Goal: Task Accomplishment & Management: Manage account settings

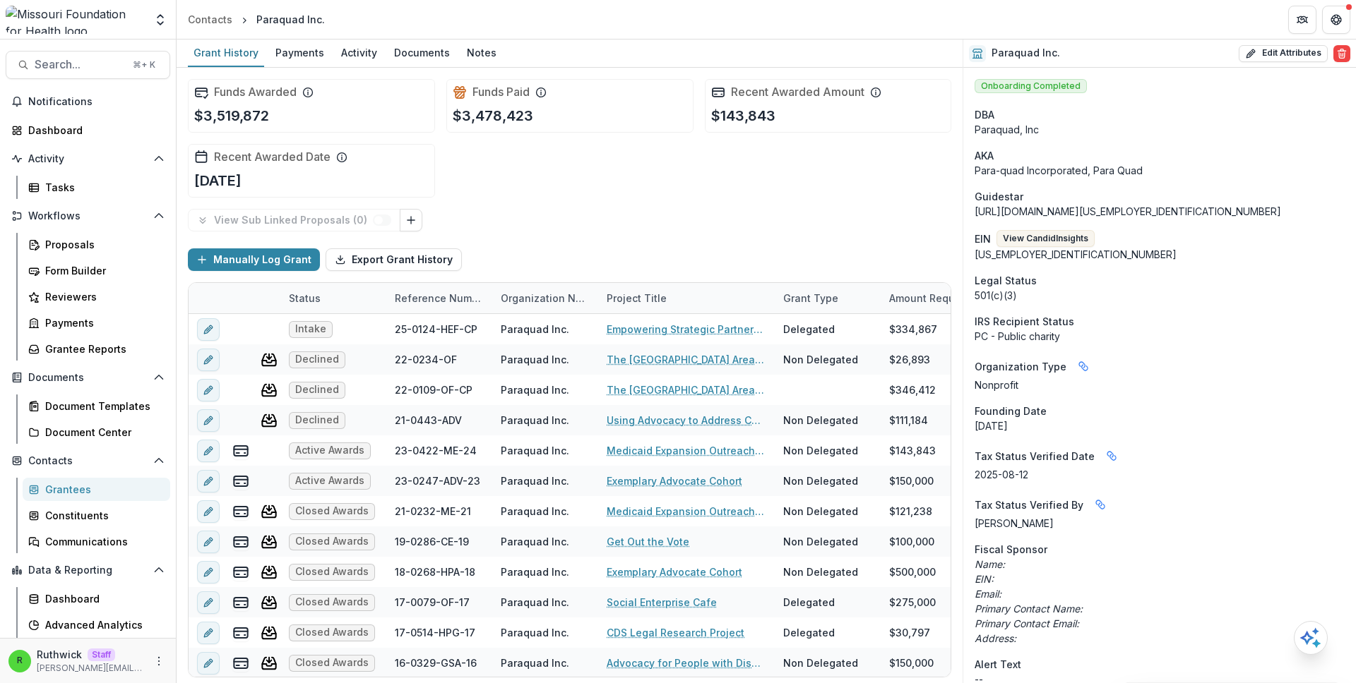
click at [768, 202] on div "Funds Awarded $3,519,872 Funds Paid $3,478,423 Recent Awarded Amount $143,843 R…" at bounding box center [569, 138] width 763 height 141
click at [692, 142] on div "Funds Awarded $3,519,872 Funds Paid $3,478,423 Recent Awarded Amount $143,843 R…" at bounding box center [569, 138] width 763 height 141
click at [525, 134] on div "Funds Awarded $3,519,872 Funds Paid $3,478,423 Recent Awarded Amount $143,843 R…" at bounding box center [569, 138] width 763 height 141
click at [555, 206] on div "Funds Awarded $3,519,872 Funds Paid $3,478,423 Recent Awarded Amount $143,843 R…" at bounding box center [569, 138] width 763 height 141
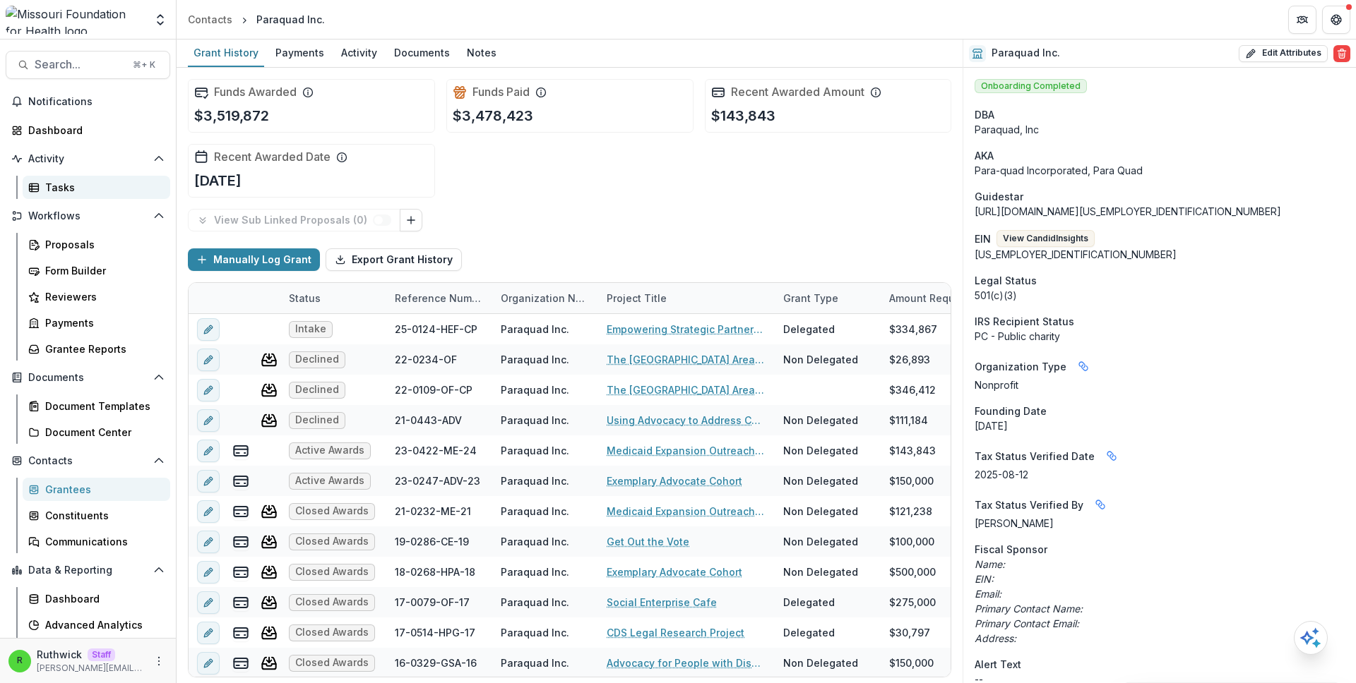
click at [94, 186] on div "Tasks" at bounding box center [102, 187] width 114 height 15
click at [662, 201] on div "Funds Awarded $3,519,872 Funds Paid $3,478,423 Recent Awarded Amount $143,843 R…" at bounding box center [569, 138] width 763 height 141
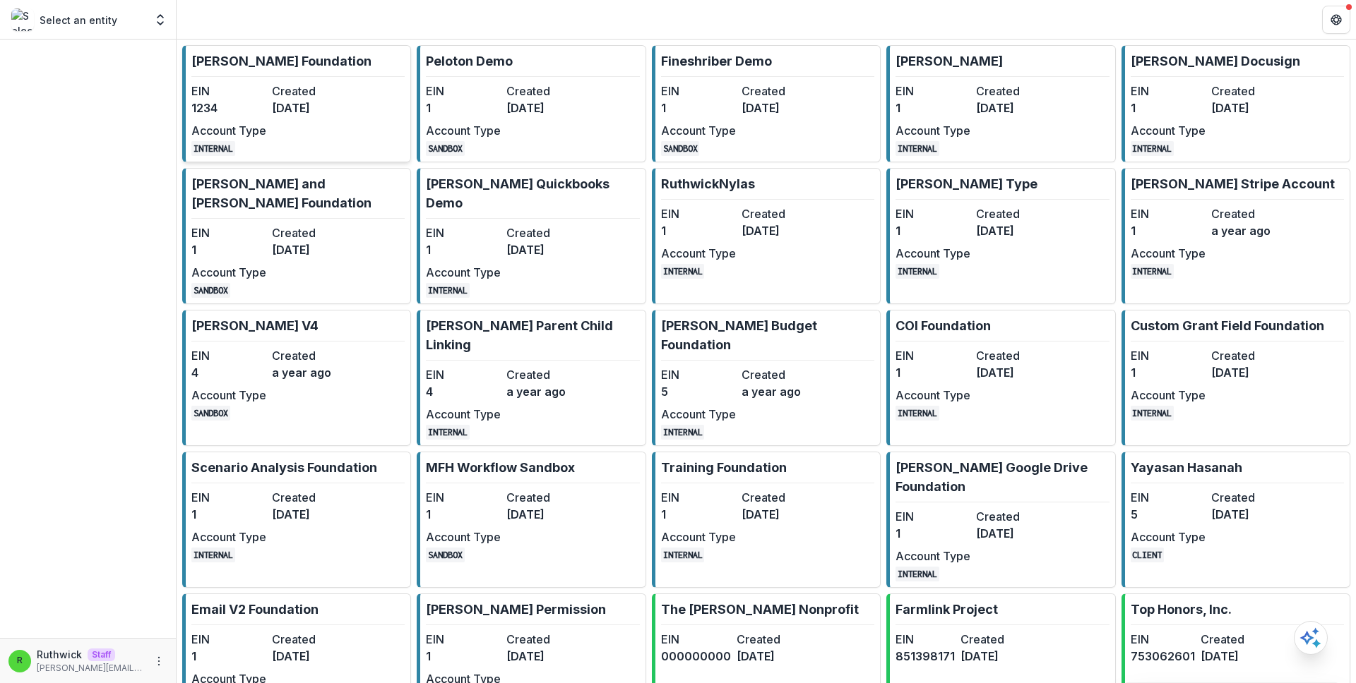
click at [282, 96] on dt "Created" at bounding box center [309, 91] width 75 height 17
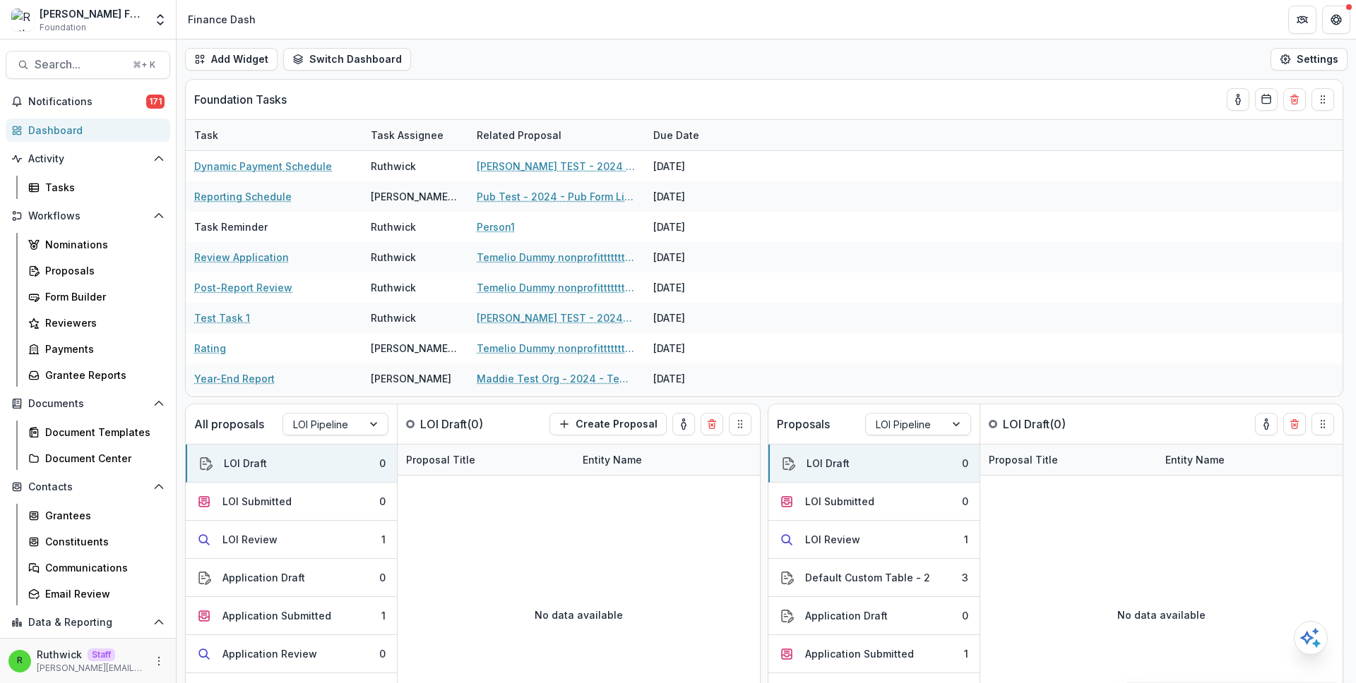
click at [589, 75] on div "Add Widget Switch Dashboard new dashboard My other 1 Finance Dash New Dashboard…" at bounding box center [766, 60] width 1179 height 40
click at [131, 297] on div "Form Builder" at bounding box center [102, 296] width 114 height 15
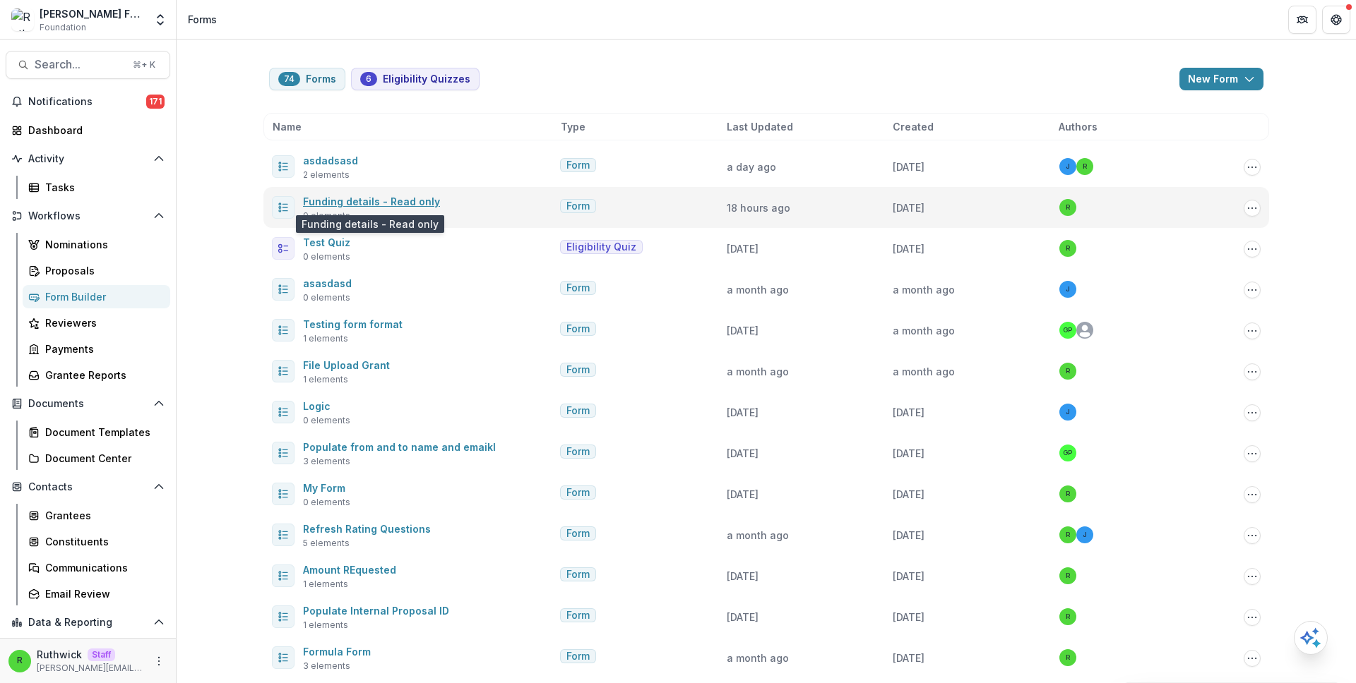
click at [404, 203] on link "Funding details - Read only" at bounding box center [371, 202] width 137 height 12
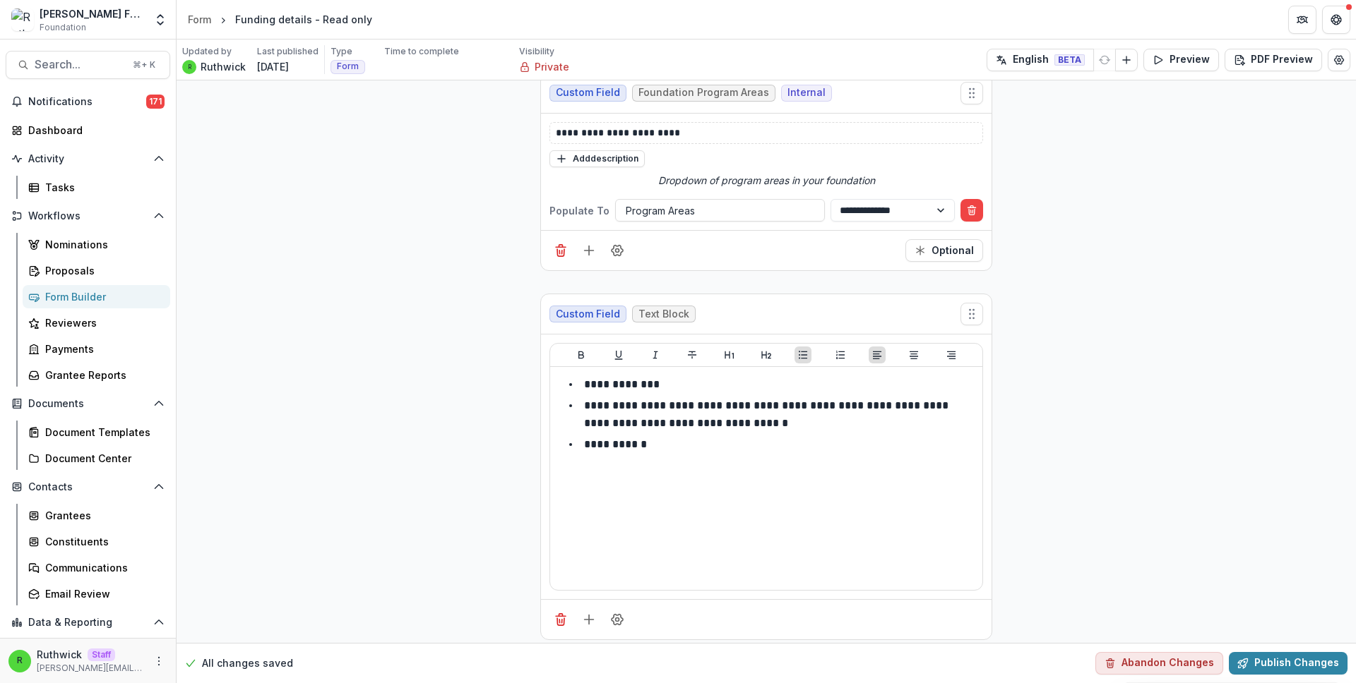
scroll to position [304, 0]
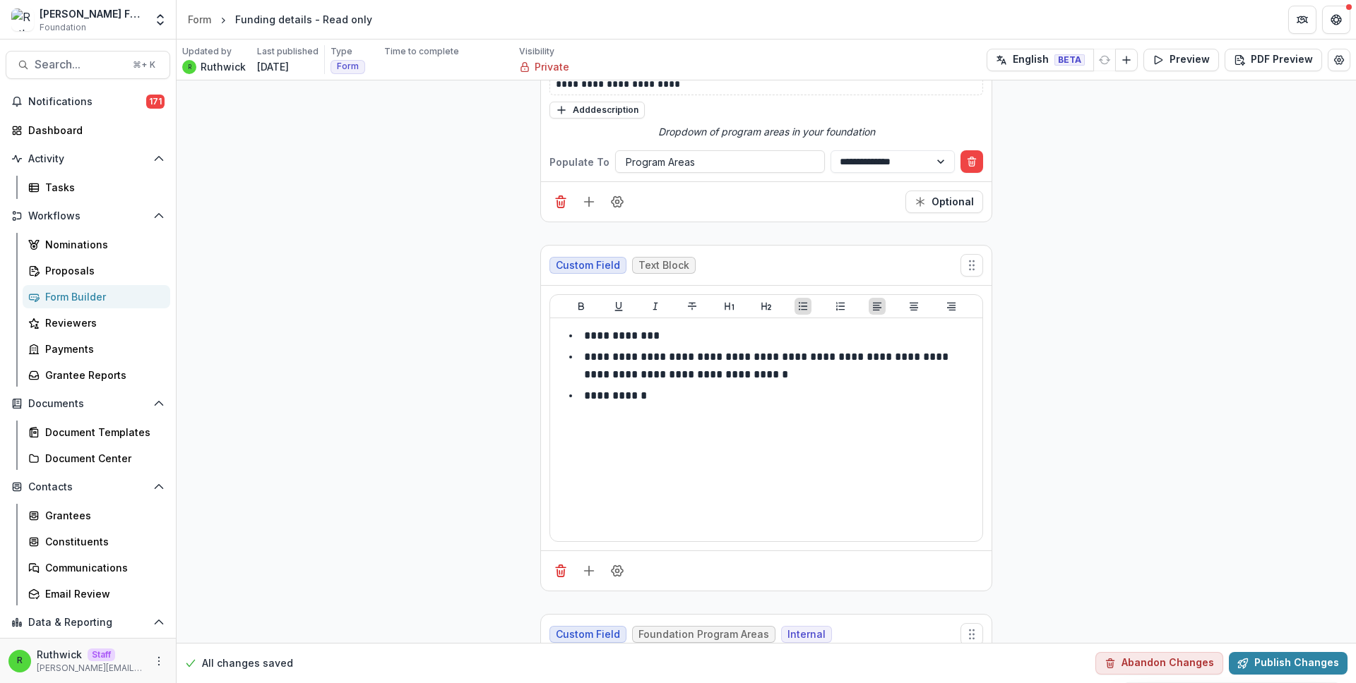
click at [561, 163] on p "Populate To" at bounding box center [579, 162] width 60 height 15
drag, startPoint x: 561, startPoint y: 163, endPoint x: 601, endPoint y: 164, distance: 40.3
click at [601, 164] on p "Populate To" at bounding box center [579, 162] width 60 height 15
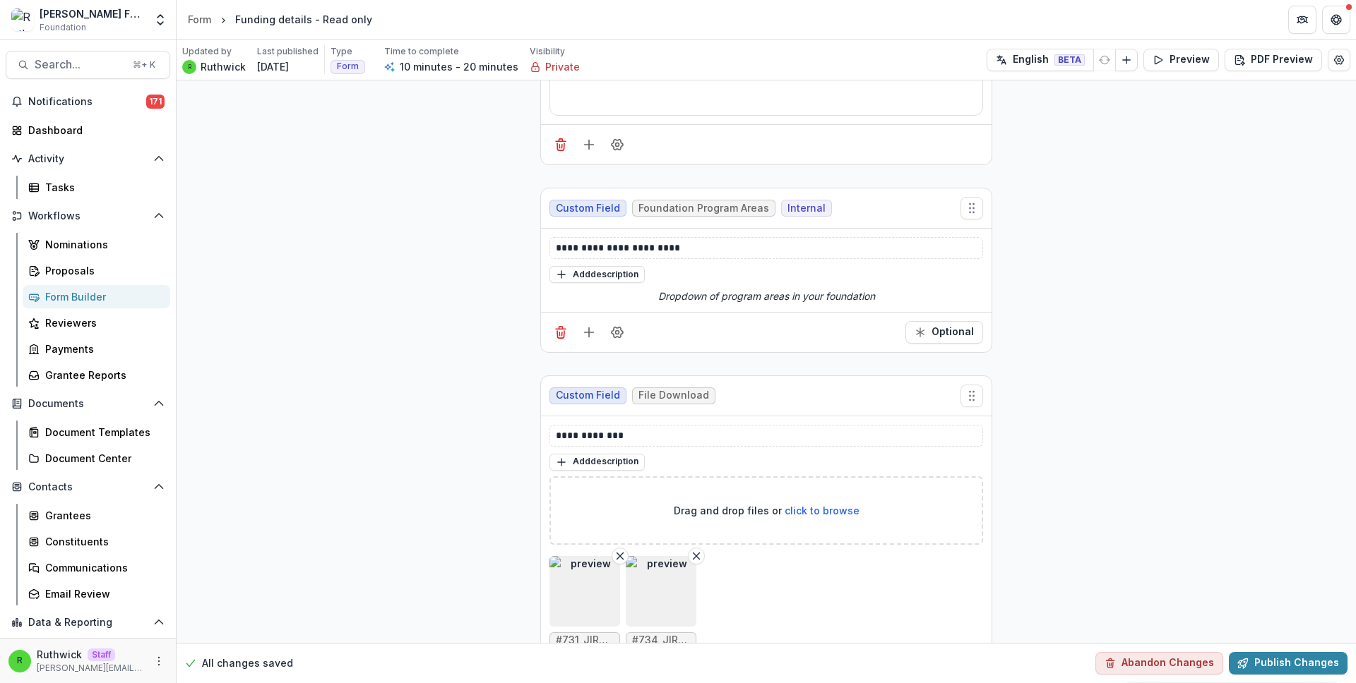
scroll to position [0, 0]
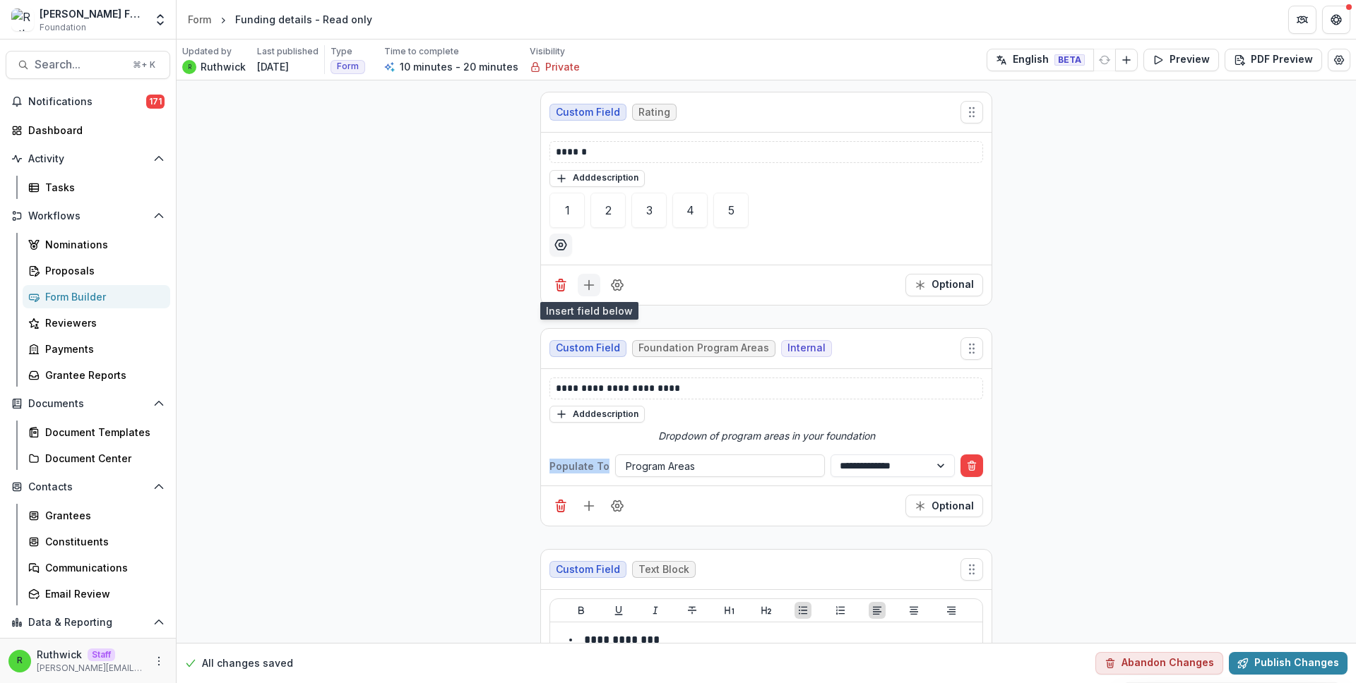
click at [590, 292] on button "Add field" at bounding box center [589, 285] width 23 height 23
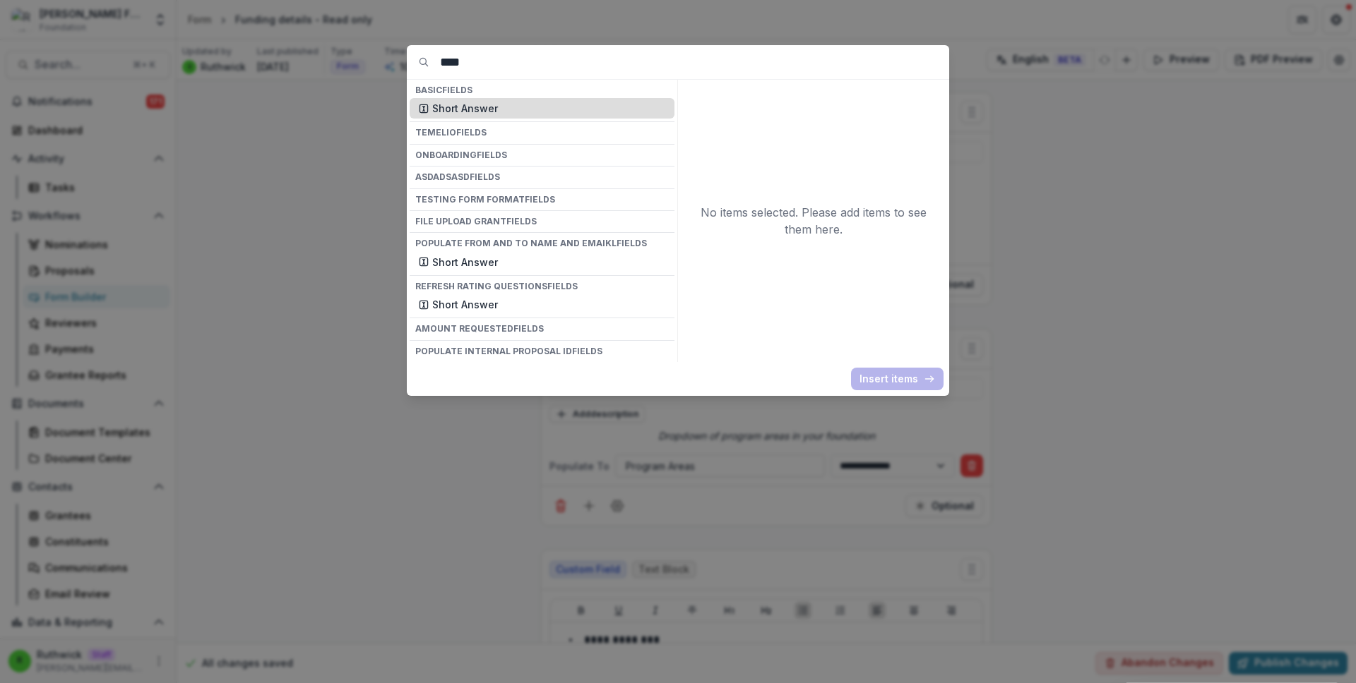
type input "****"
click at [532, 107] on p "Short Answer" at bounding box center [549, 108] width 234 height 15
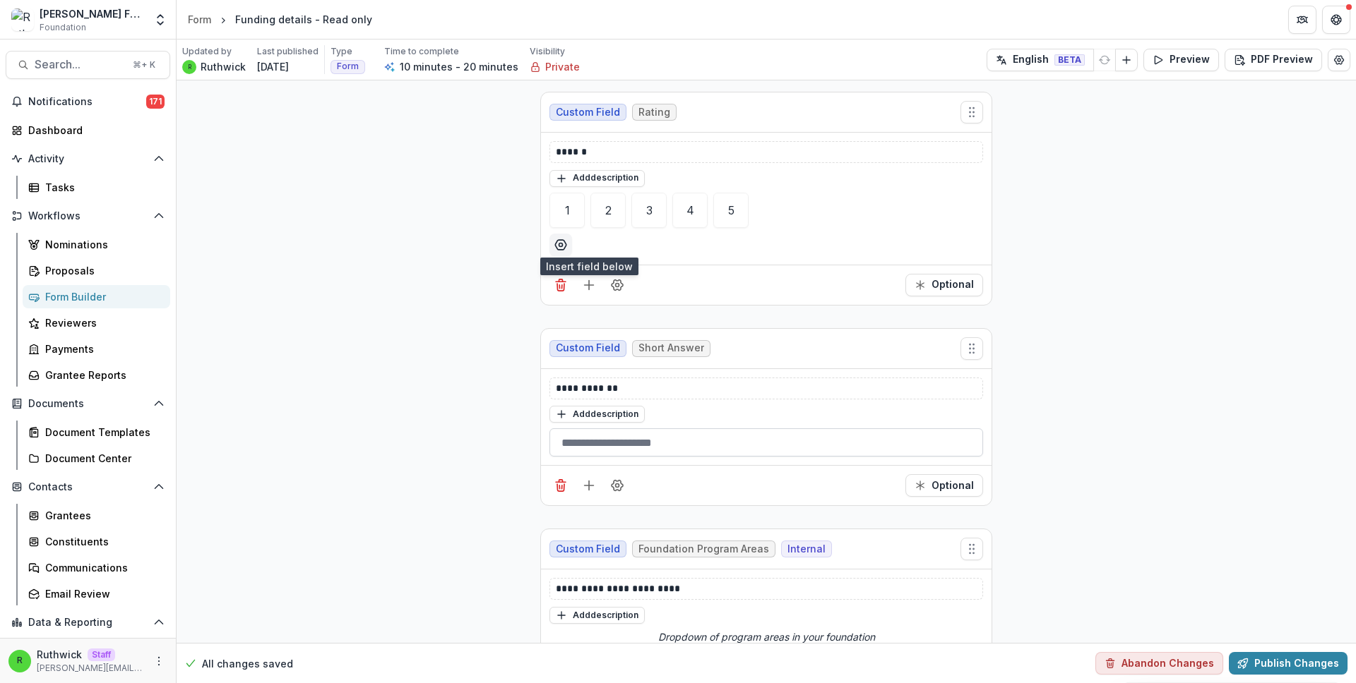
scroll to position [54, 0]
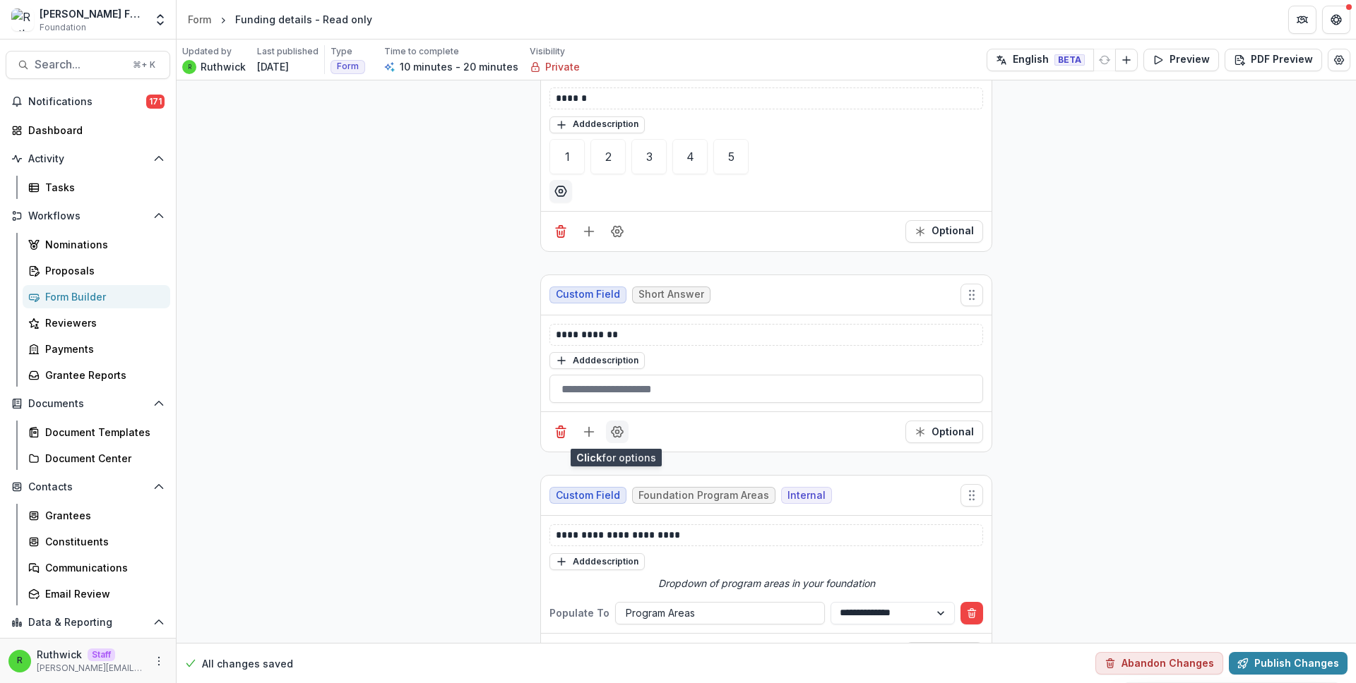
click at [621, 421] on button "Field Settings" at bounding box center [617, 432] width 23 height 23
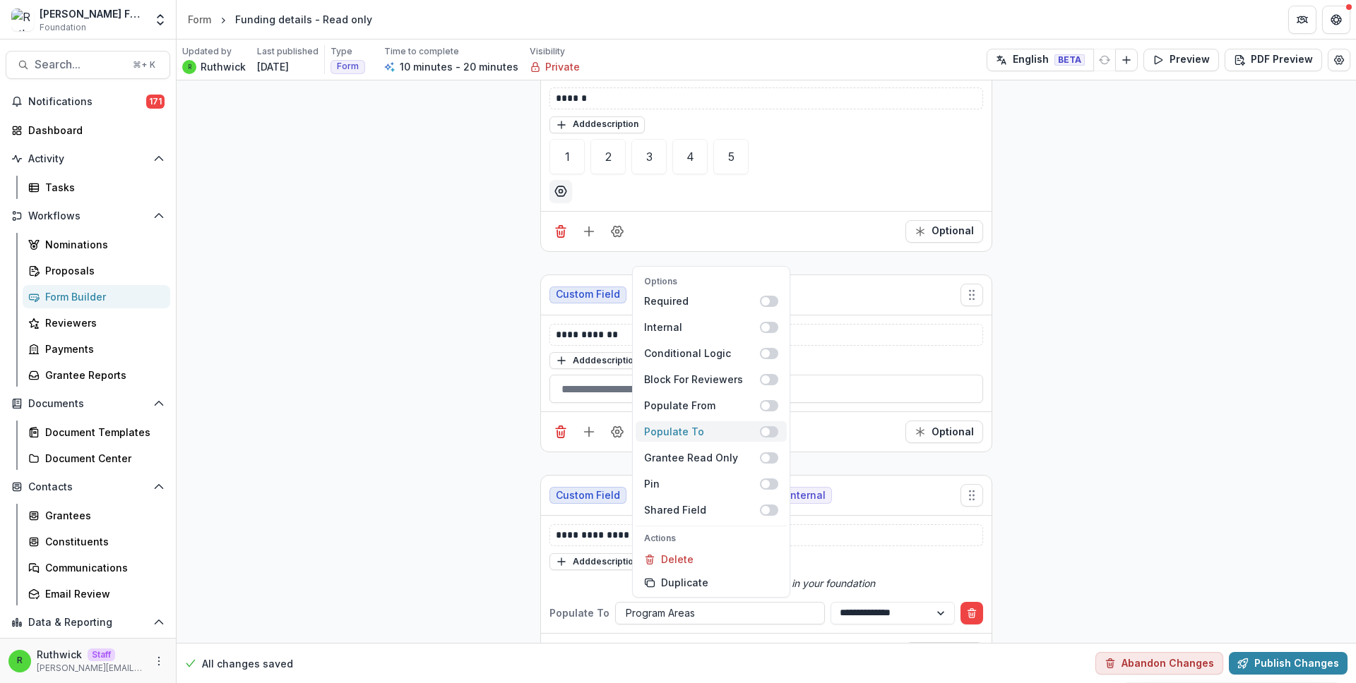
click at [770, 426] on span at bounding box center [769, 431] width 18 height 11
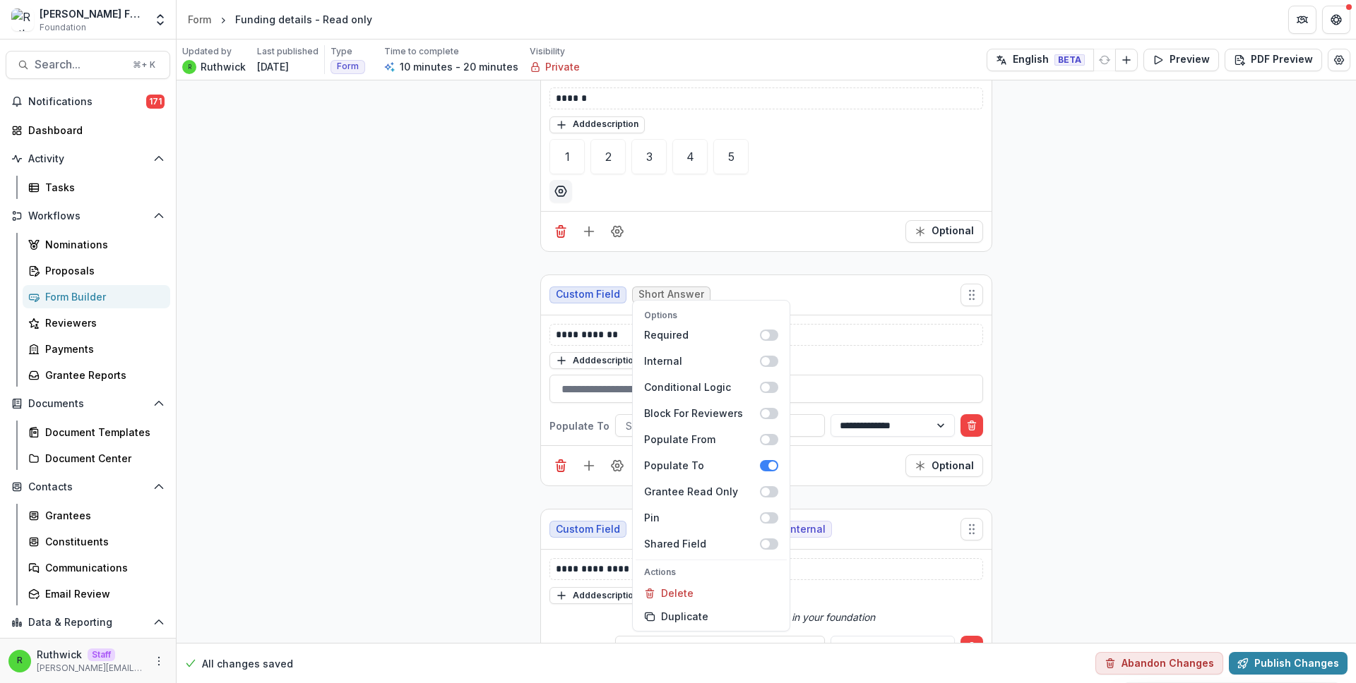
click at [804, 320] on div "**********" at bounding box center [766, 381] width 450 height 131
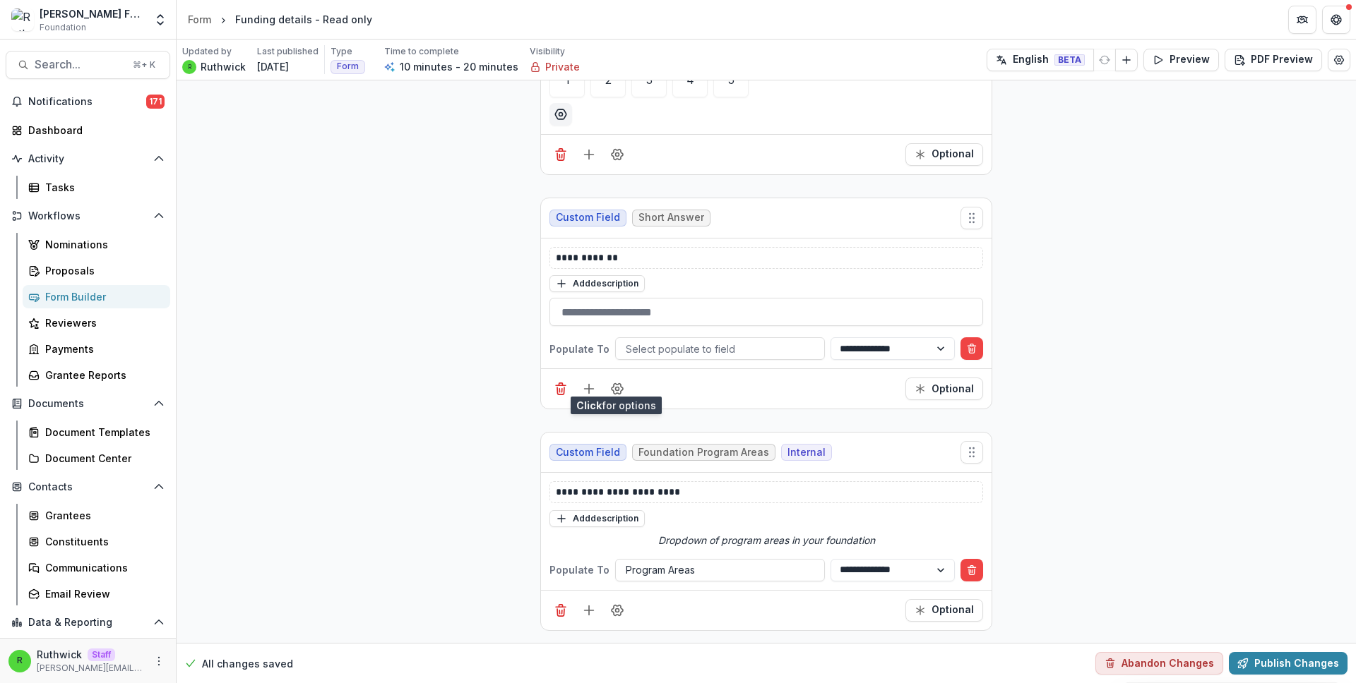
scroll to position [140, 0]
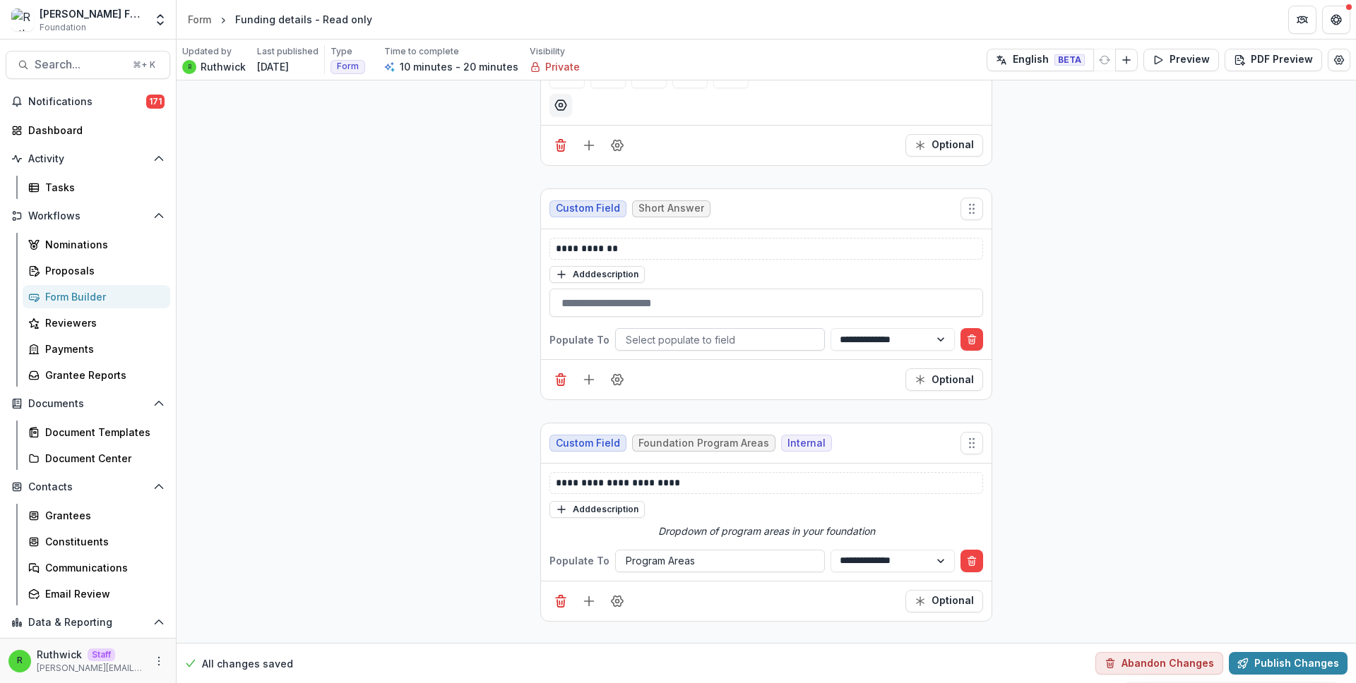
click at [662, 345] on div at bounding box center [720, 340] width 189 height 18
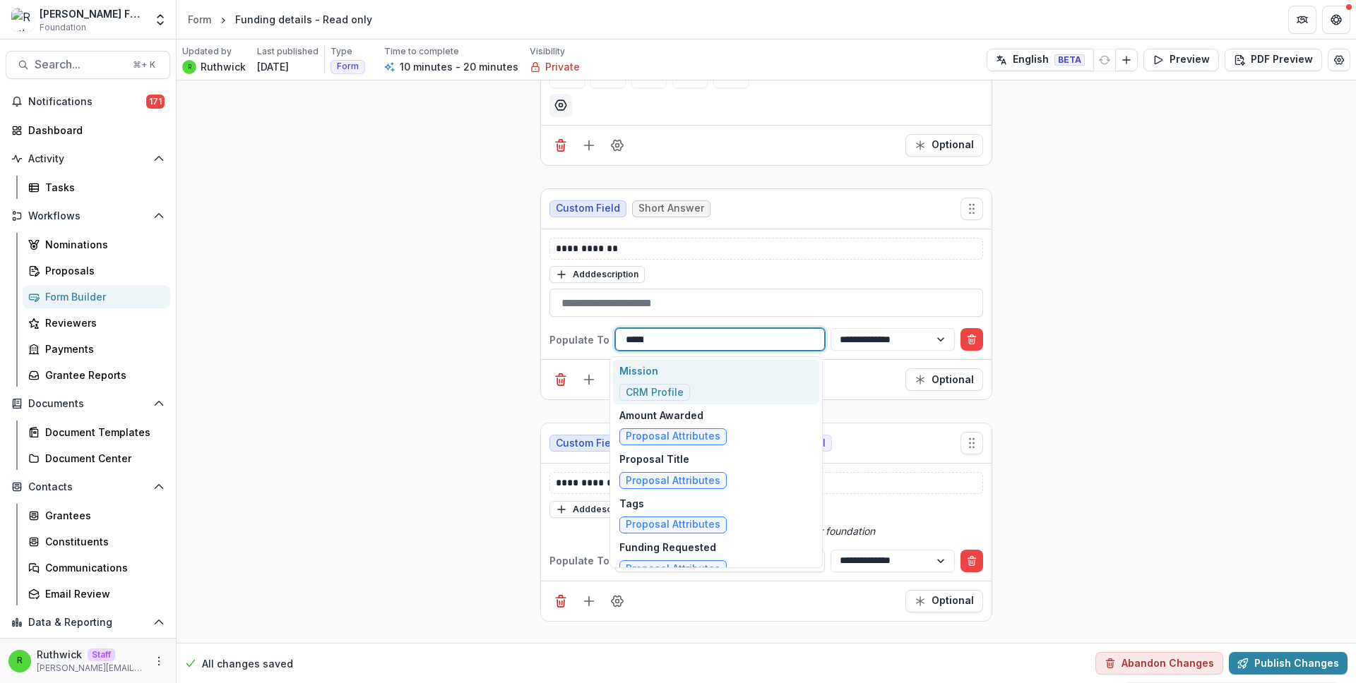
type input "*******"
click at [658, 390] on span "CRM Profile" at bounding box center [655, 393] width 58 height 12
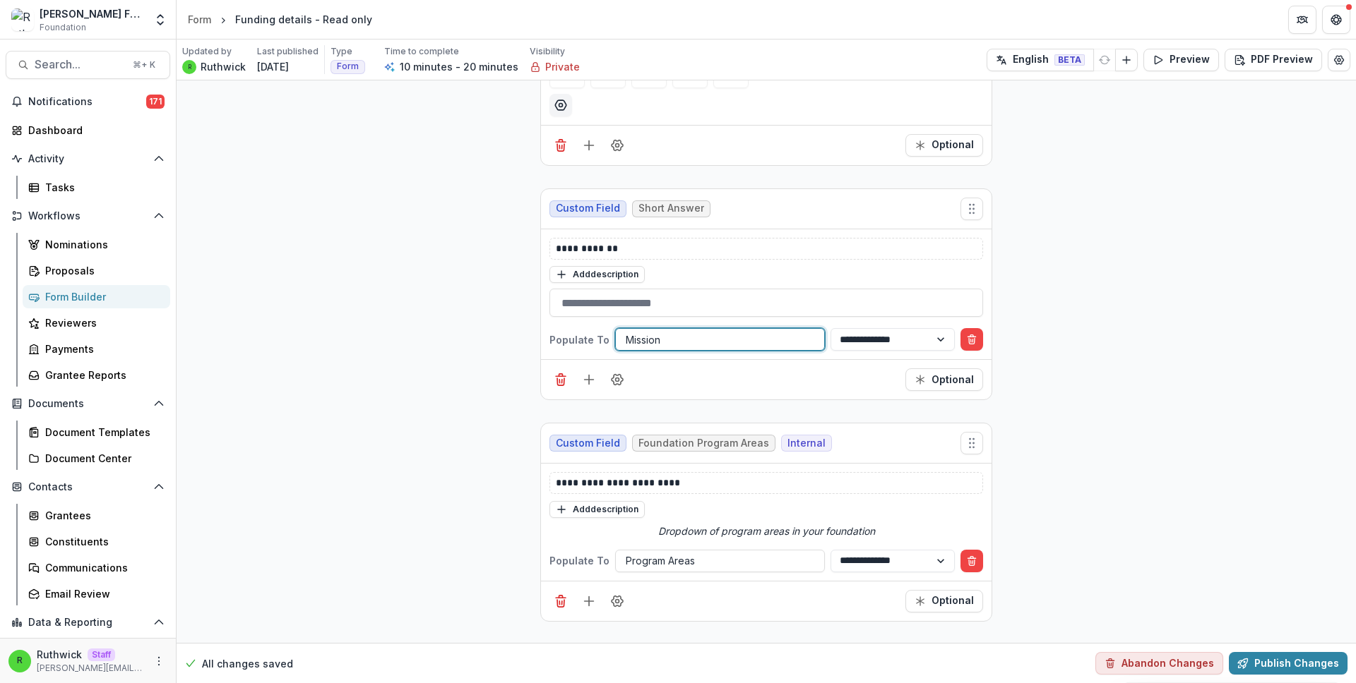
click at [1258, 662] on button "Publish Changes" at bounding box center [1288, 663] width 119 height 23
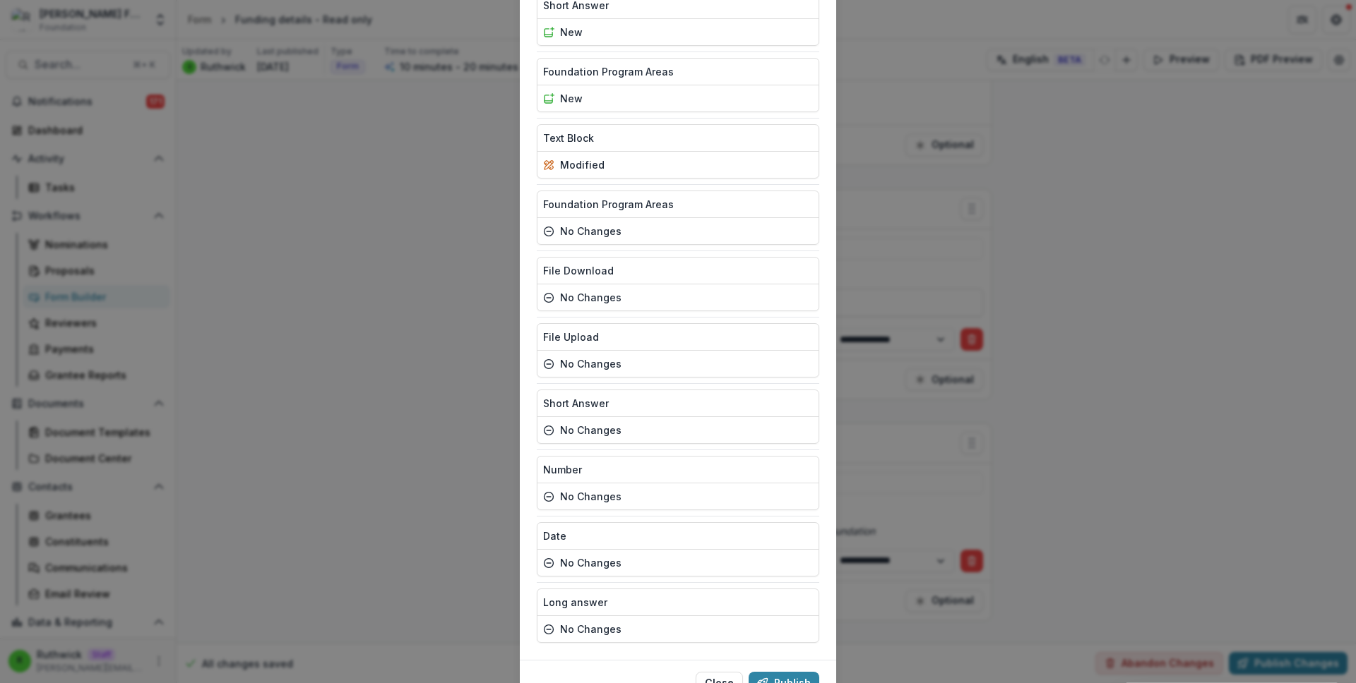
scroll to position [247, 0]
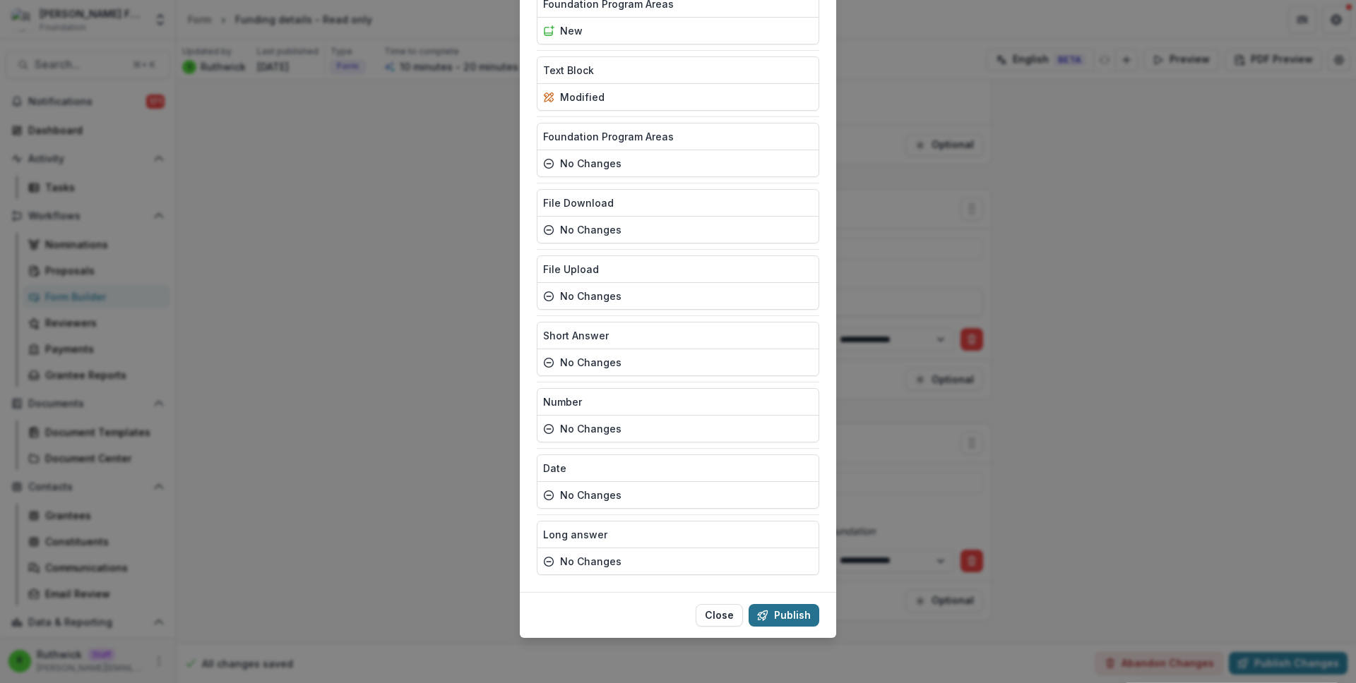
click at [785, 612] on button "Publish" at bounding box center [783, 615] width 71 height 23
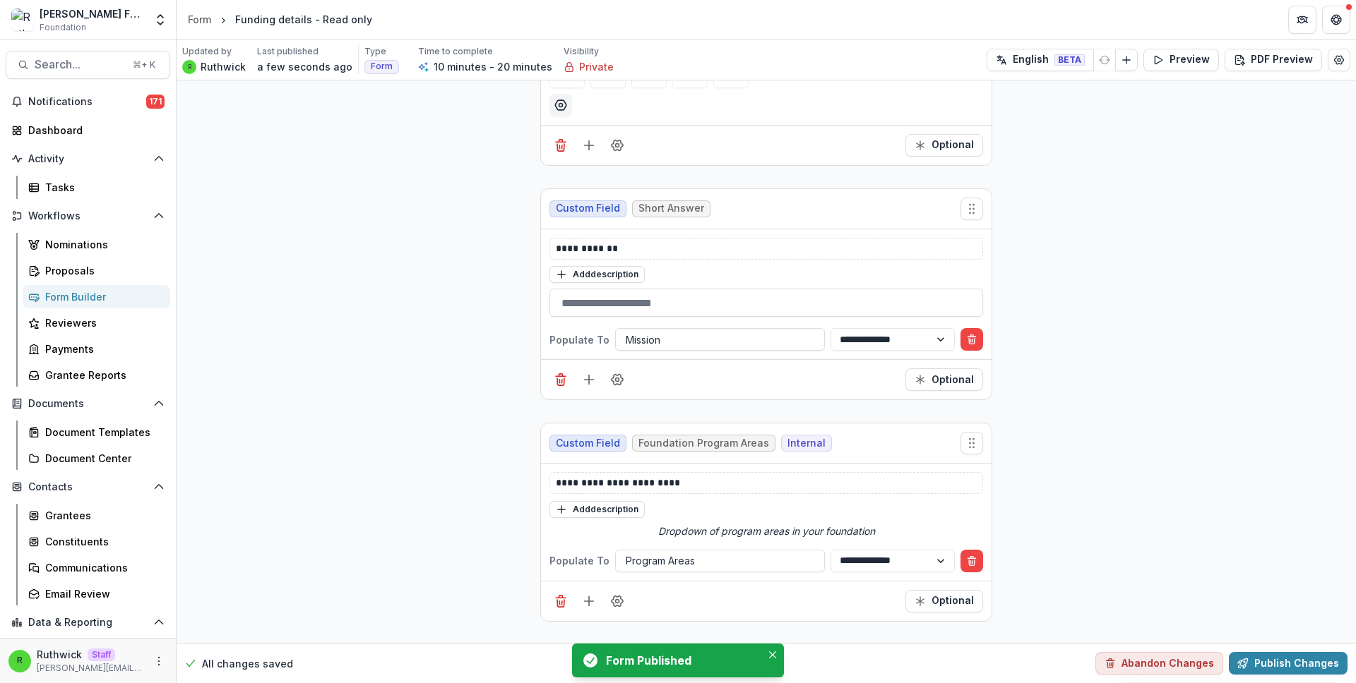
click at [208, 23] on div "Form" at bounding box center [199, 19] width 23 height 15
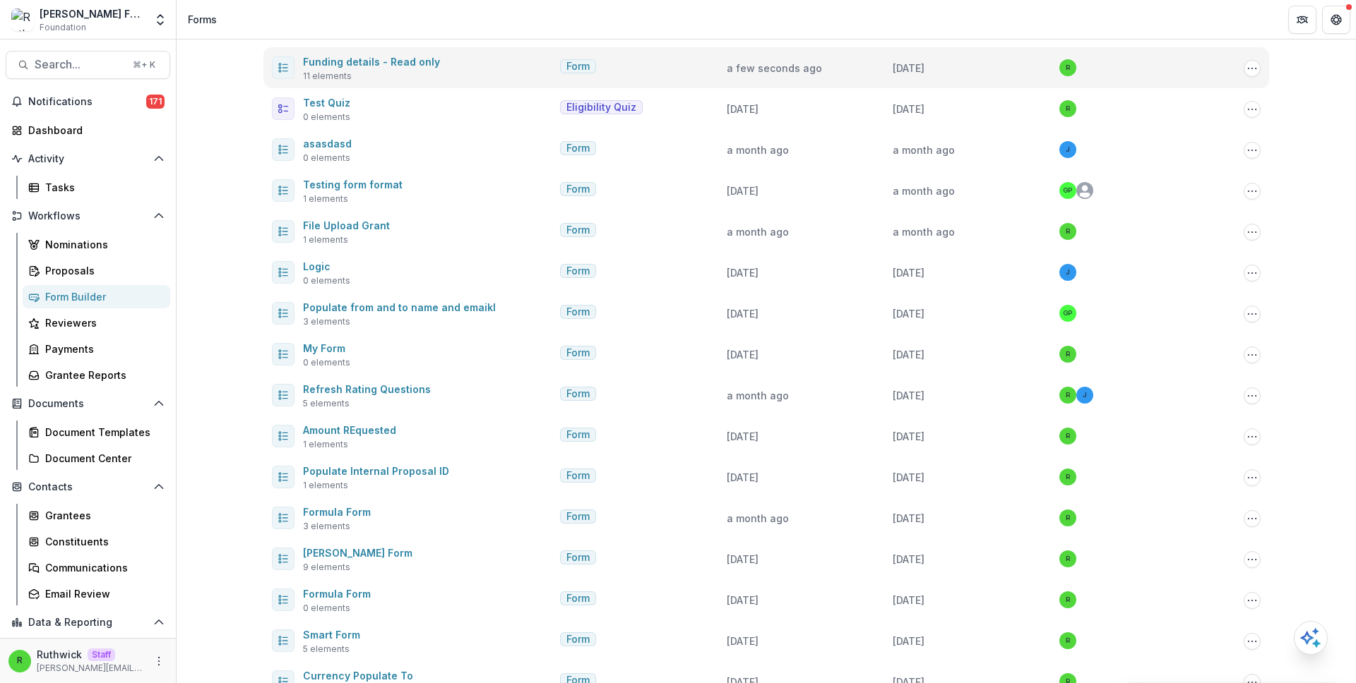
scroll to position [10, 0]
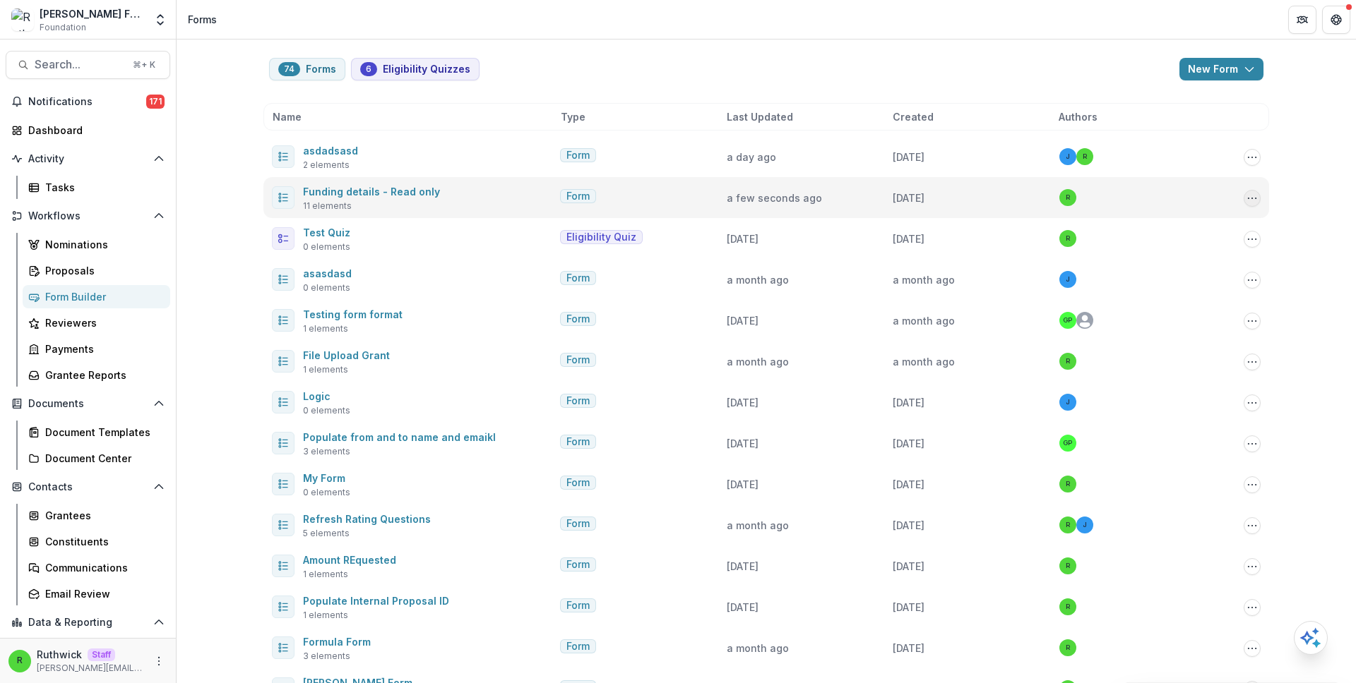
click at [1255, 194] on button "Options" at bounding box center [1251, 198] width 17 height 17
click at [1188, 275] on button "Send" at bounding box center [1179, 274] width 151 height 23
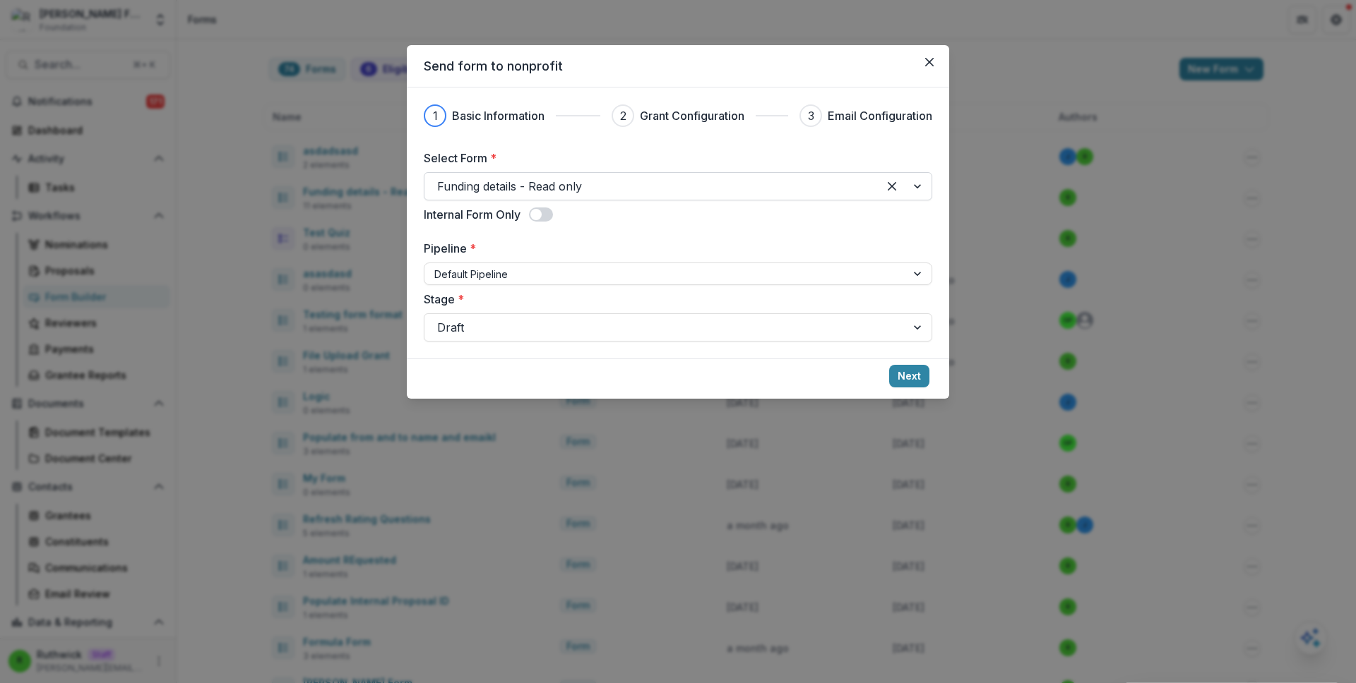
click at [609, 194] on div at bounding box center [651, 187] width 428 height 20
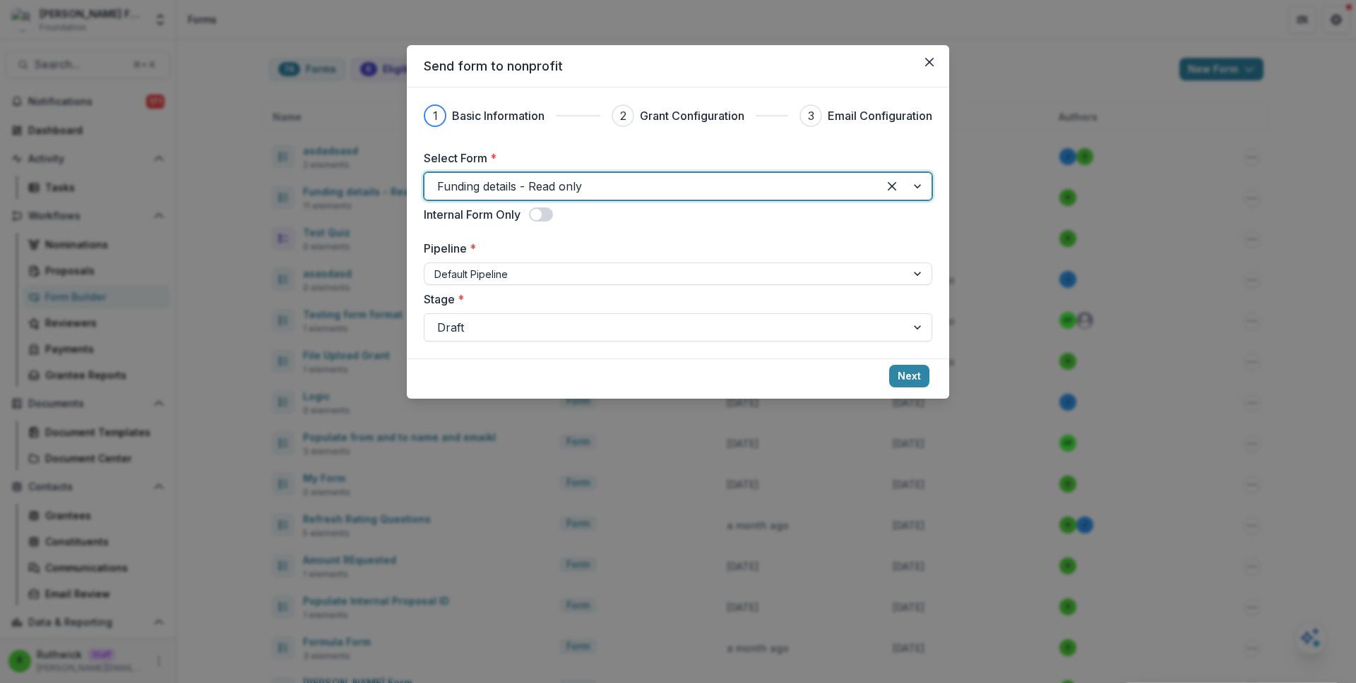
click at [609, 193] on div at bounding box center [651, 187] width 428 height 20
click at [907, 369] on button "Next" at bounding box center [909, 376] width 40 height 23
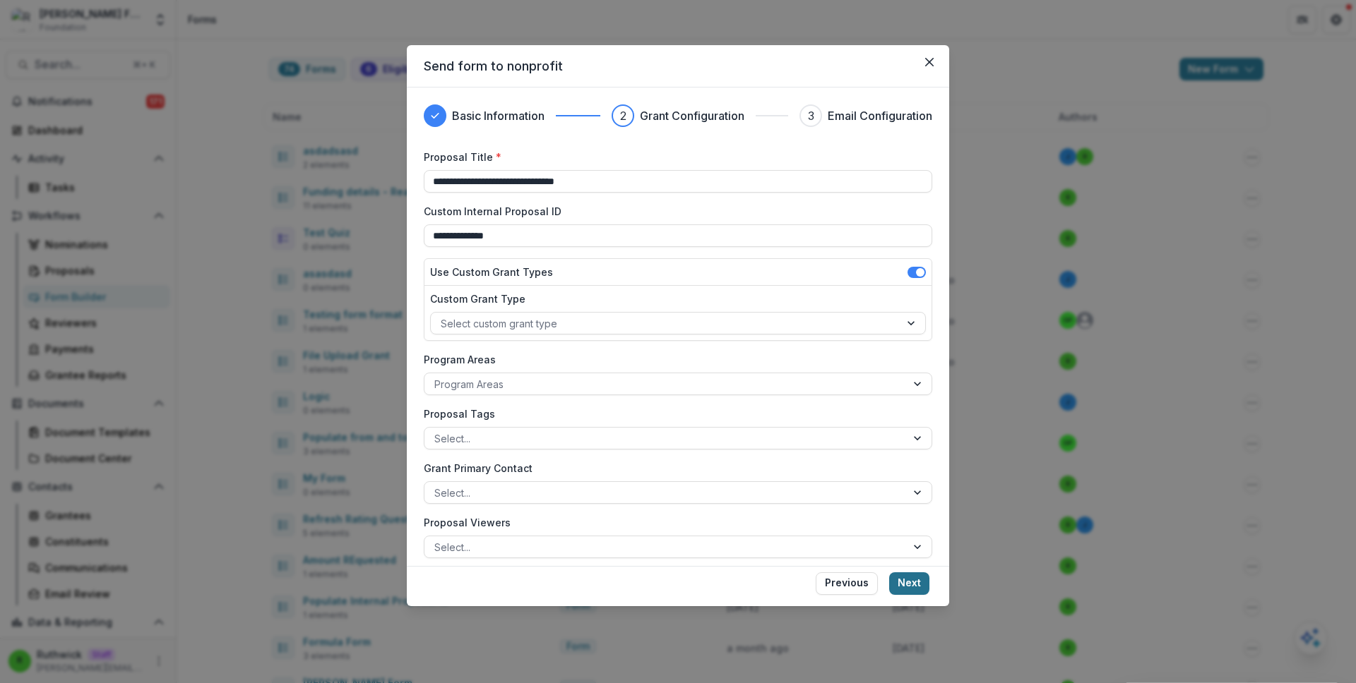
click at [902, 592] on button "Next" at bounding box center [909, 584] width 40 height 23
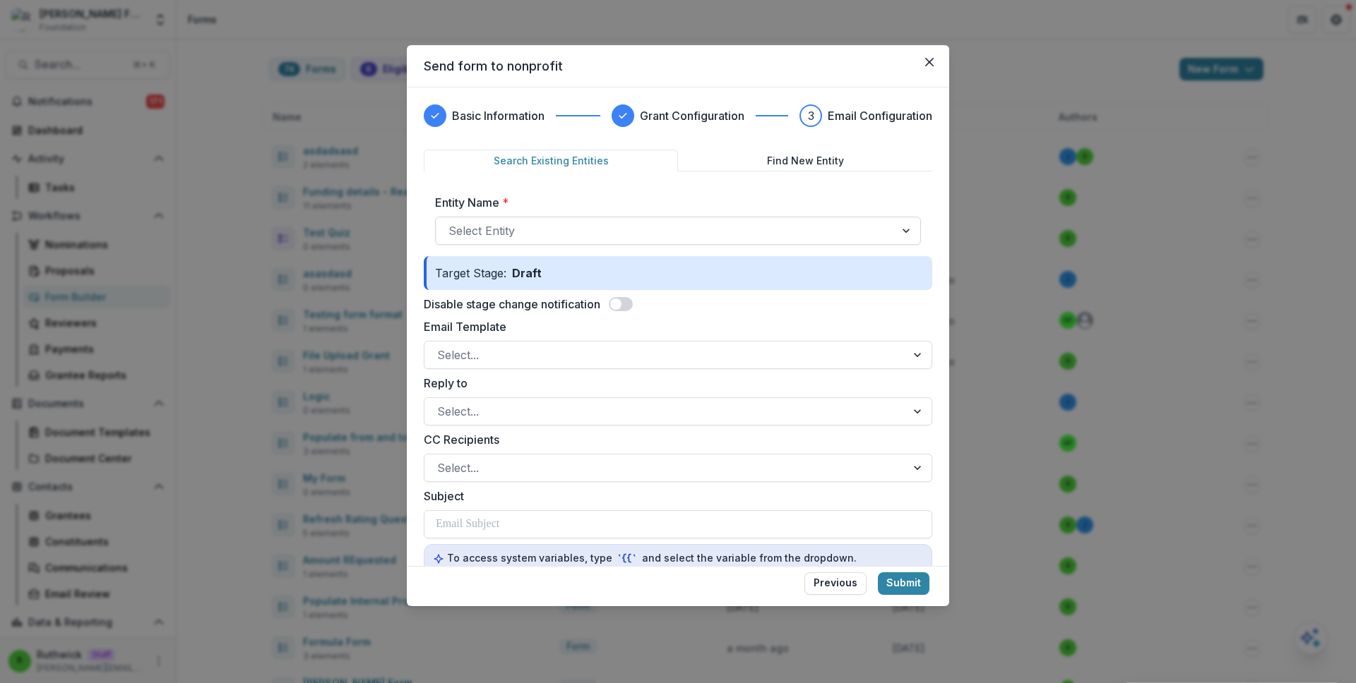
click at [637, 238] on div at bounding box center [665, 231] width 434 height 20
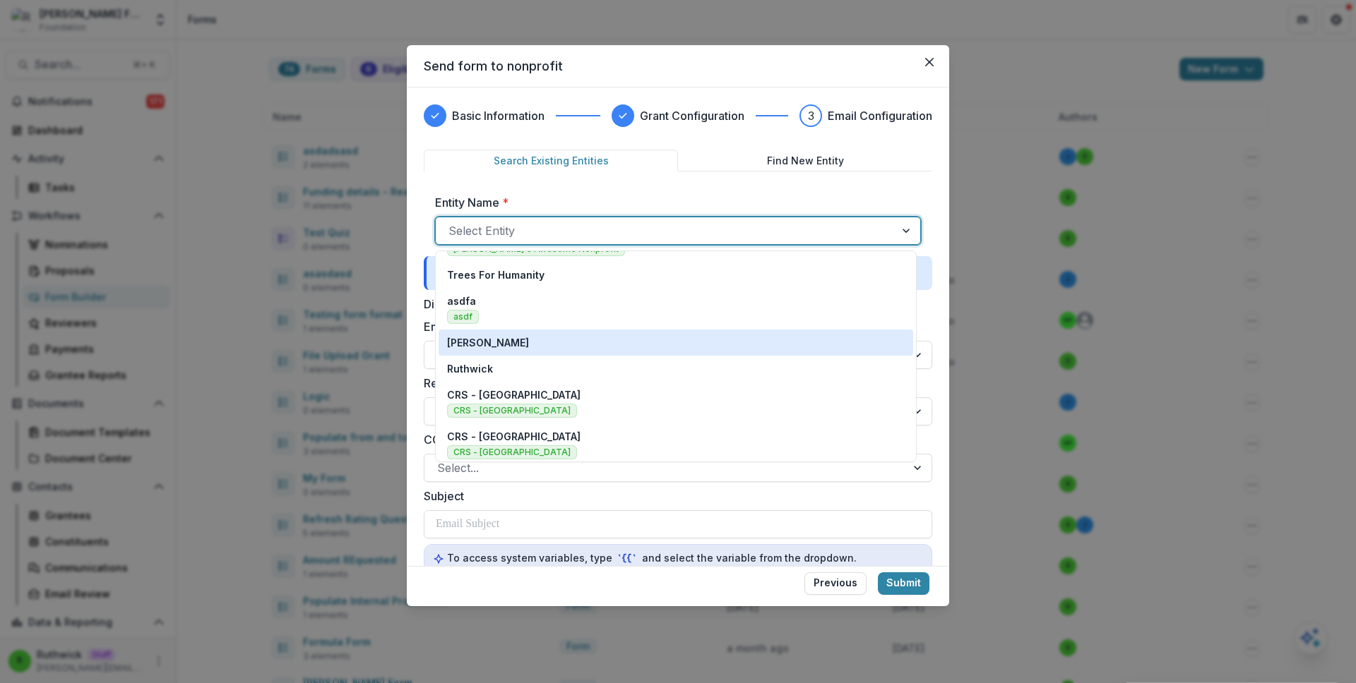
scroll to position [157, 0]
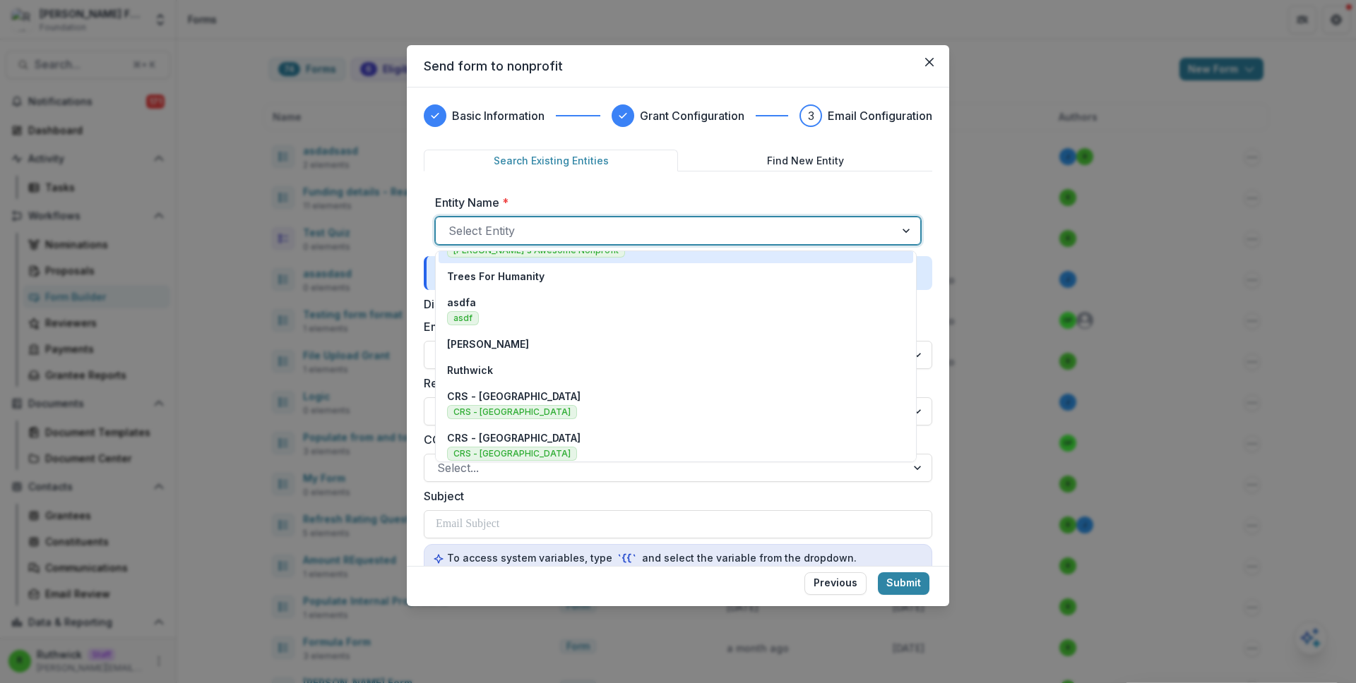
click at [609, 257] on div "Maya's Awesome Nonprofit Maya's Awesome Nonprofit" at bounding box center [676, 242] width 458 height 30
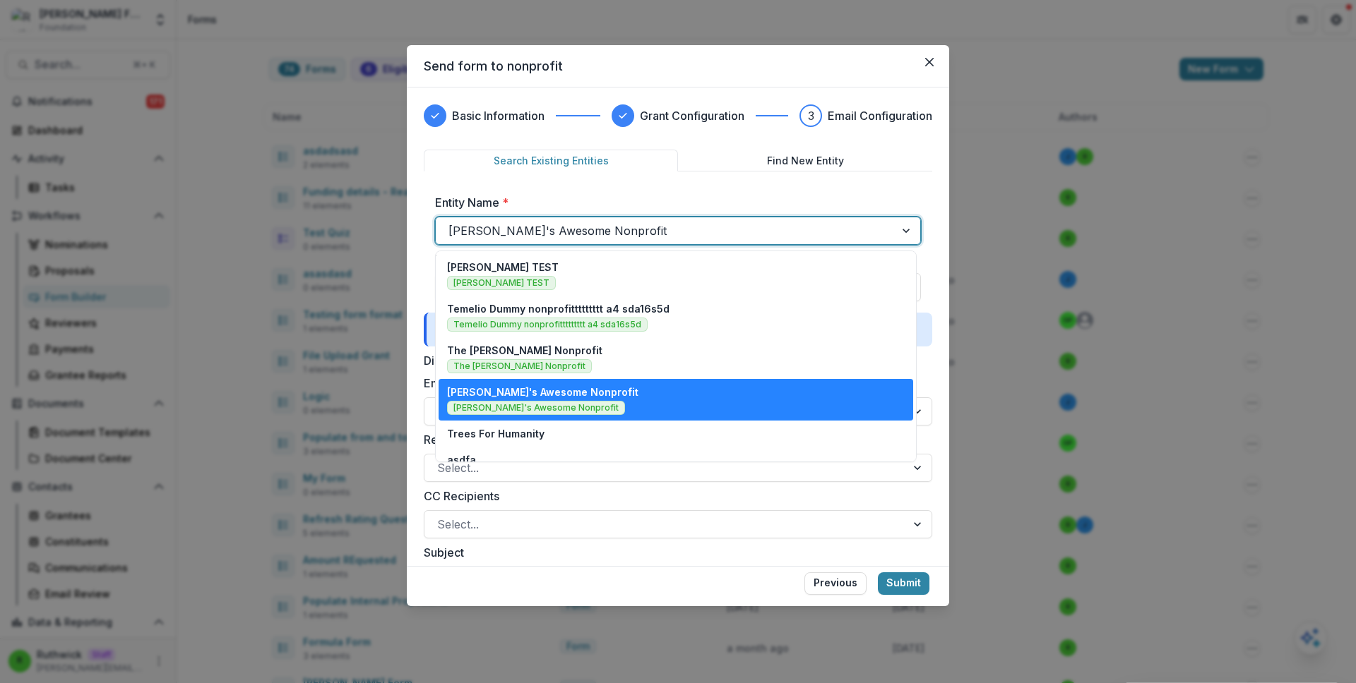
drag, startPoint x: 622, startPoint y: 233, endPoint x: 611, endPoint y: 306, distance: 73.5
click at [622, 235] on div at bounding box center [665, 231] width 434 height 20
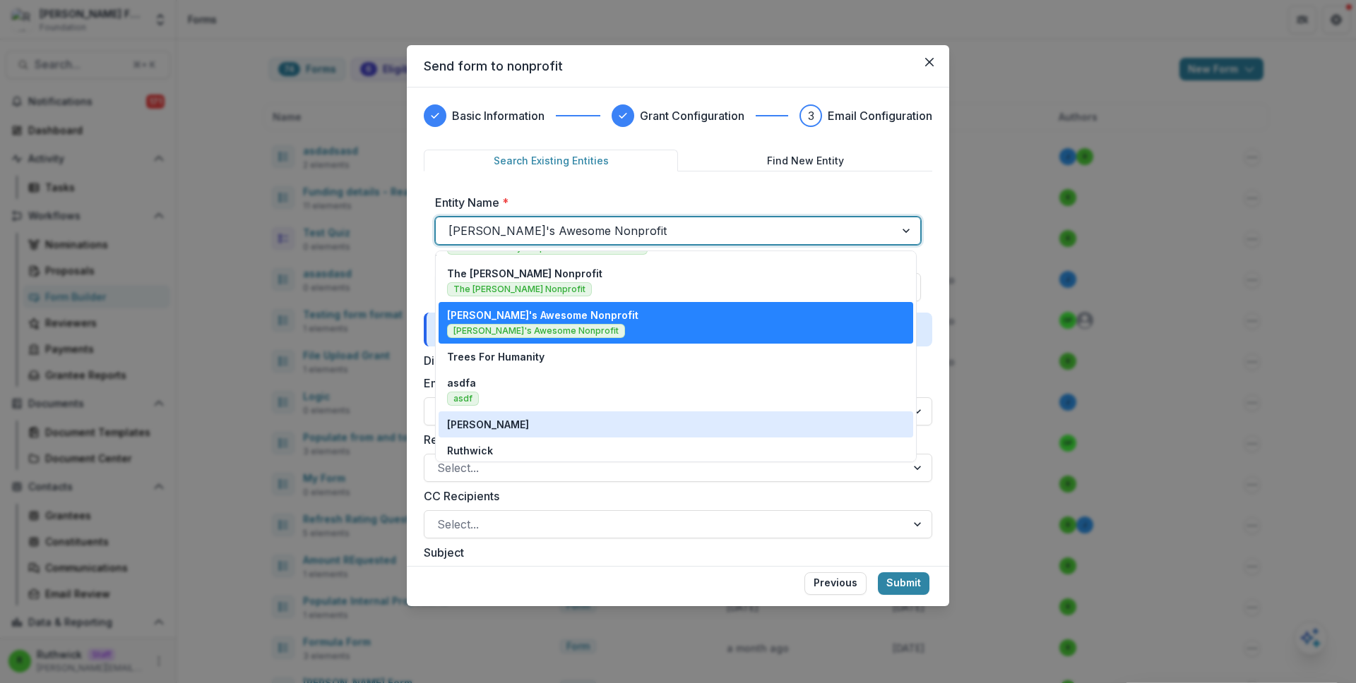
scroll to position [86, 0]
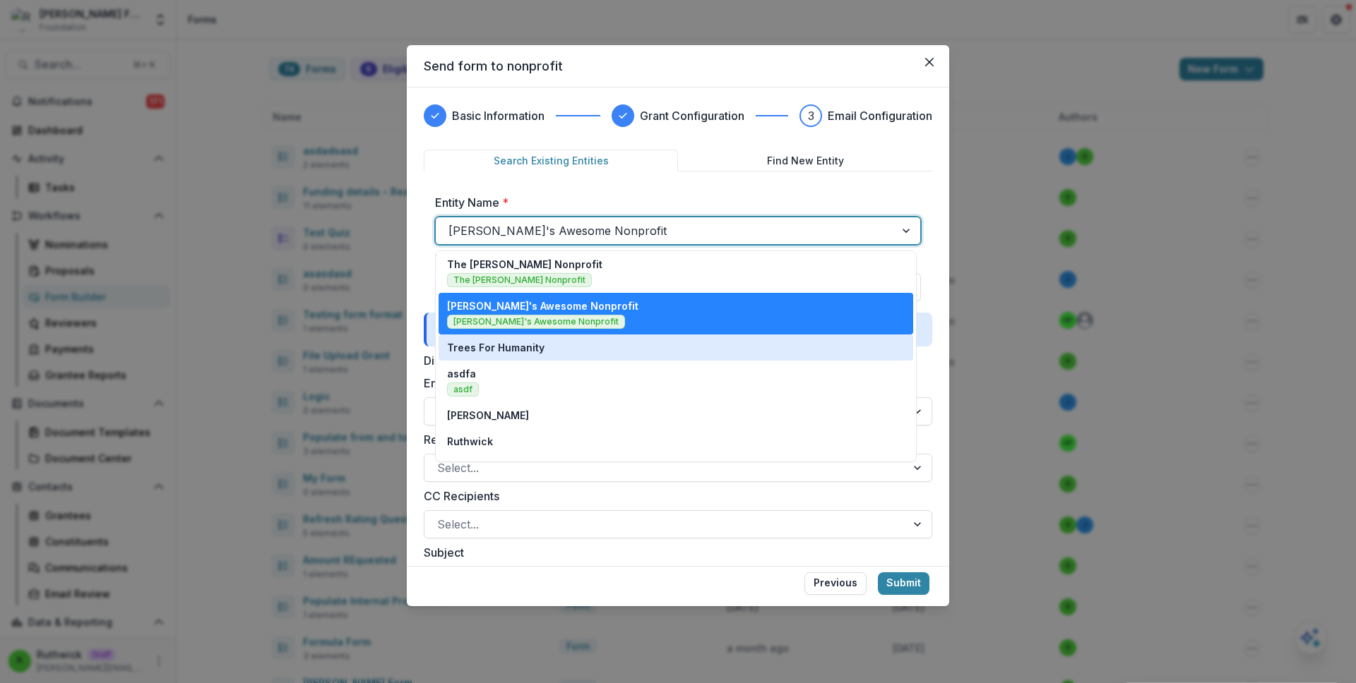
click at [609, 350] on div "Trees For Humanity" at bounding box center [676, 347] width 458 height 15
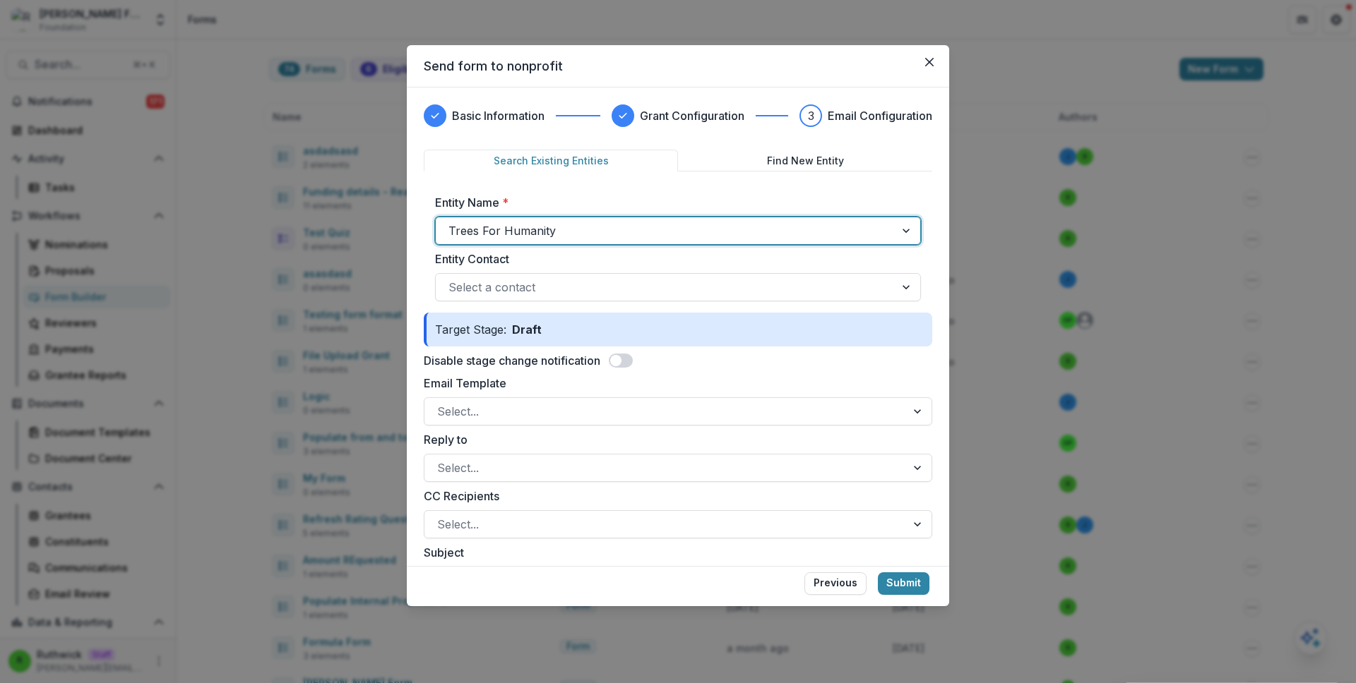
click at [625, 359] on span at bounding box center [621, 361] width 24 height 14
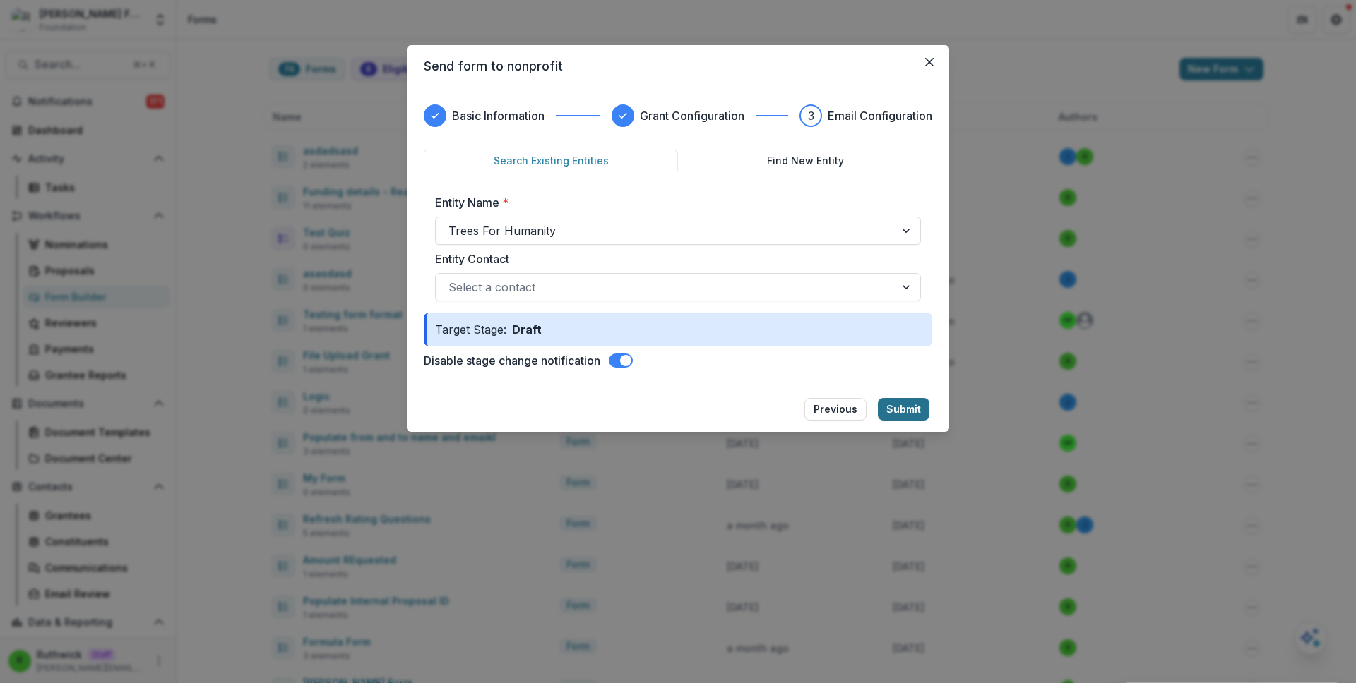
click at [906, 413] on button "Submit" at bounding box center [904, 409] width 52 height 23
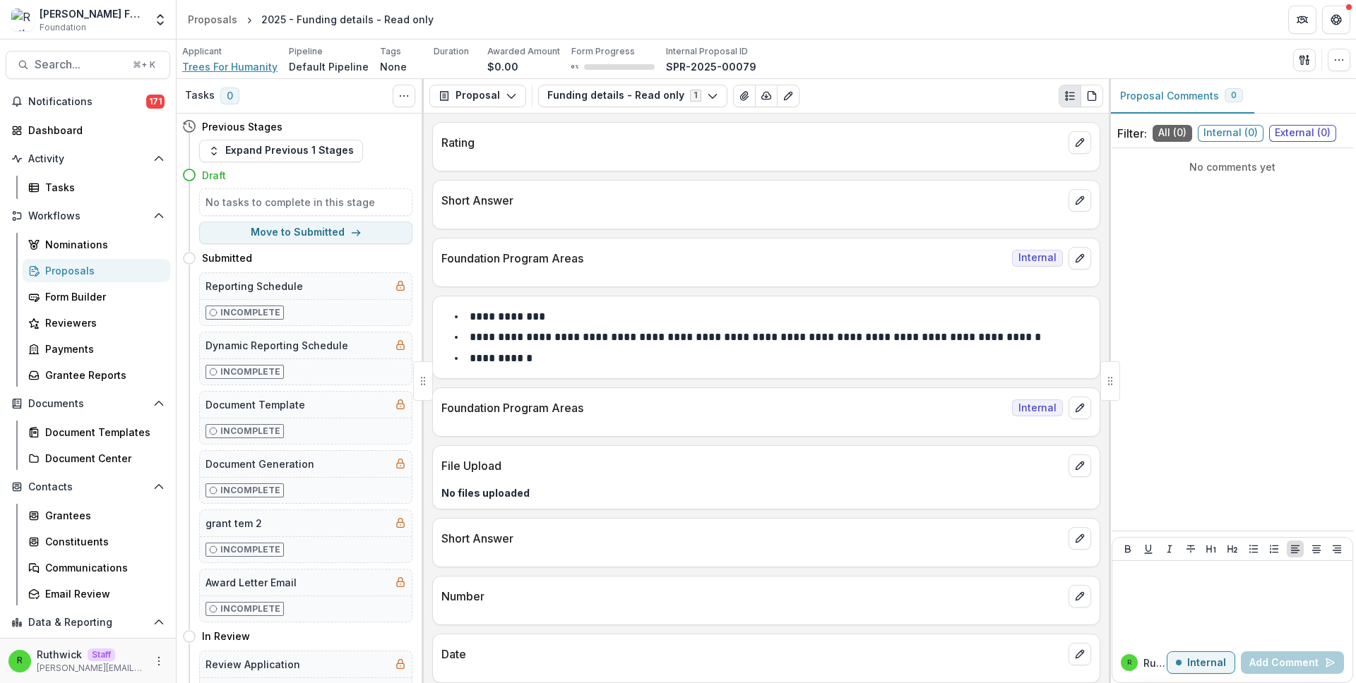
click at [250, 68] on span "Trees For Humanity" at bounding box center [229, 66] width 95 height 15
click at [753, 237] on div "**********" at bounding box center [766, 399] width 685 height 571
click at [1068, 201] on button "edit" at bounding box center [1079, 200] width 23 height 23
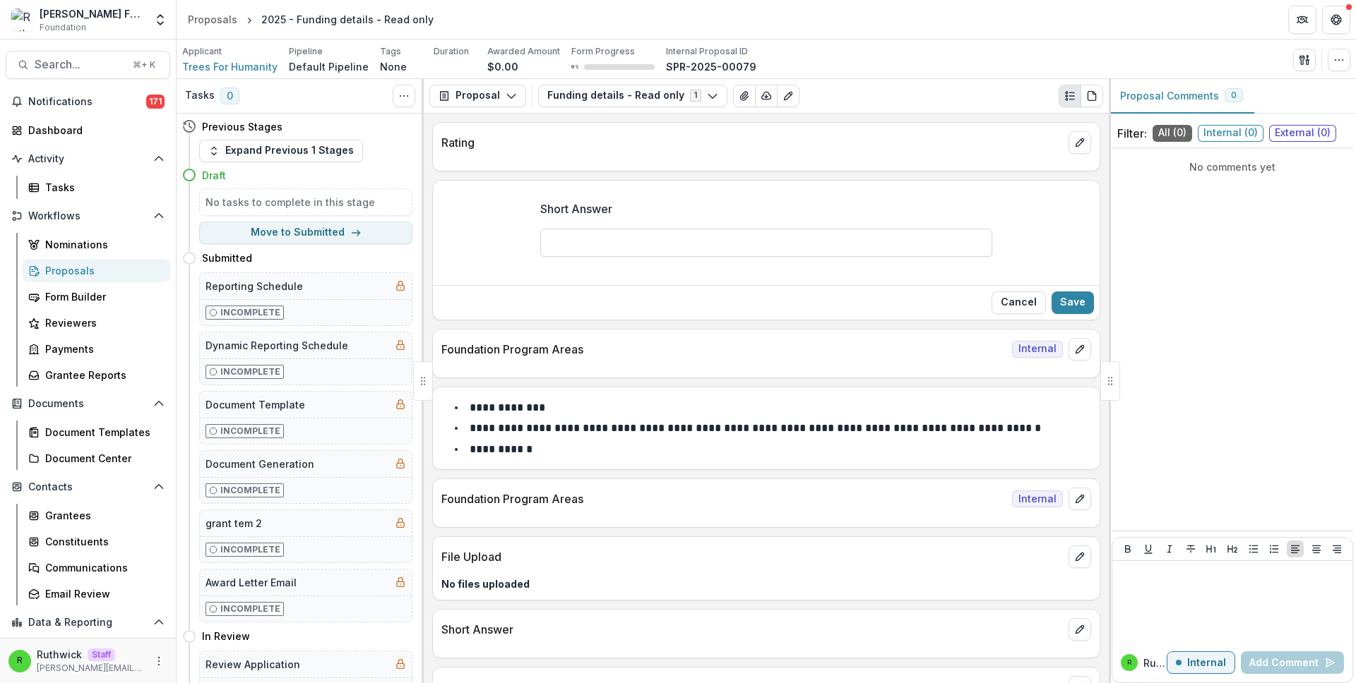
click at [812, 242] on input "Short Answer" at bounding box center [766, 243] width 452 height 28
type input "**********"
click at [1069, 302] on button "Save" at bounding box center [1072, 303] width 42 height 23
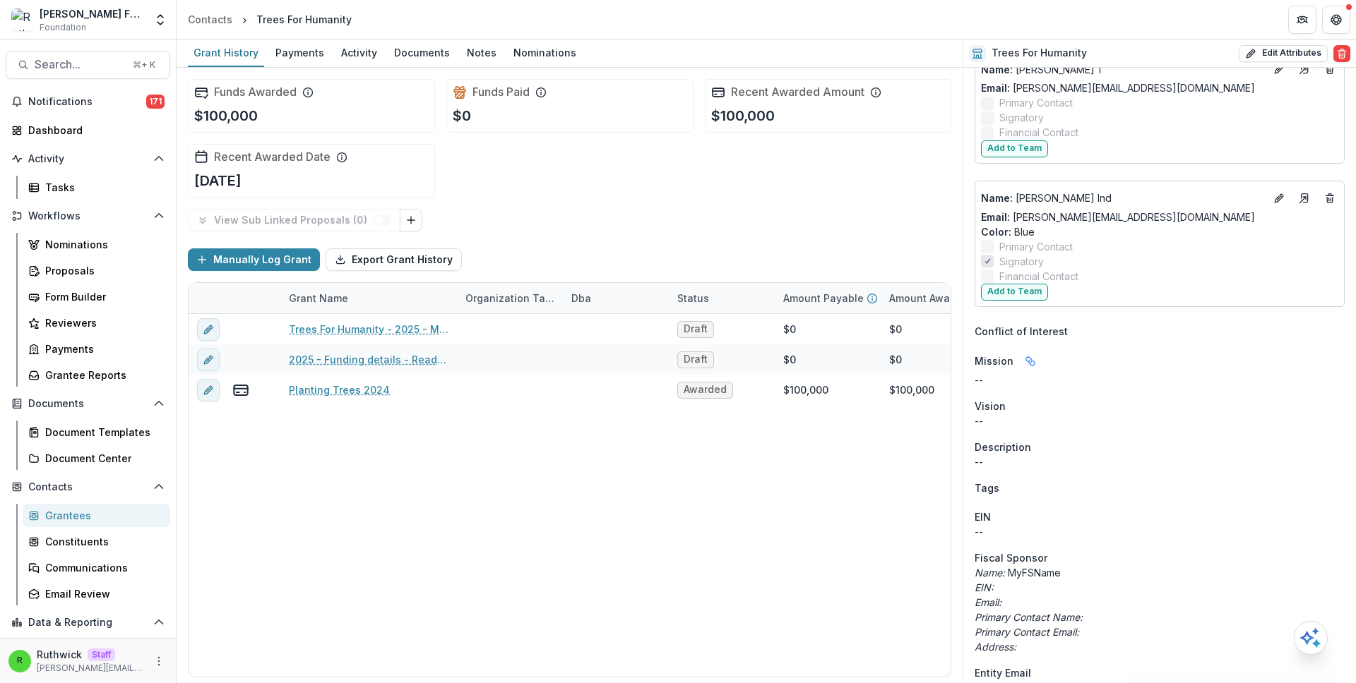
scroll to position [657, 0]
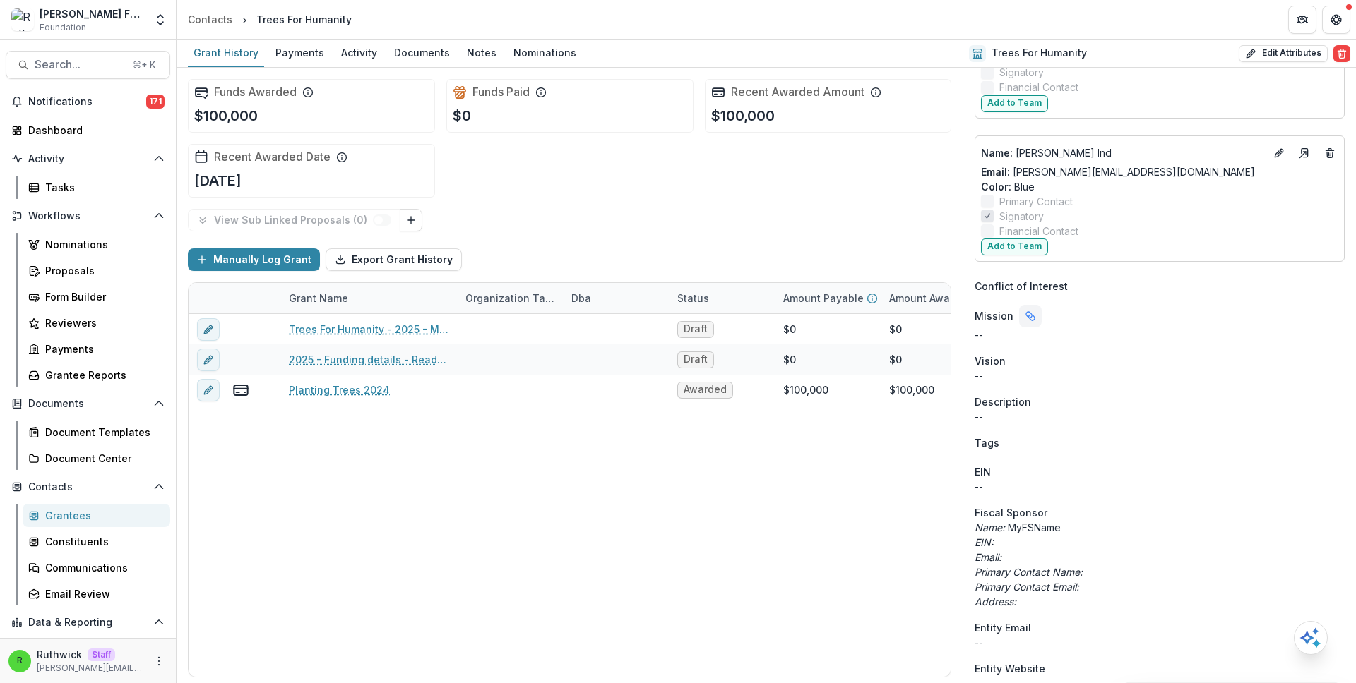
click at [1027, 314] on icon "Linked binding" at bounding box center [1030, 316] width 11 height 11
click at [868, 380] on strong "Short Answer" at bounding box center [883, 378] width 70 height 12
drag, startPoint x: 868, startPoint y: 380, endPoint x: 882, endPoint y: 379, distance: 14.1
click at [882, 379] on strong "Short Answer" at bounding box center [883, 378] width 70 height 12
click at [953, 379] on strong "2025 - Funding details - Read only" at bounding box center [1028, 378] width 172 height 12
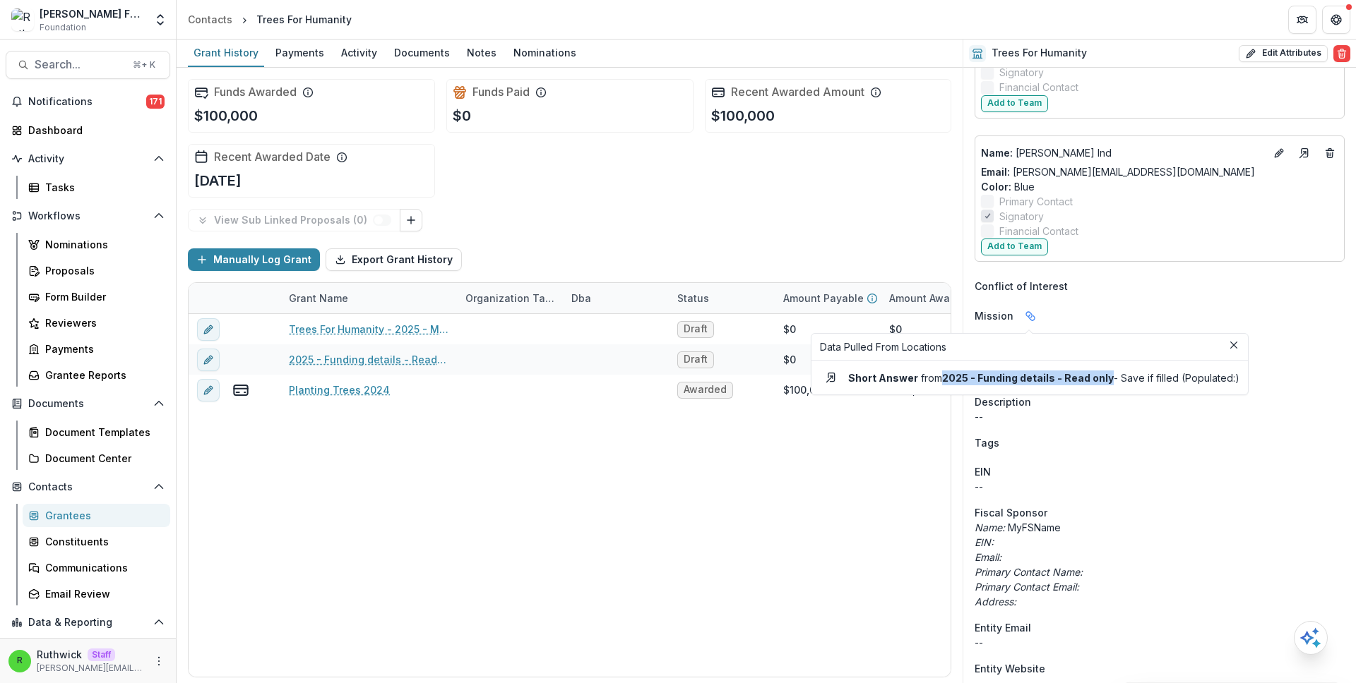
drag, startPoint x: 953, startPoint y: 379, endPoint x: 1104, endPoint y: 379, distance: 150.4
click at [1104, 379] on strong "2025 - Funding details - Read only" at bounding box center [1028, 378] width 172 height 12
click at [857, 165] on div "Funds Awarded $100,000 Funds Paid $0 Recent Awarded Amount $100,000 Recent Awar…" at bounding box center [569, 138] width 763 height 141
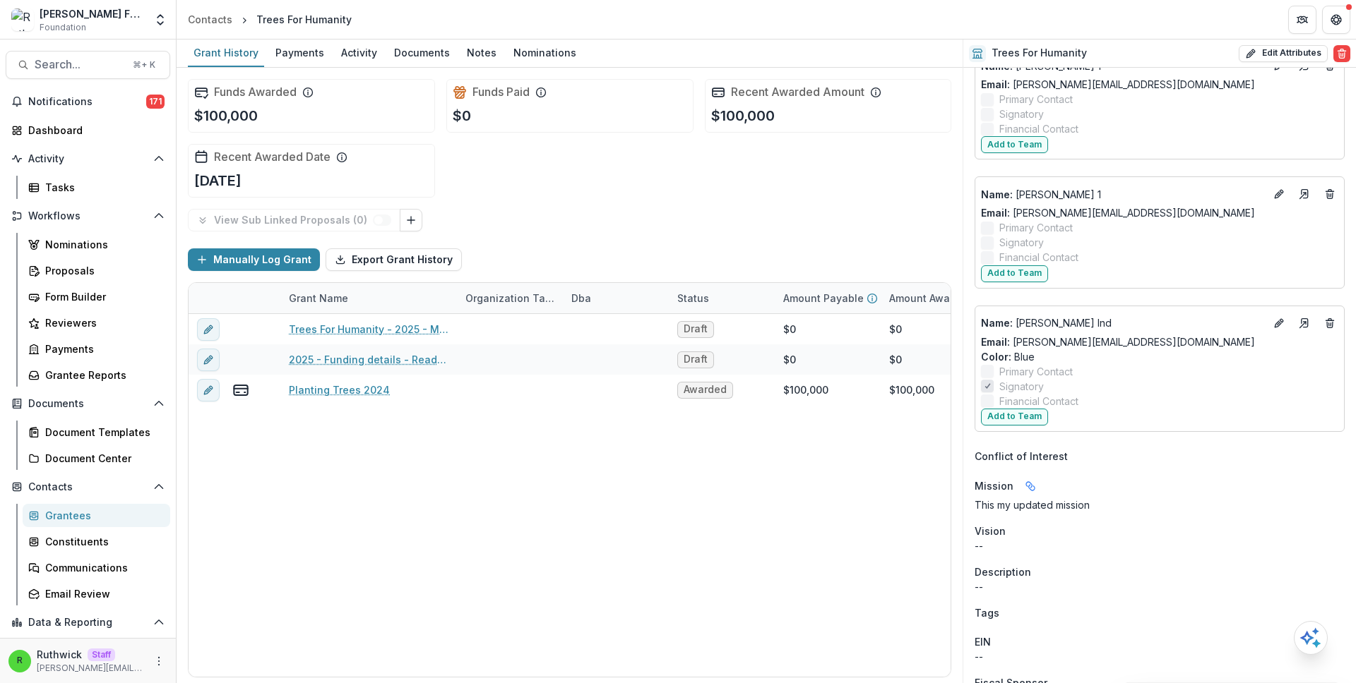
scroll to position [592, 0]
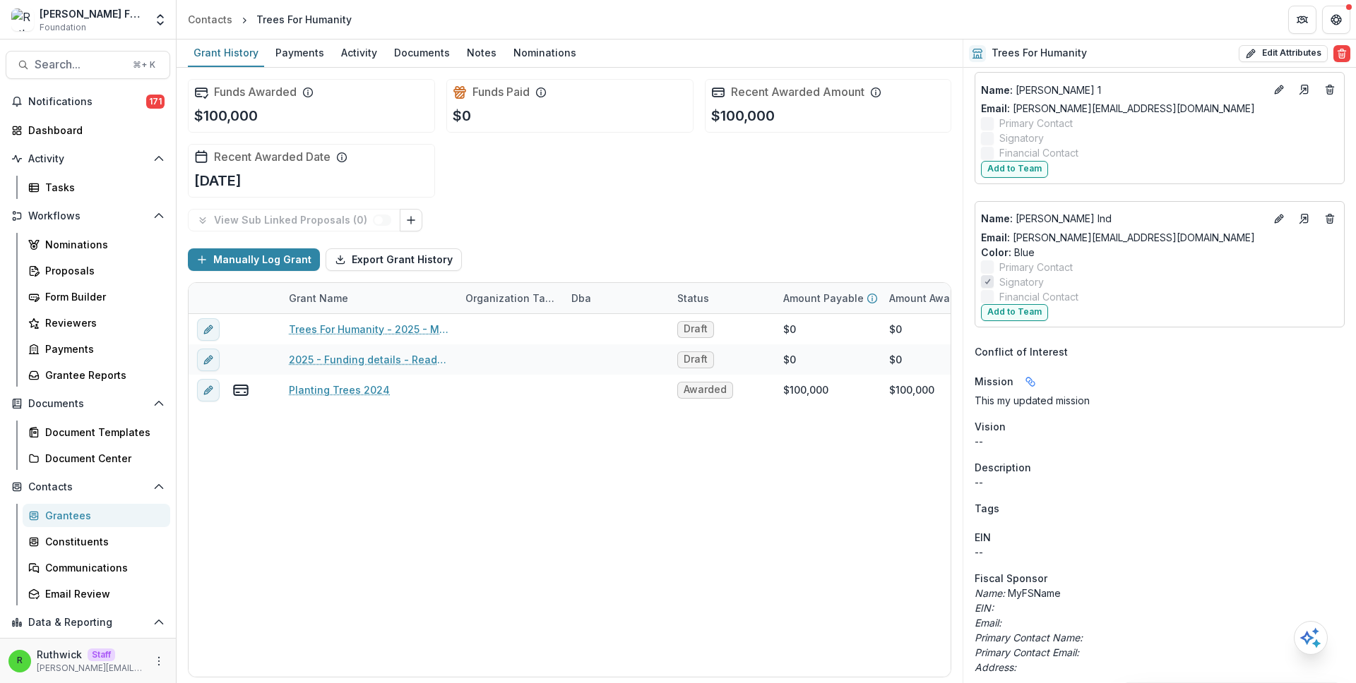
click at [1032, 406] on p "This my updated mission" at bounding box center [1159, 400] width 370 height 15
click at [1058, 412] on div "Onboarding Completed Twitter -- Team Name : [PERSON_NAME] Email: [PERSON_NAME][…" at bounding box center [1159, 482] width 393 height 2012
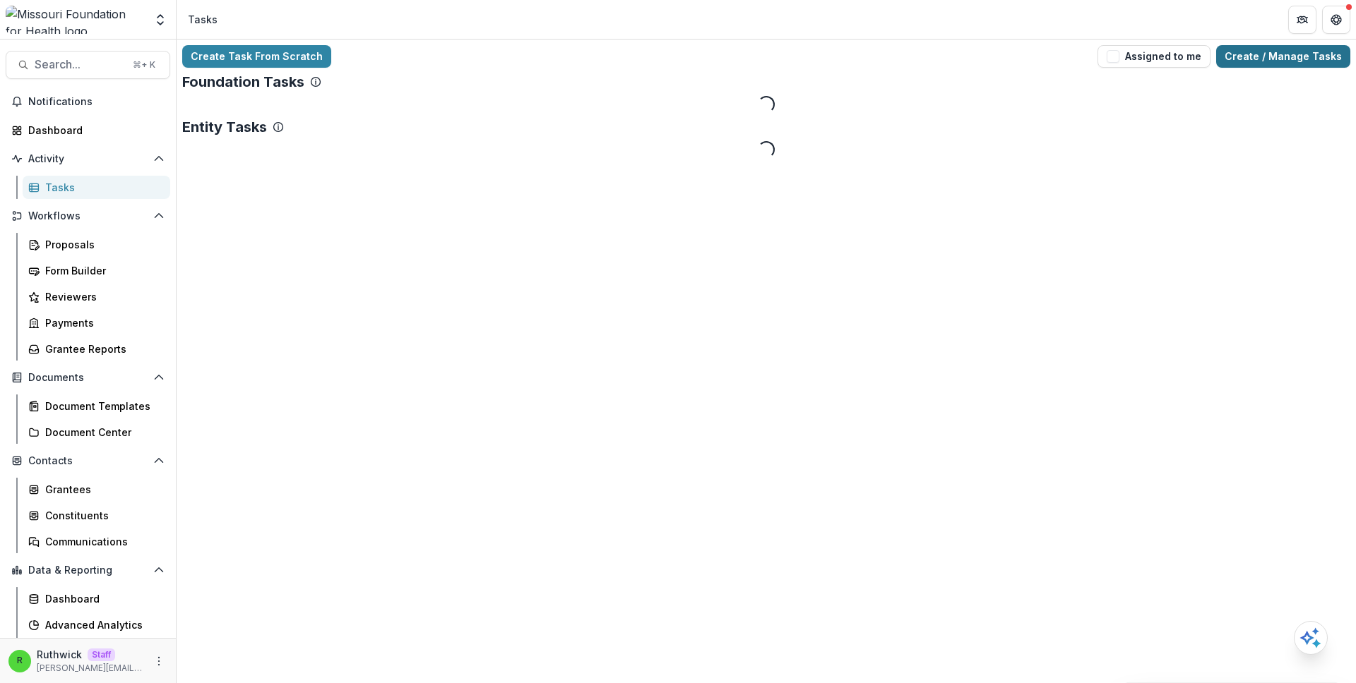
click at [1248, 60] on link "Create / Manage Tasks" at bounding box center [1283, 56] width 134 height 23
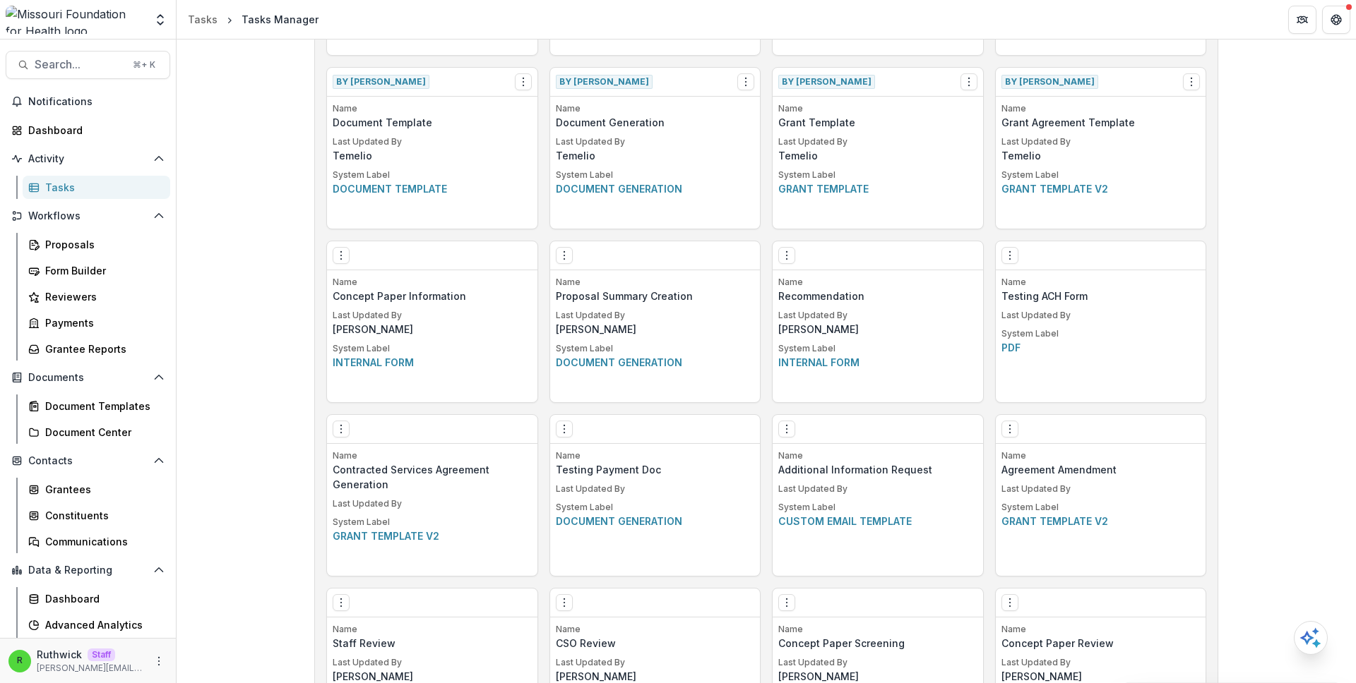
scroll to position [2755, 0]
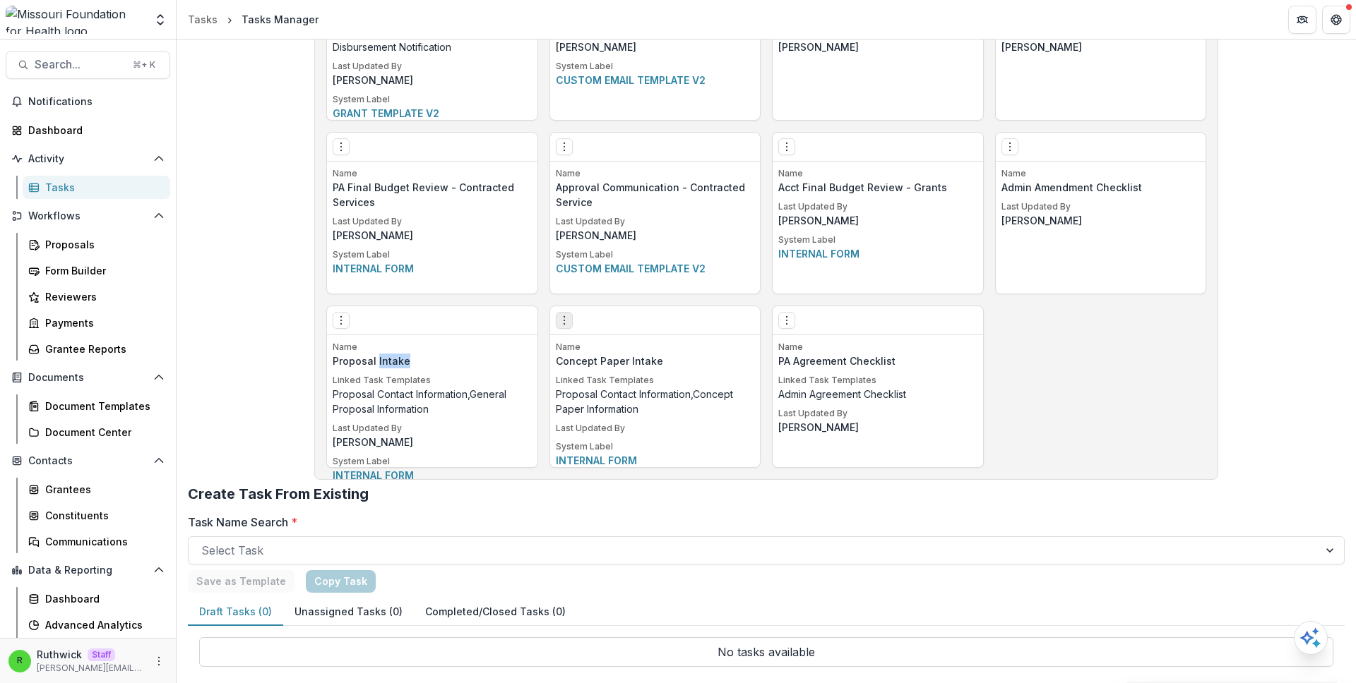
click at [563, 324] on circle "Options" at bounding box center [563, 324] width 1 height 1
click at [648, 352] on link "Edit" at bounding box center [643, 349] width 173 height 23
click at [336, 325] on icon "Options" at bounding box center [340, 320] width 11 height 11
click at [376, 352] on link "Edit" at bounding box center [420, 349] width 173 height 23
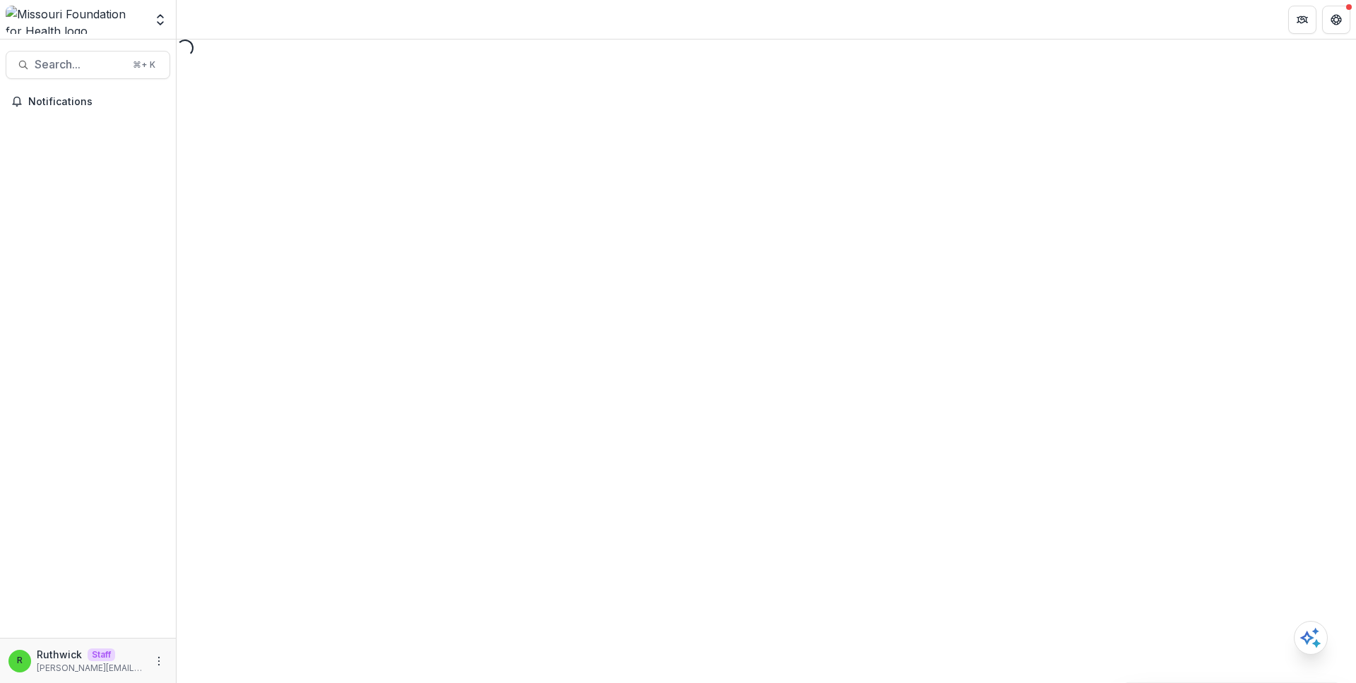
select select "********"
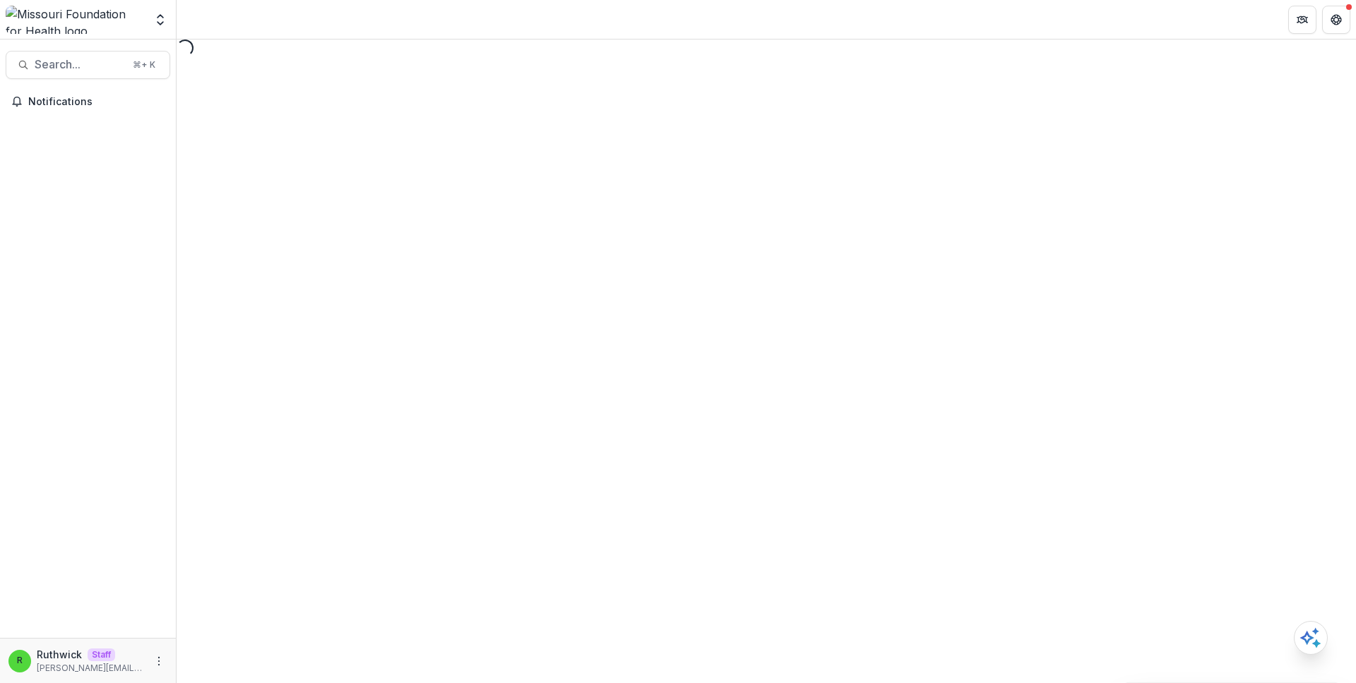
select select "********"
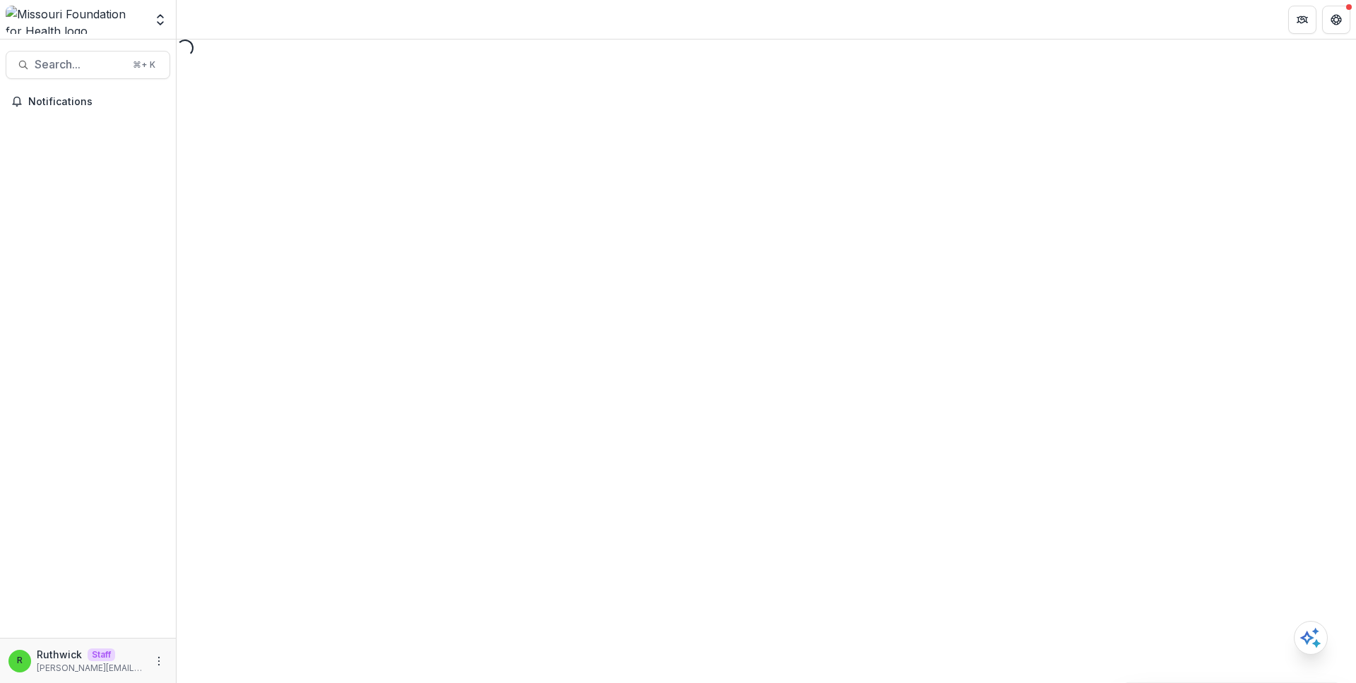
select select "********"
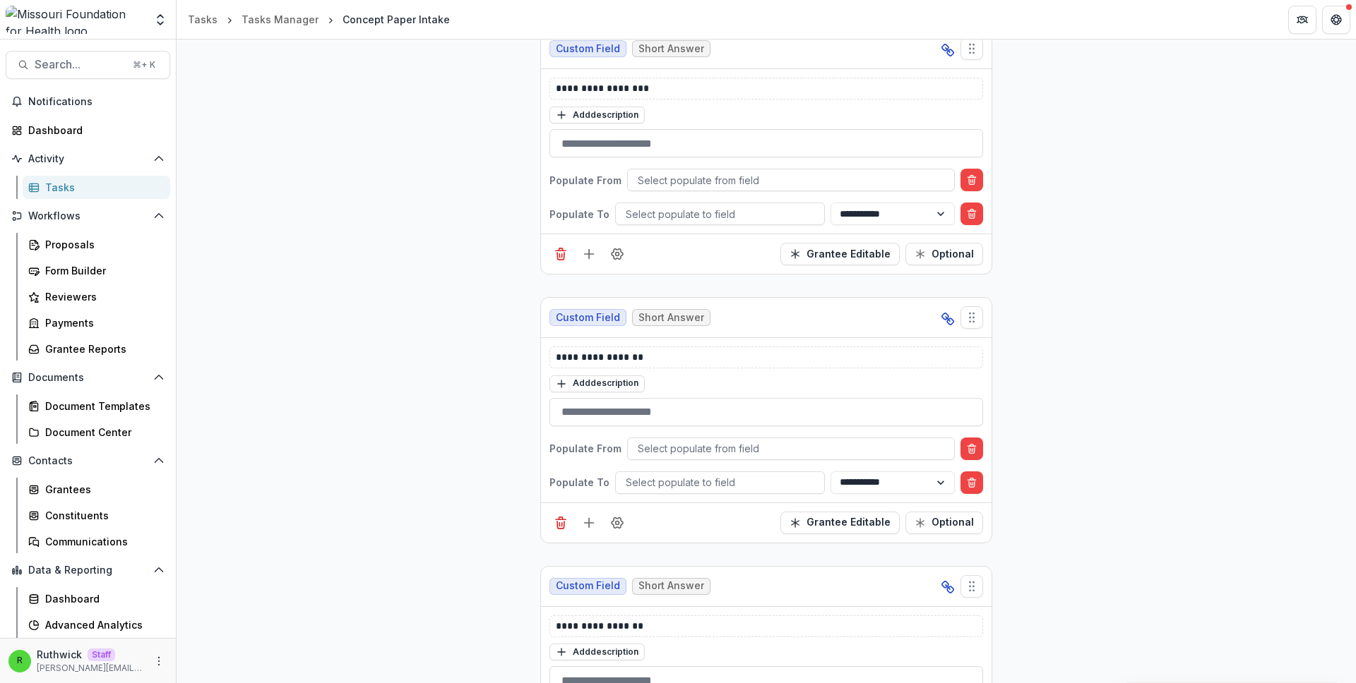
scroll to position [10062, 0]
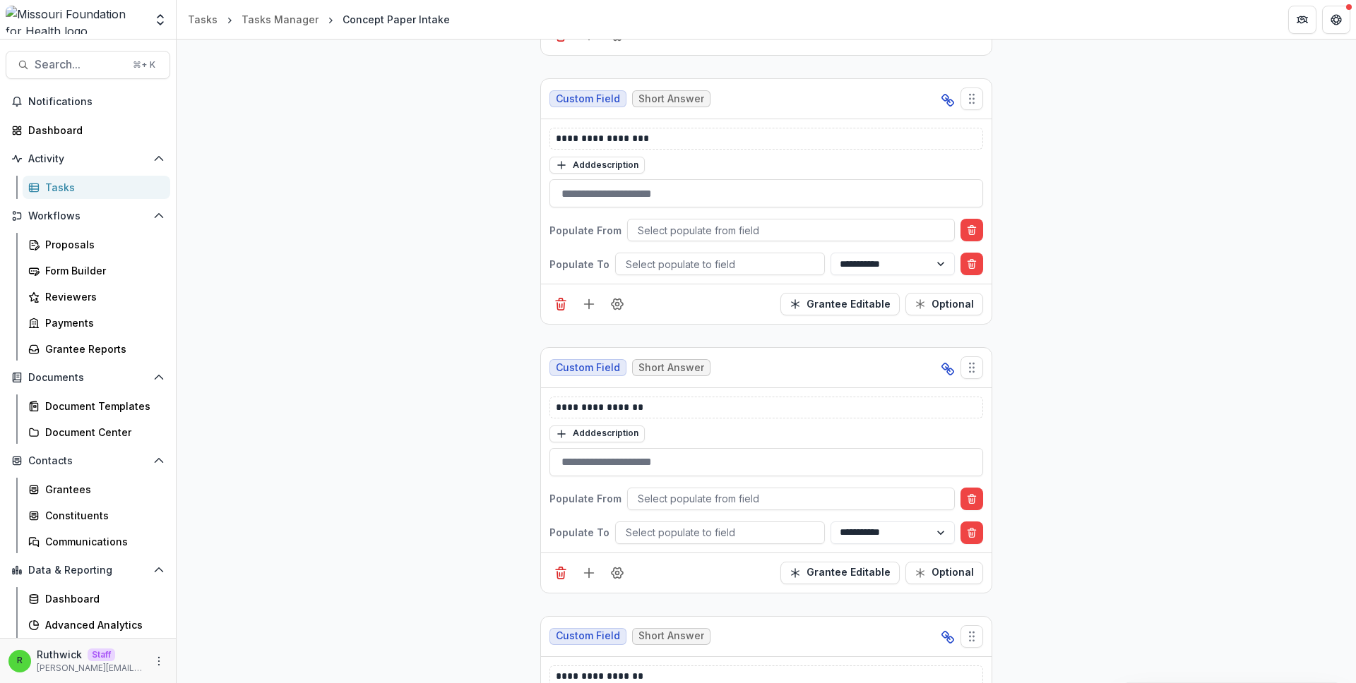
scroll to position [10063, 0]
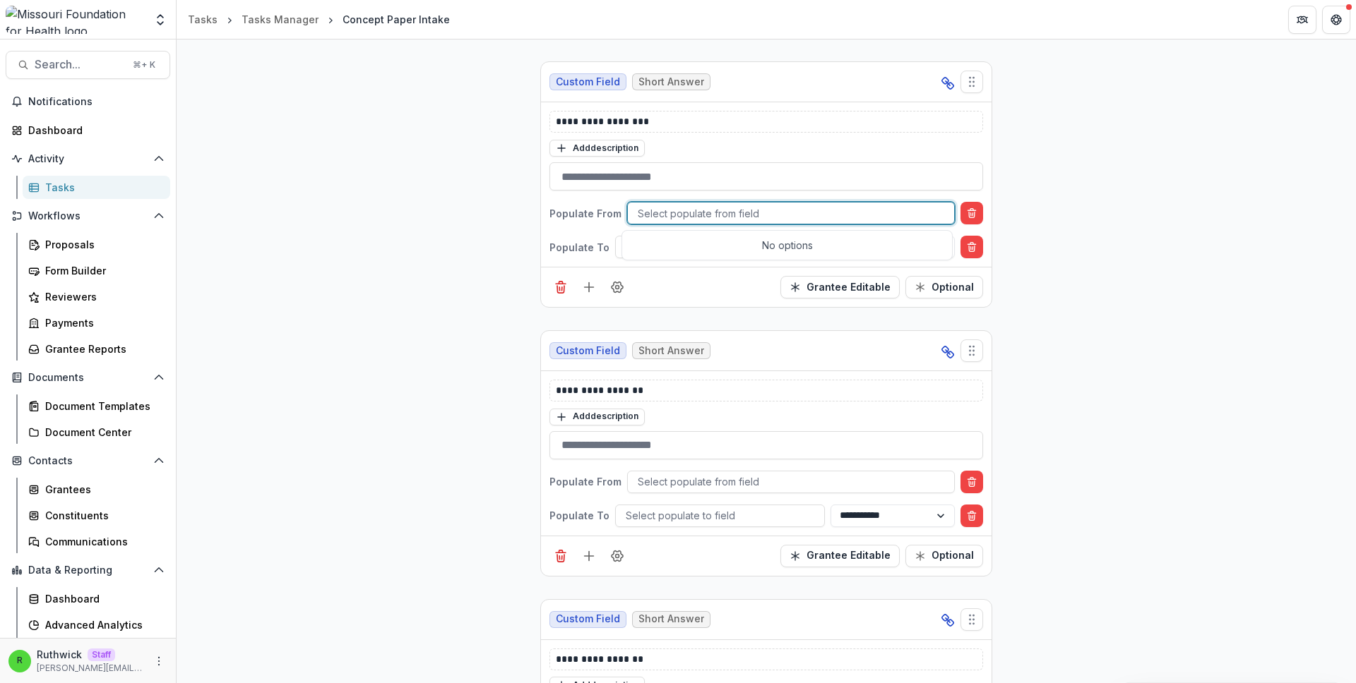
click at [816, 218] on div at bounding box center [791, 214] width 306 height 18
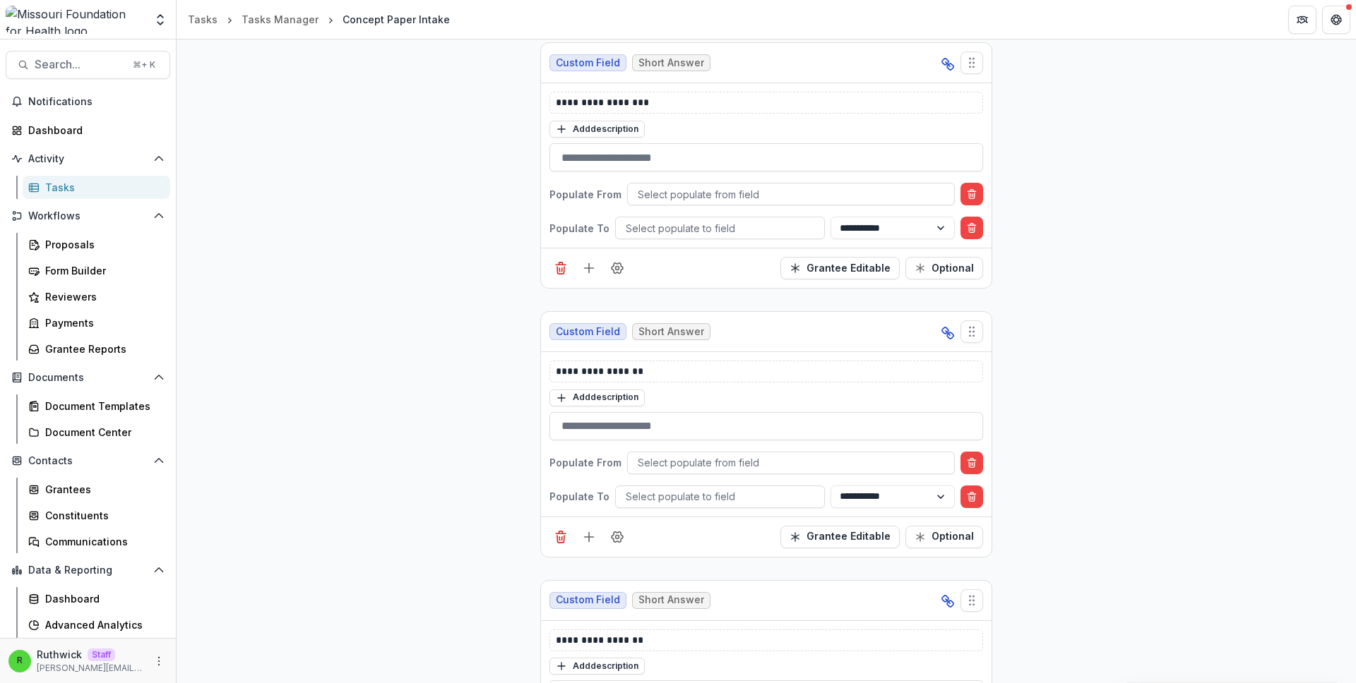
scroll to position [10081, 0]
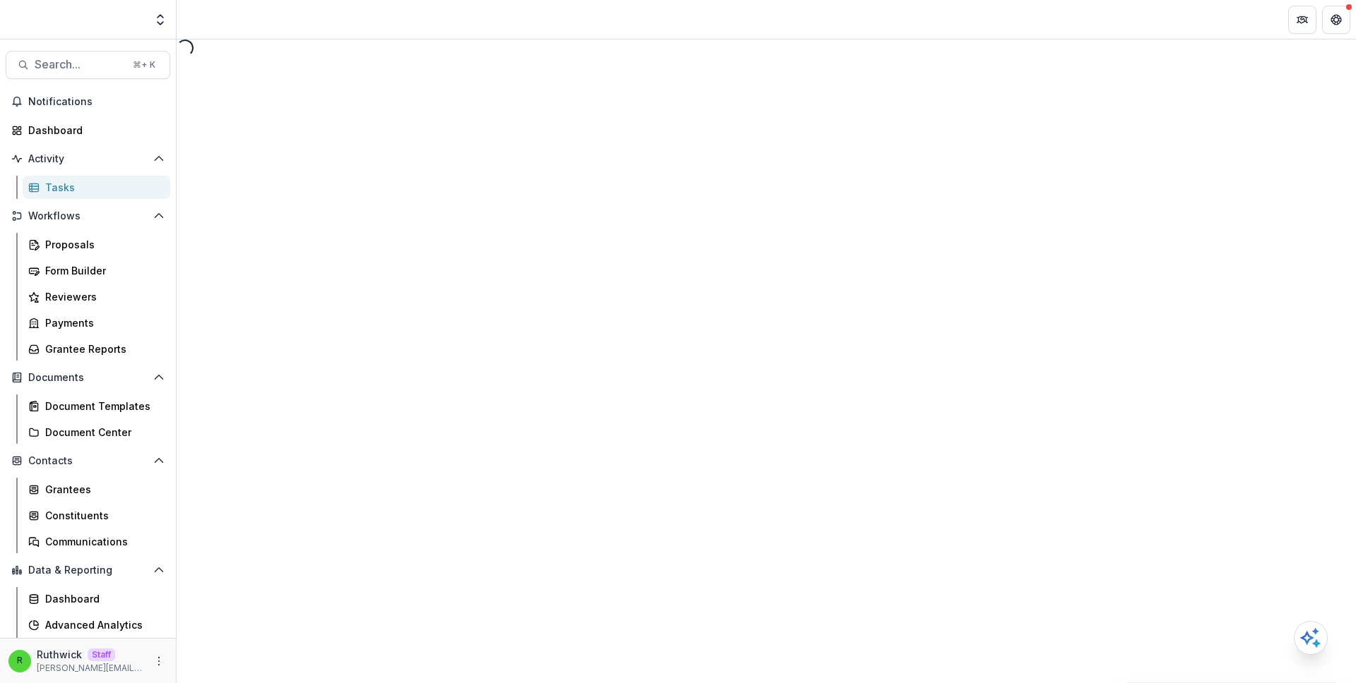
select select "********"
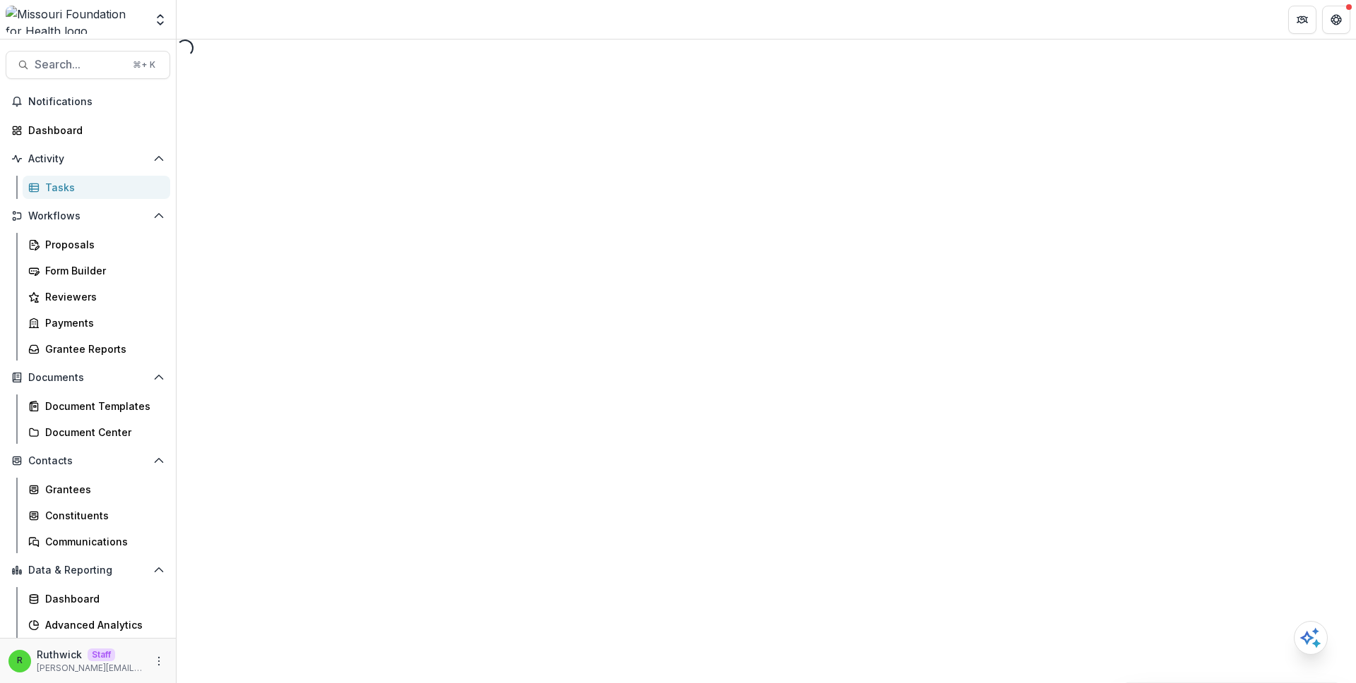
select select "********"
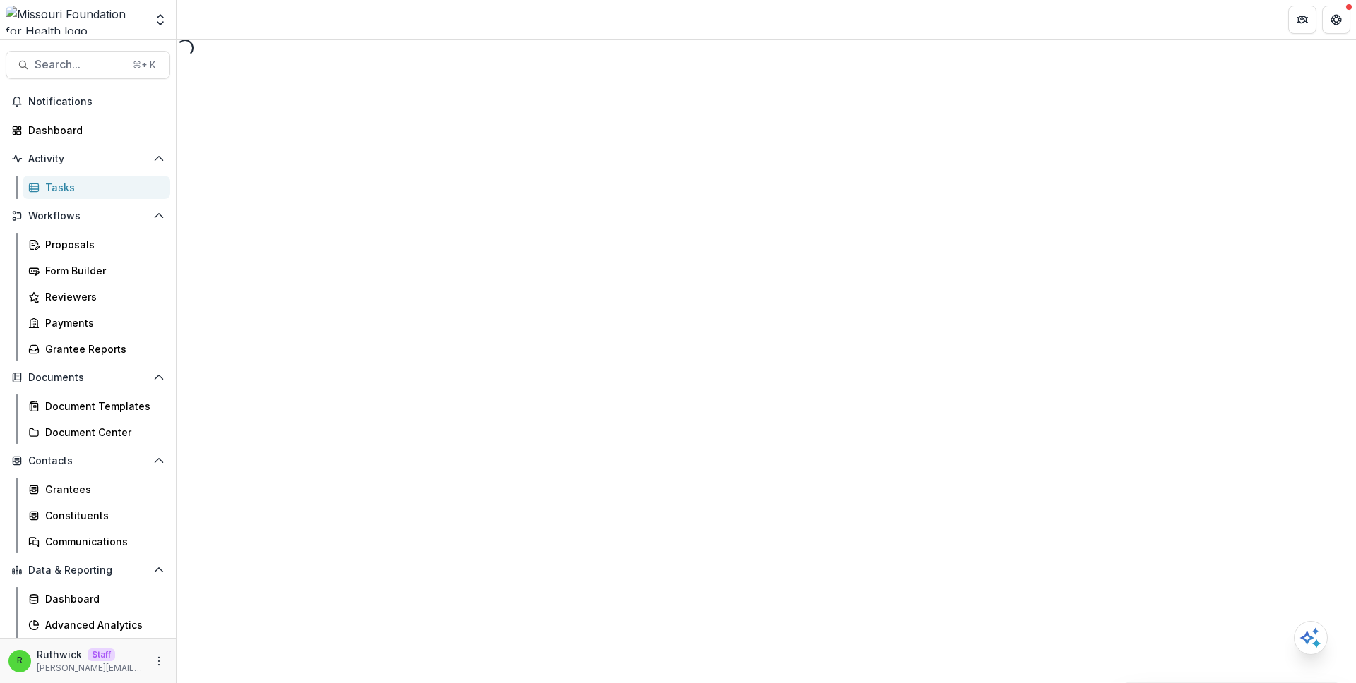
select select "********"
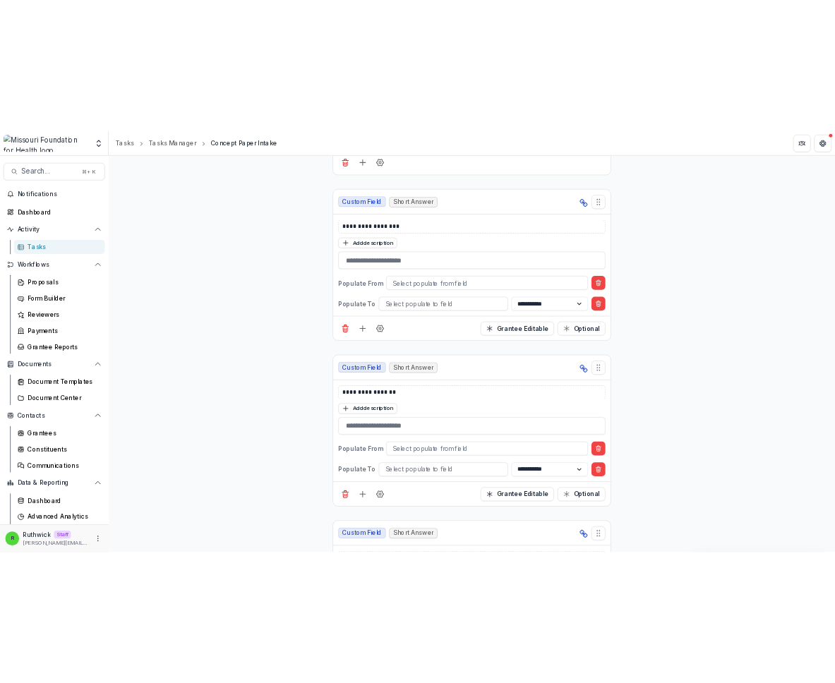
scroll to position [10052, 0]
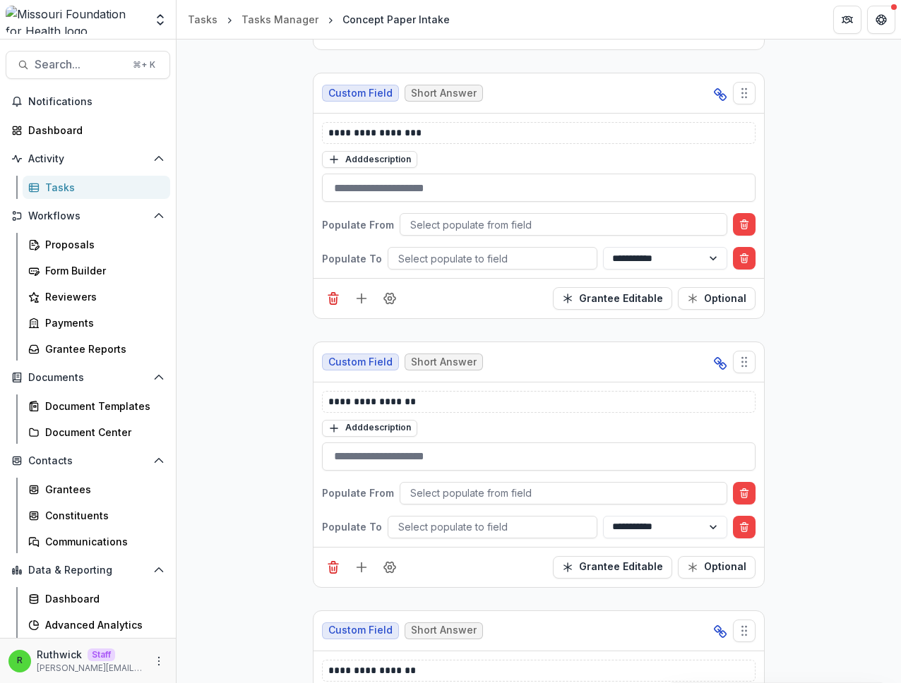
click at [900, 214] on div "**********" at bounding box center [539, 362] width 724 height 644
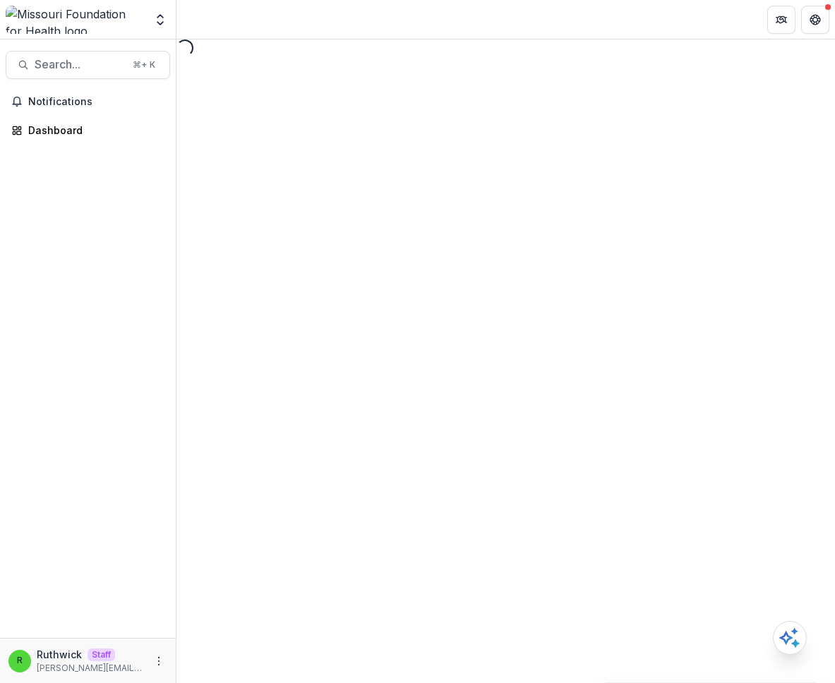
select select "********"
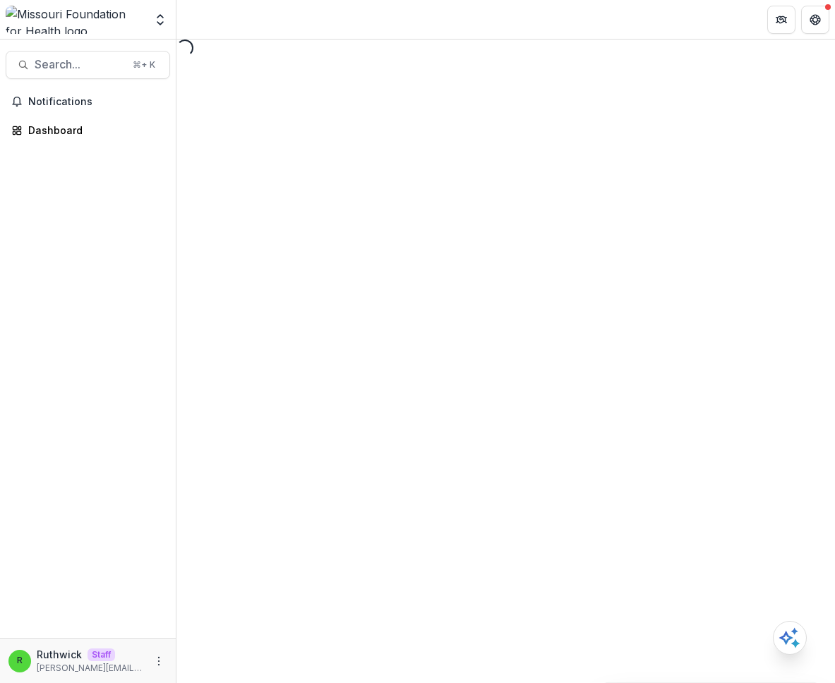
select select "********"
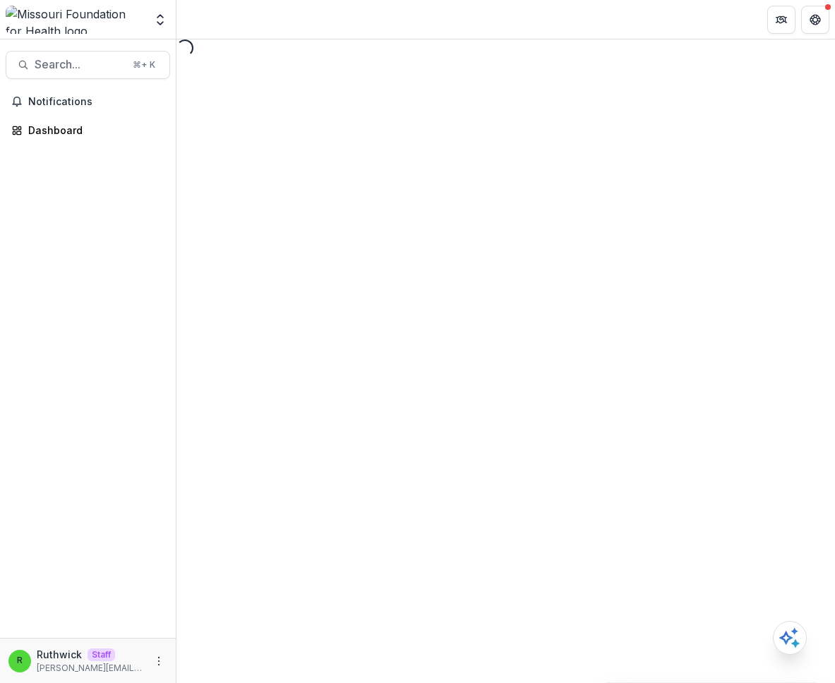
select select "********"
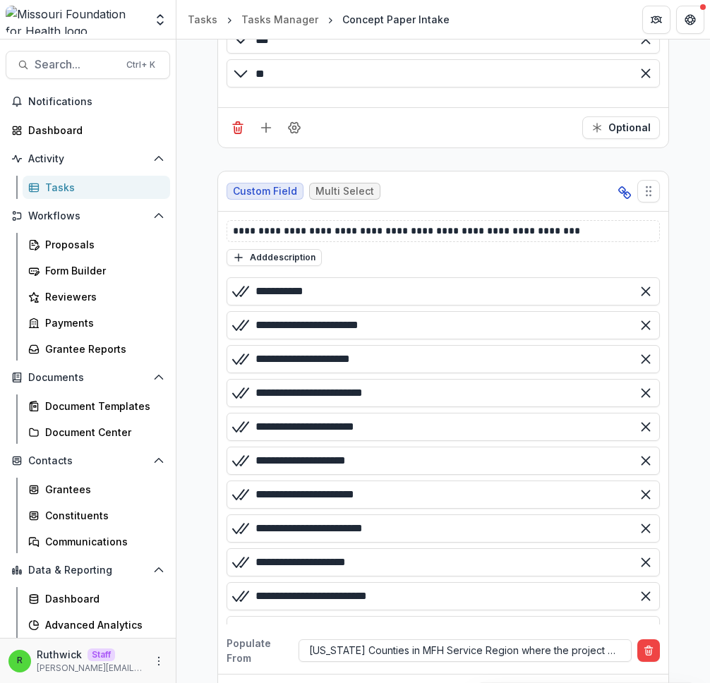
scroll to position [4172, 0]
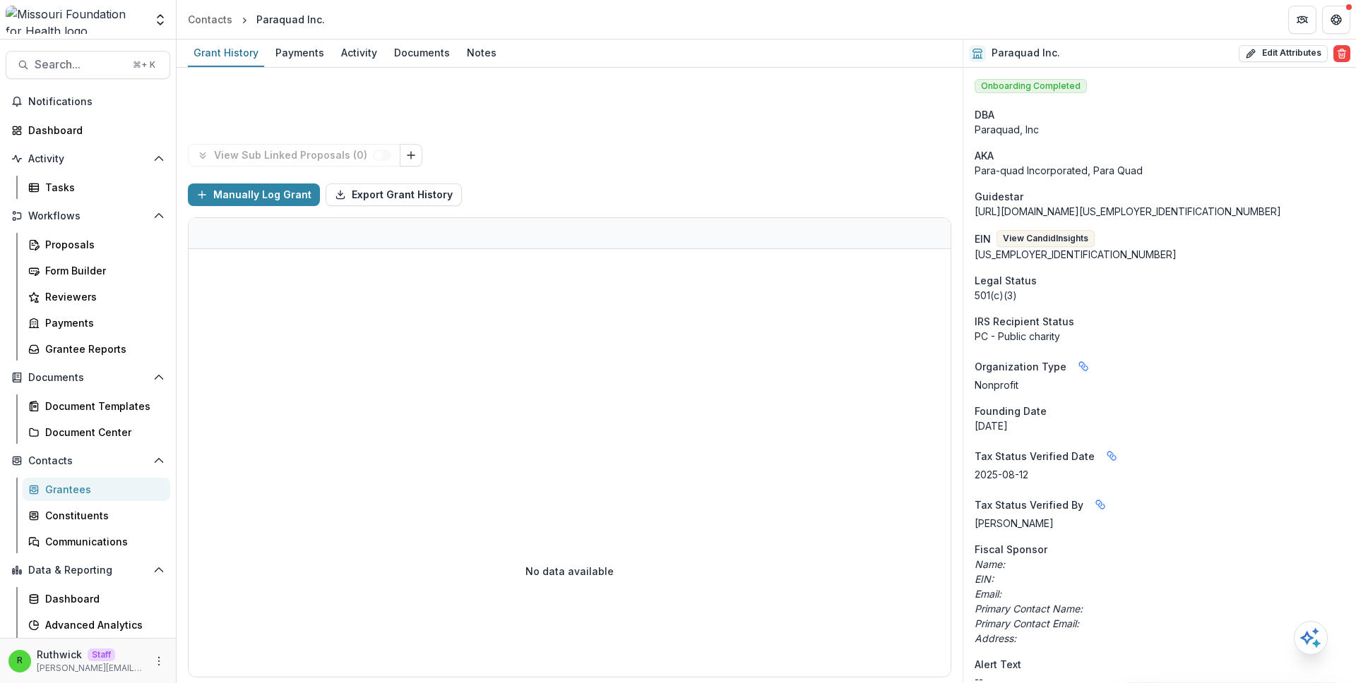
click at [545, 193] on div "Manually Log Grant Export Grant History" at bounding box center [569, 194] width 763 height 45
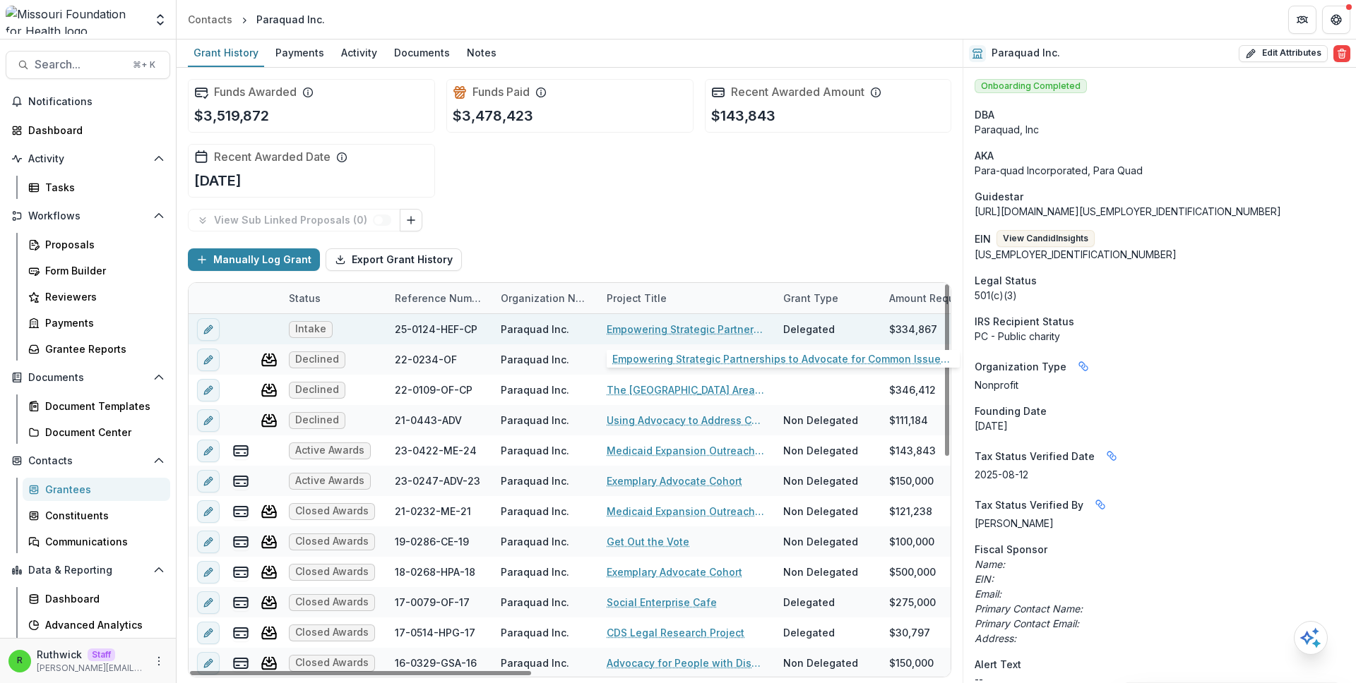
click at [640, 329] on link "Empowering Strategic Partnerships to Advocate for Common Issues of Concern" at bounding box center [687, 329] width 160 height 15
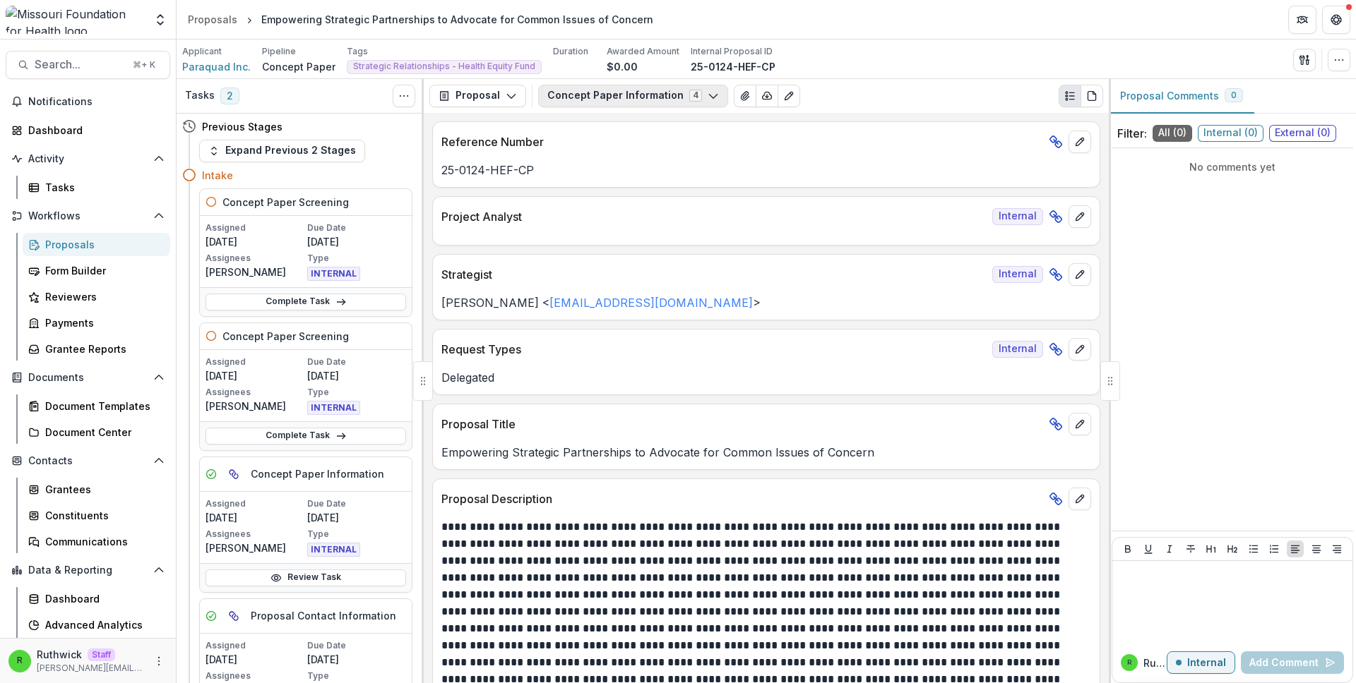
click at [664, 95] on button "Concept Paper Information 4" at bounding box center [633, 96] width 190 height 23
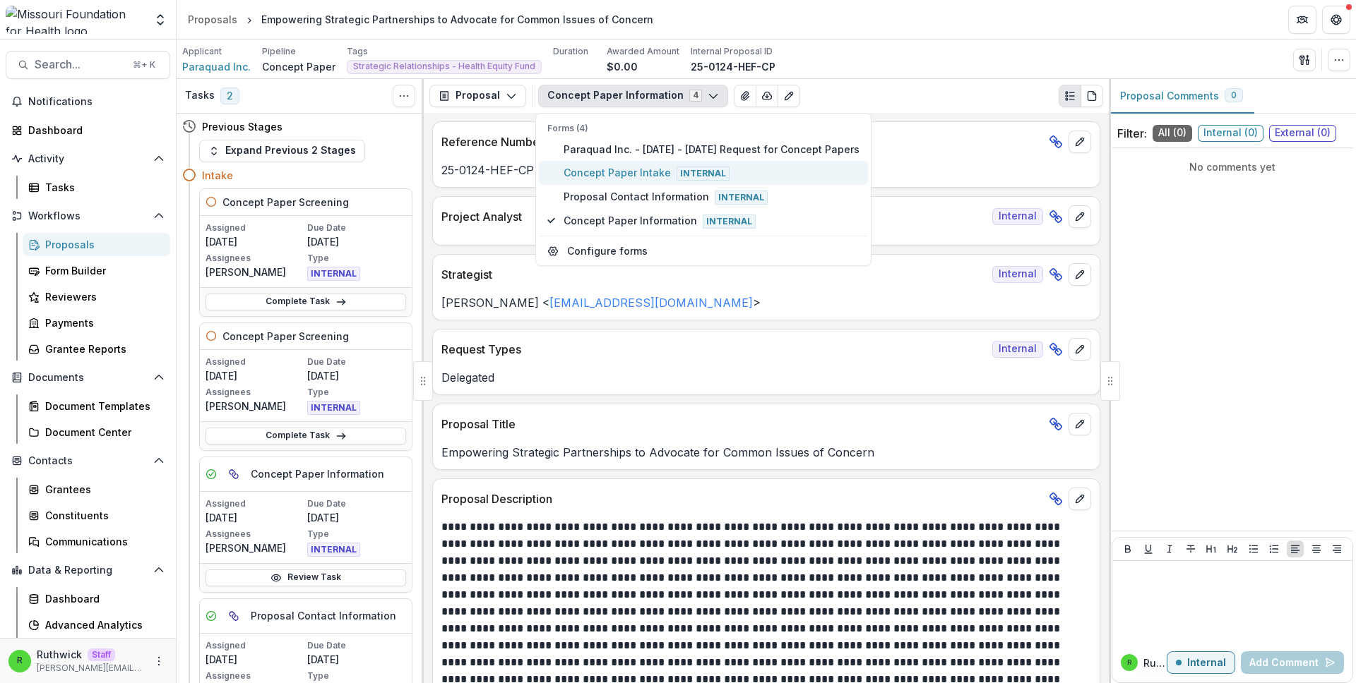
click at [593, 172] on span "Concept Paper Intake Internal" at bounding box center [711, 173] width 296 height 16
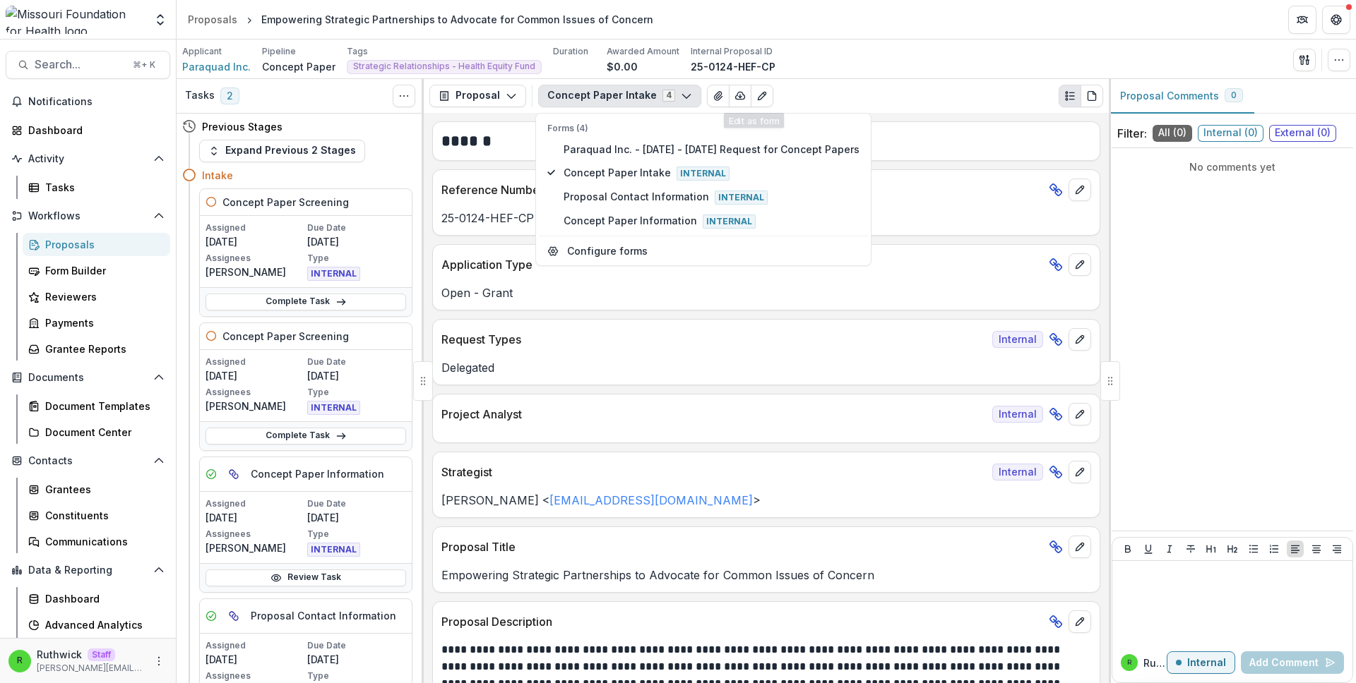
click at [875, 56] on div "Applicant Paraquad Inc. Pipeline Concept Paper Tags Strategic Relationships - H…" at bounding box center [766, 59] width 1168 height 29
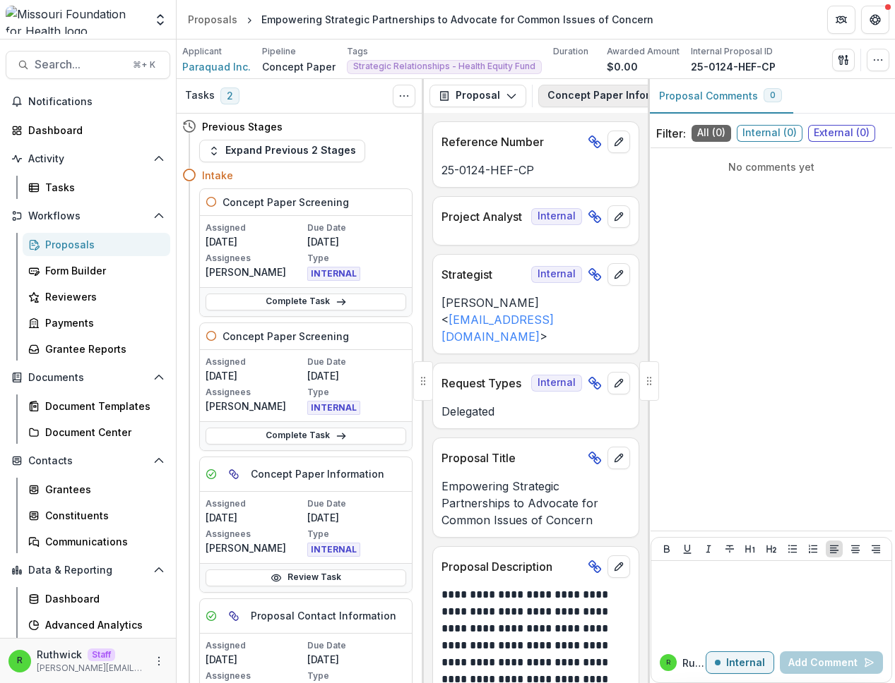
click at [563, 93] on button "Concept Paper Information 4" at bounding box center [633, 96] width 190 height 23
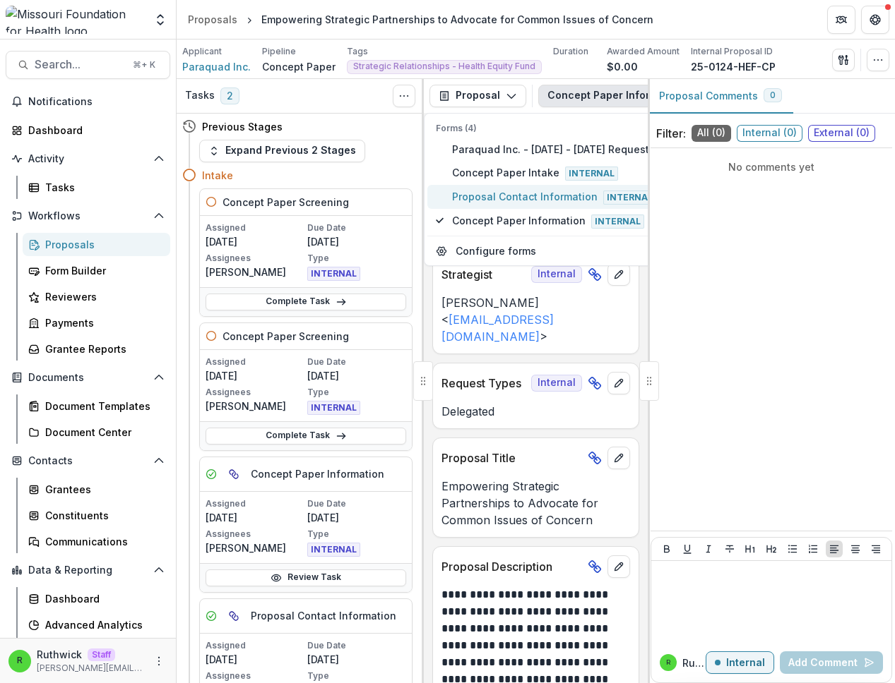
type button "2"
type button "0"
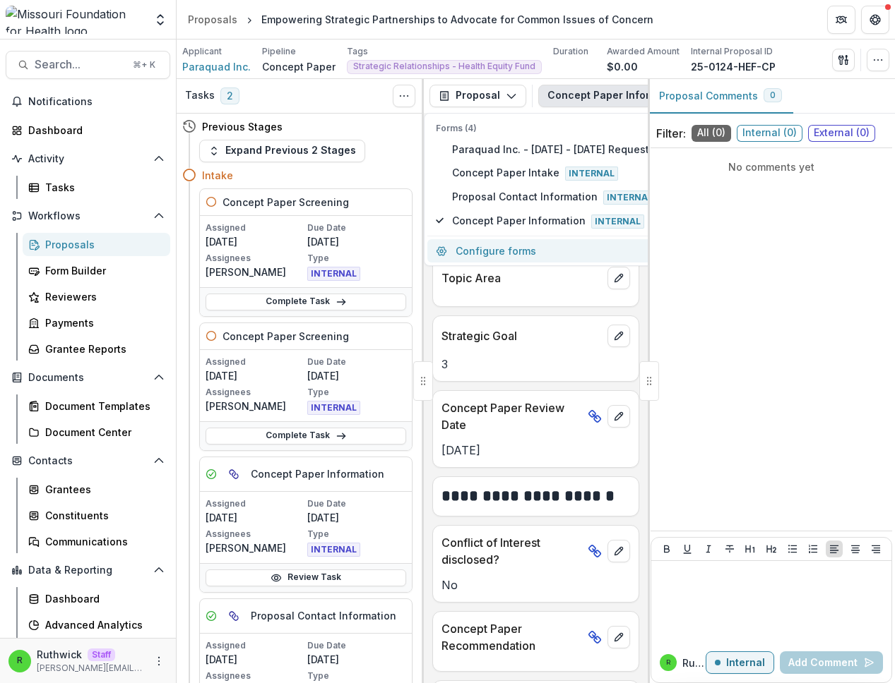
scroll to position [2257, 0]
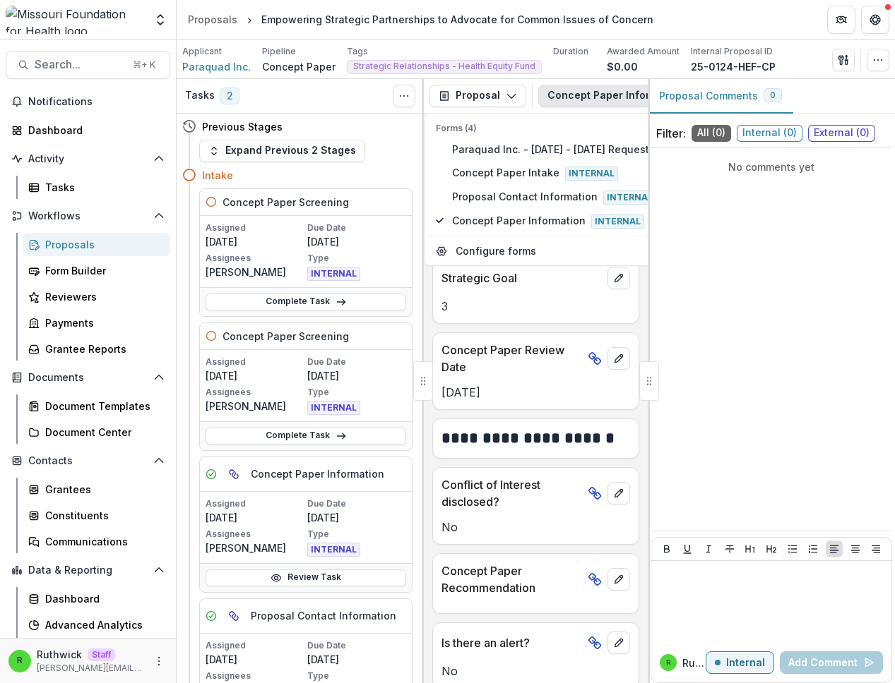
click at [519, 376] on div "Oct 13, 2025" at bounding box center [535, 388] width 205 height 25
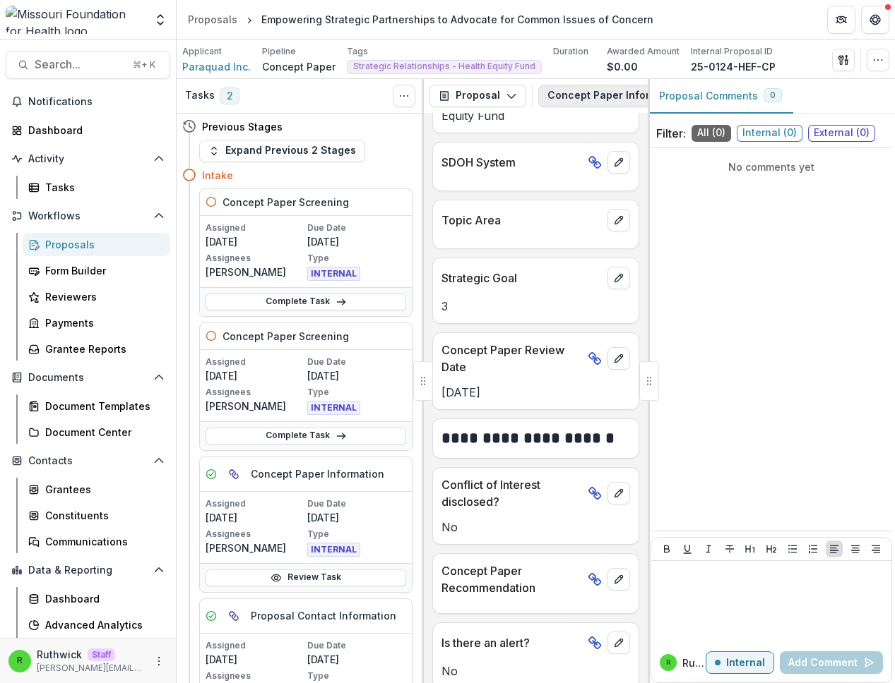
click at [579, 94] on button "Concept Paper Information 4" at bounding box center [633, 96] width 190 height 23
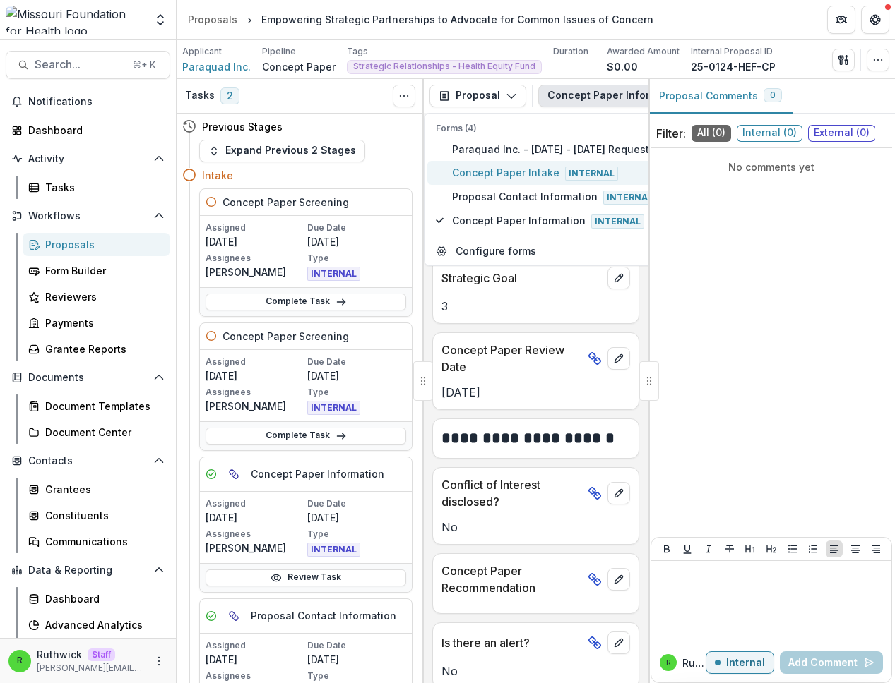
click at [545, 177] on span "Concept Paper Intake Internal" at bounding box center [600, 173] width 296 height 16
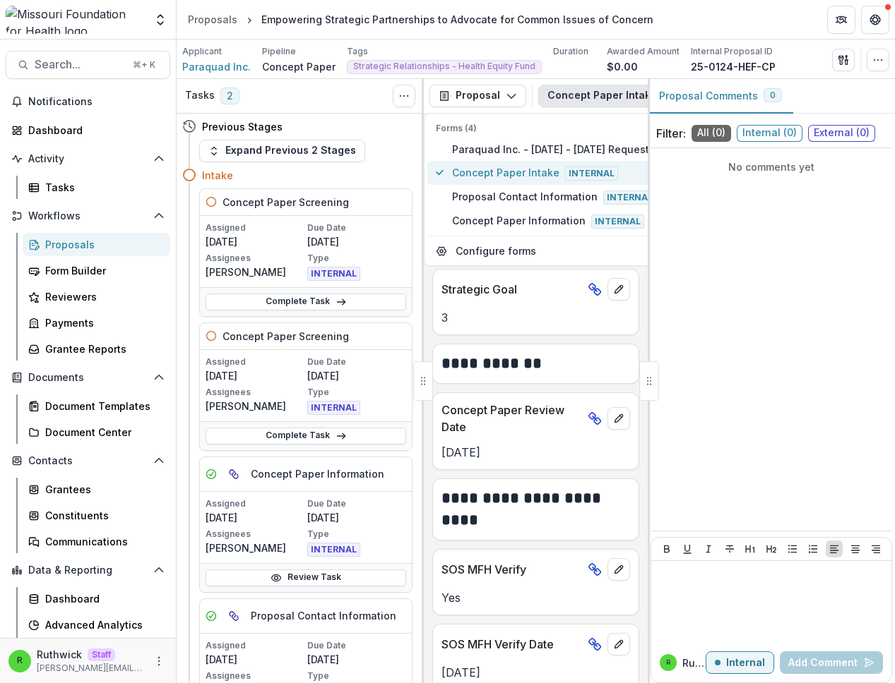
scroll to position [3384, 0]
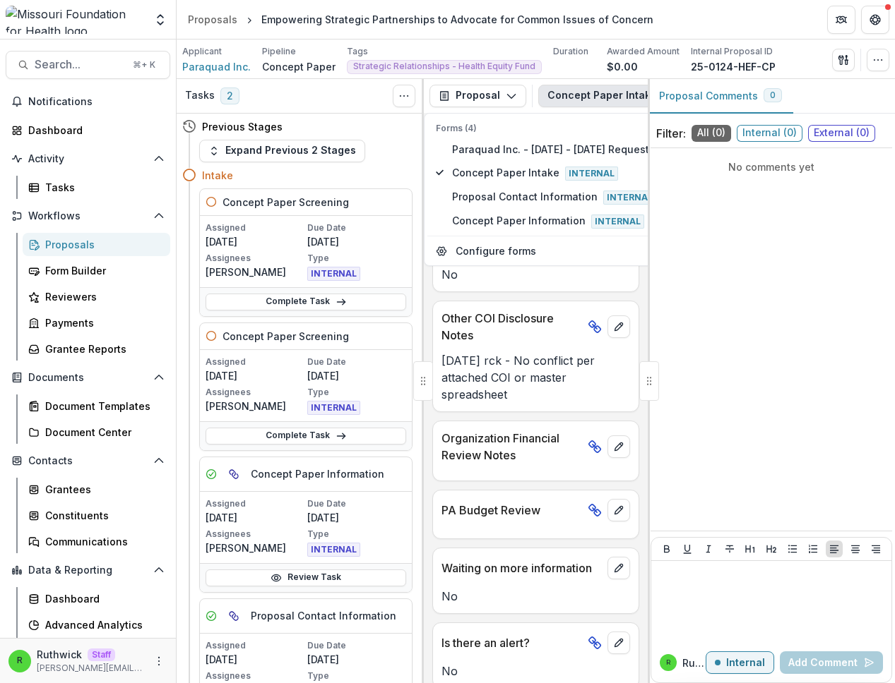
click at [536, 352] on p "8/12/25 rck - No conflict per attached COI or master spreadsheet" at bounding box center [535, 377] width 189 height 51
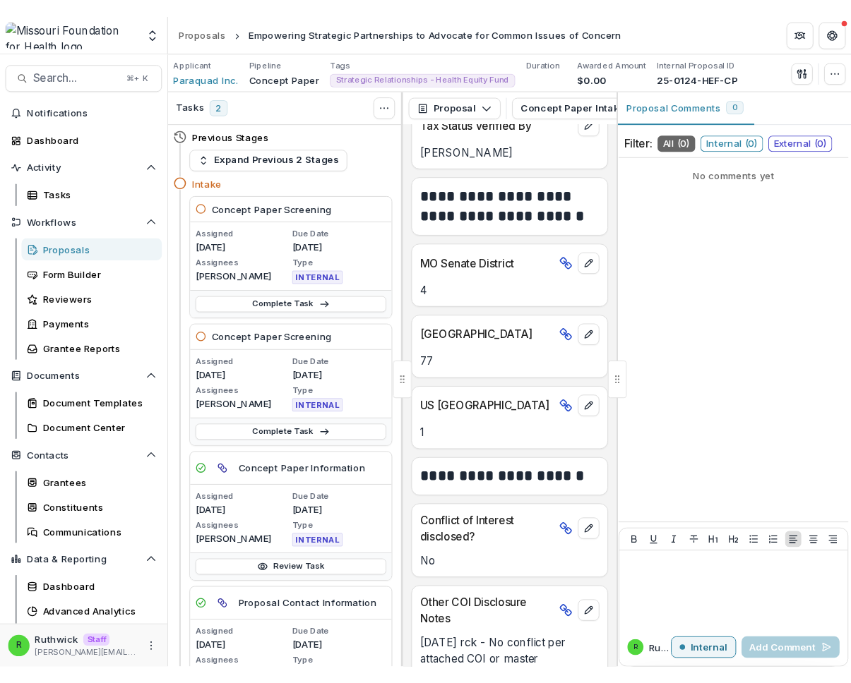
scroll to position [3073, 0]
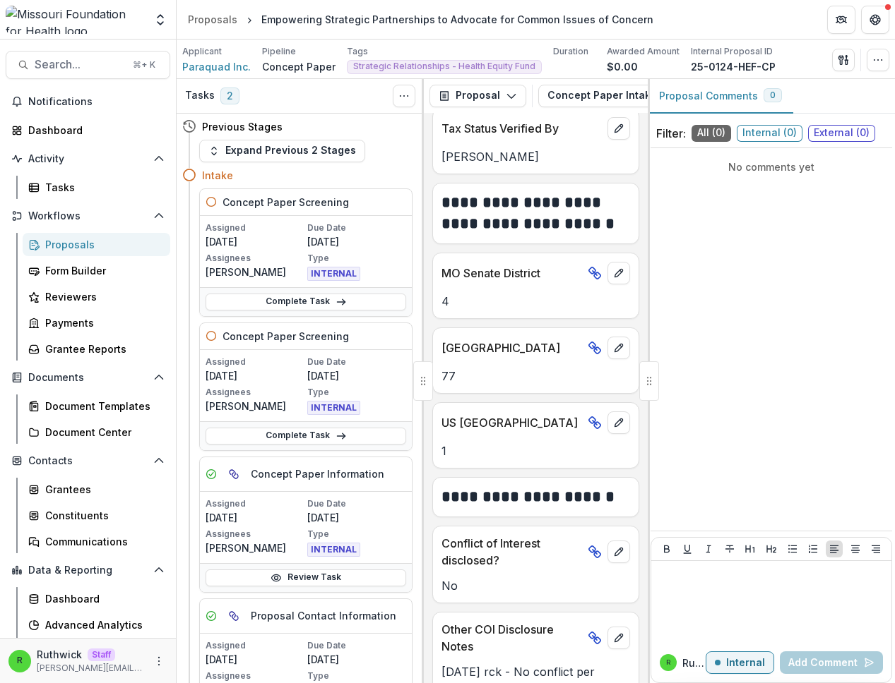
click at [446, 293] on p "4" at bounding box center [535, 301] width 189 height 17
click at [445, 368] on p "77" at bounding box center [535, 376] width 189 height 17
click at [221, 63] on span "Paraquad Inc." at bounding box center [216, 66] width 68 height 15
drag, startPoint x: 451, startPoint y: 289, endPoint x: 455, endPoint y: 323, distance: 34.2
click at [450, 293] on p "4" at bounding box center [535, 301] width 189 height 17
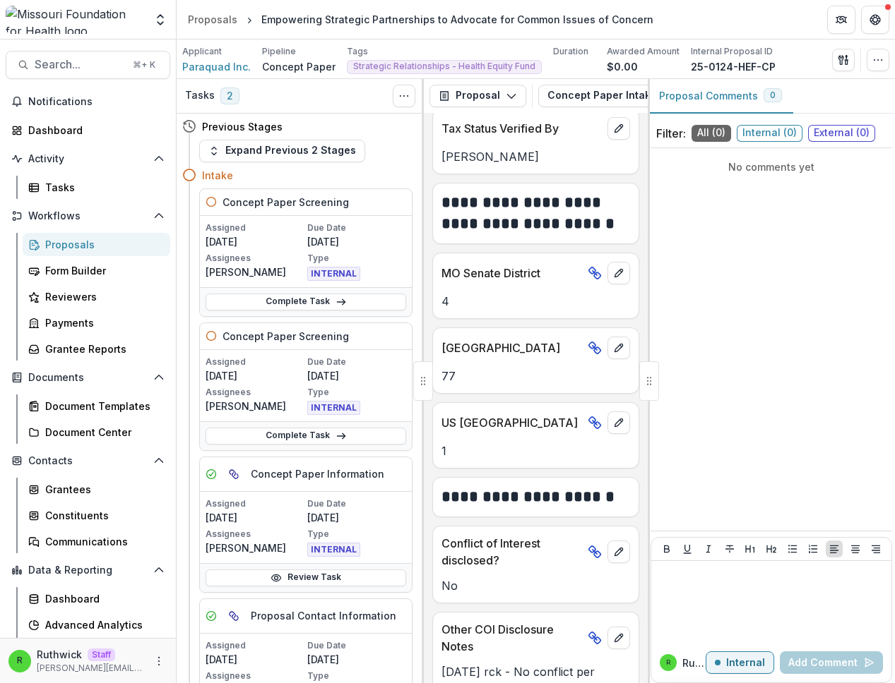
click at [461, 368] on p "77" at bounding box center [535, 376] width 189 height 17
click at [563, 100] on button "Concept Paper Intake 4" at bounding box center [619, 96] width 163 height 23
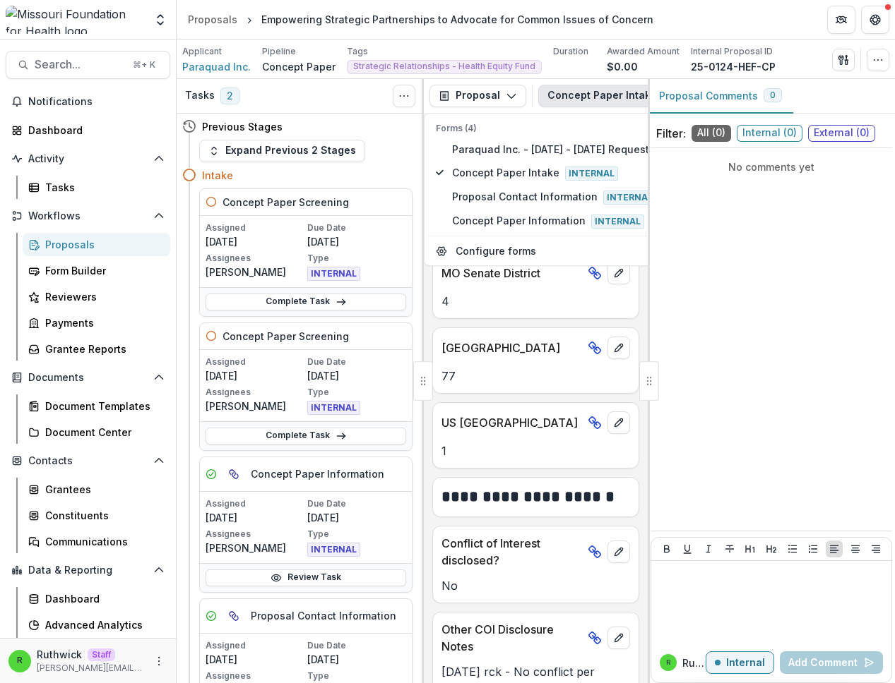
click at [507, 368] on p "77" at bounding box center [535, 376] width 189 height 17
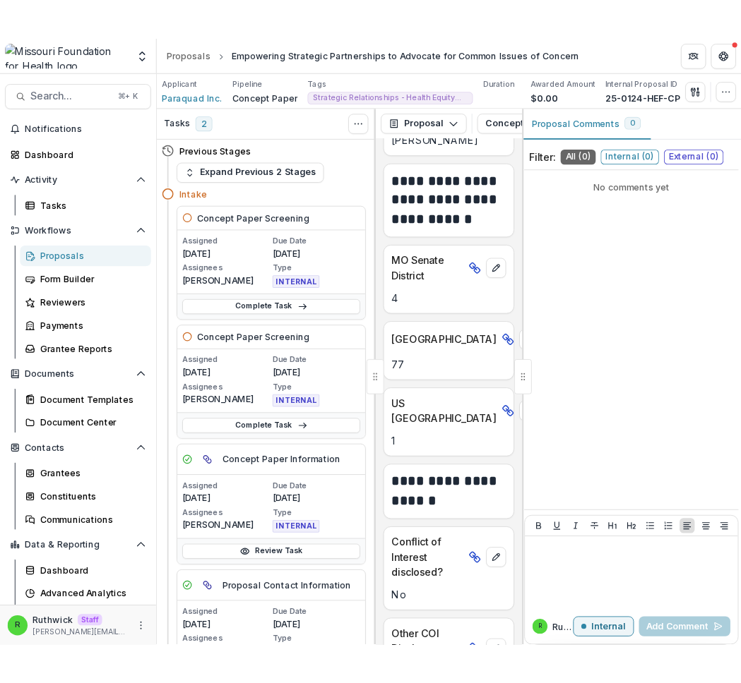
scroll to position [11304, 0]
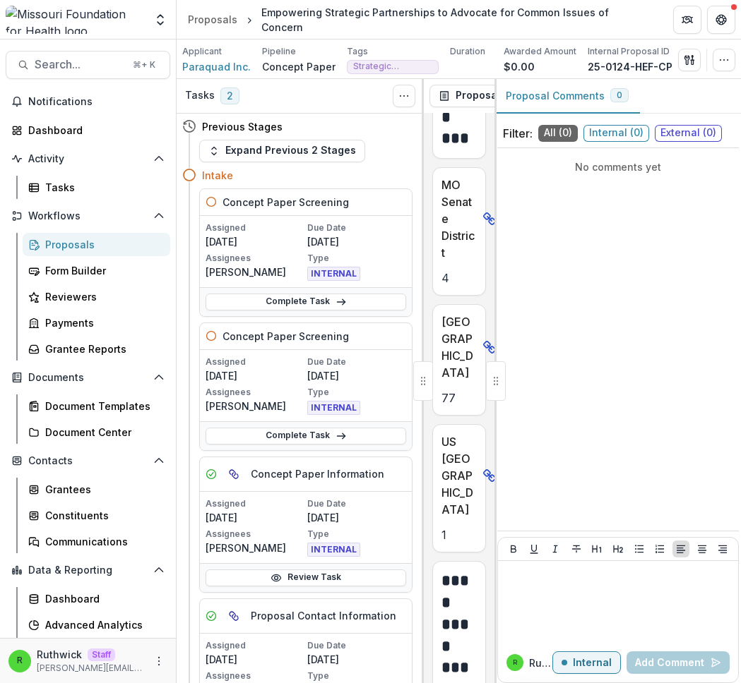
click at [520, 270] on div "No comments yet" at bounding box center [617, 340] width 241 height 372
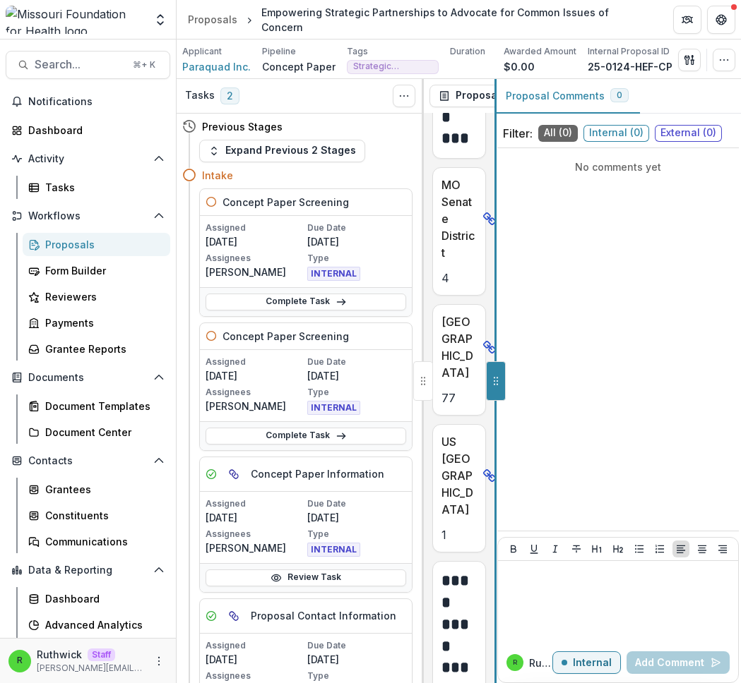
scroll to position [2672, 0]
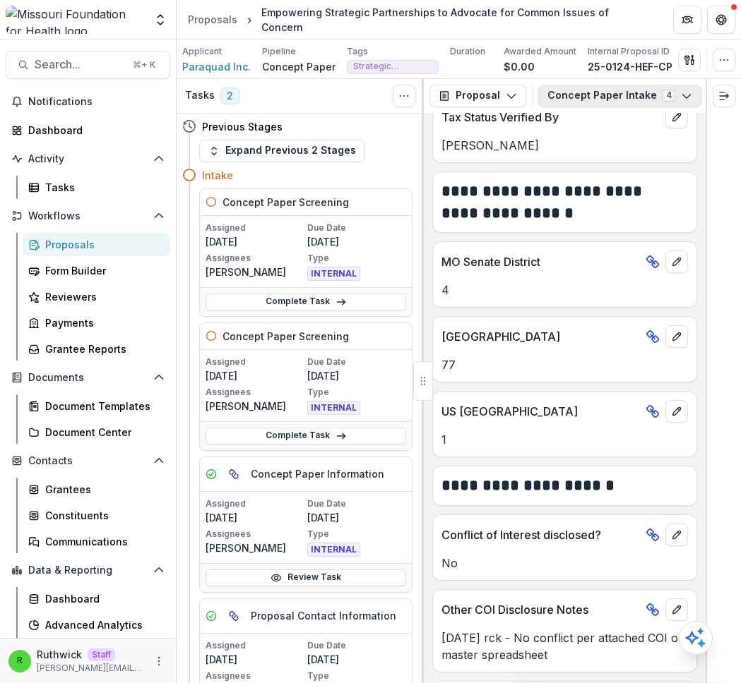
click at [592, 92] on button "Concept Paper Intake 4" at bounding box center [619, 96] width 163 height 23
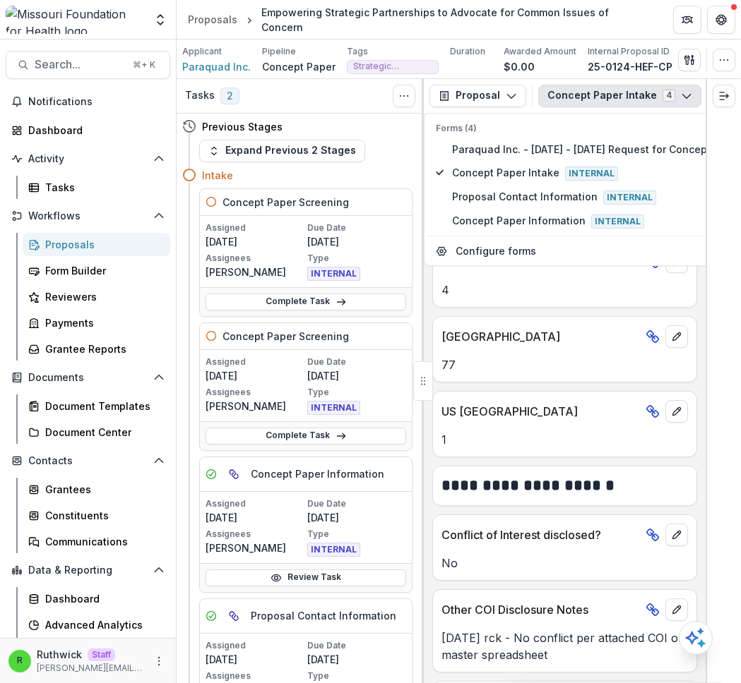
click at [593, 87] on button "Concept Paper Intake 4" at bounding box center [619, 96] width 163 height 23
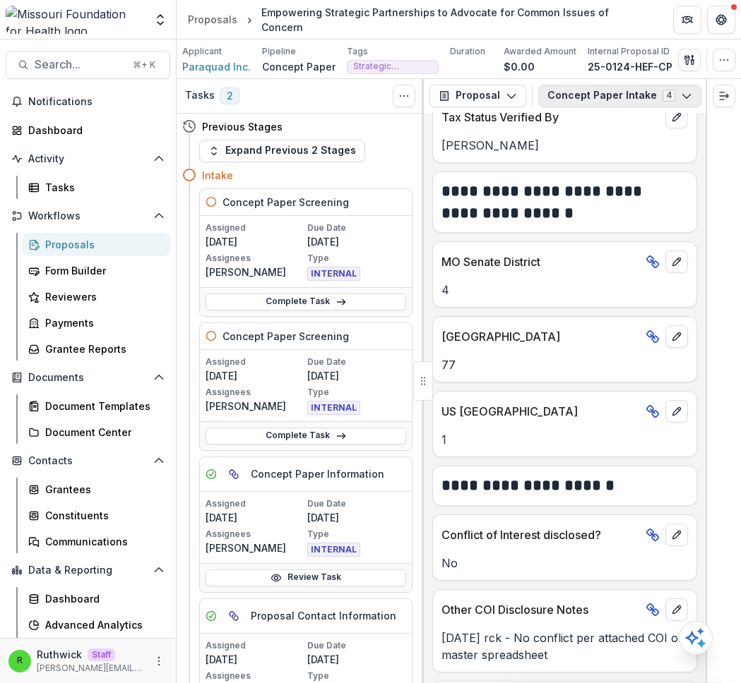
click at [598, 94] on button "Concept Paper Intake 4" at bounding box center [619, 96] width 163 height 23
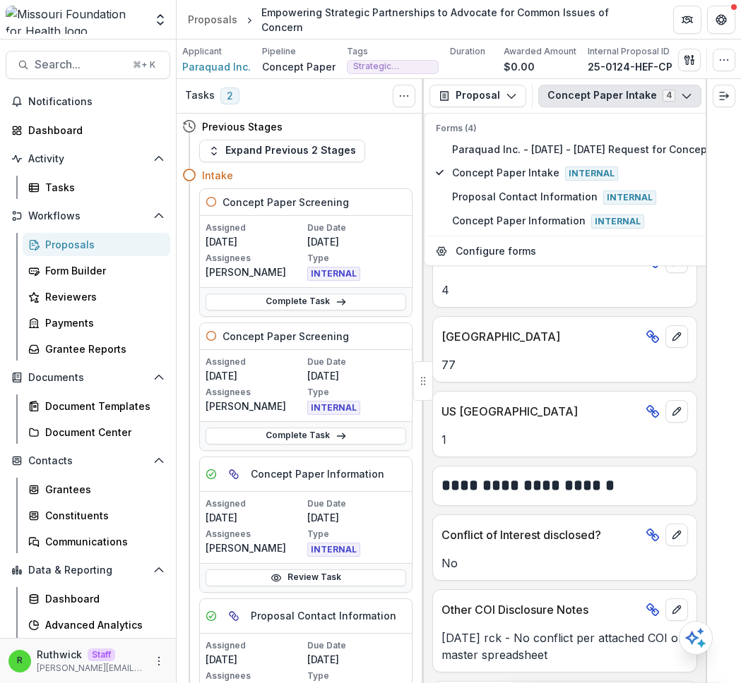
click at [611, 300] on div "MO Senate District 4" at bounding box center [564, 274] width 265 height 66
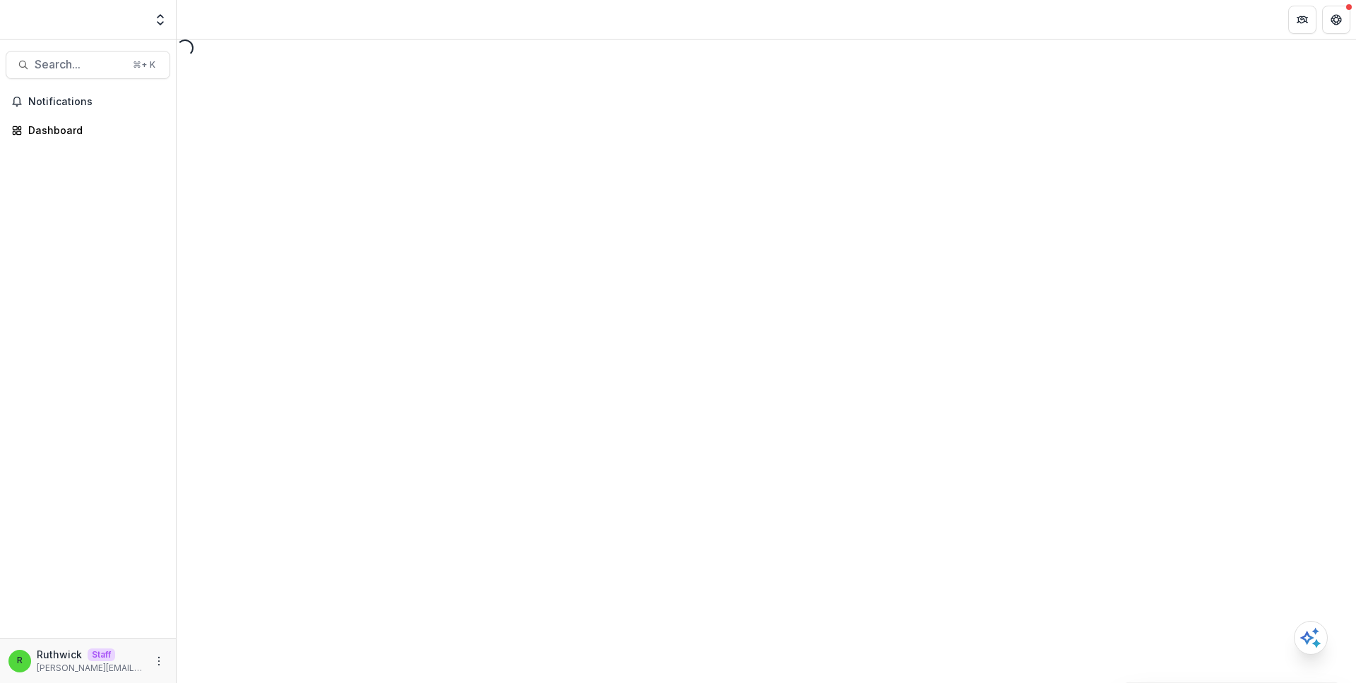
select select "********"
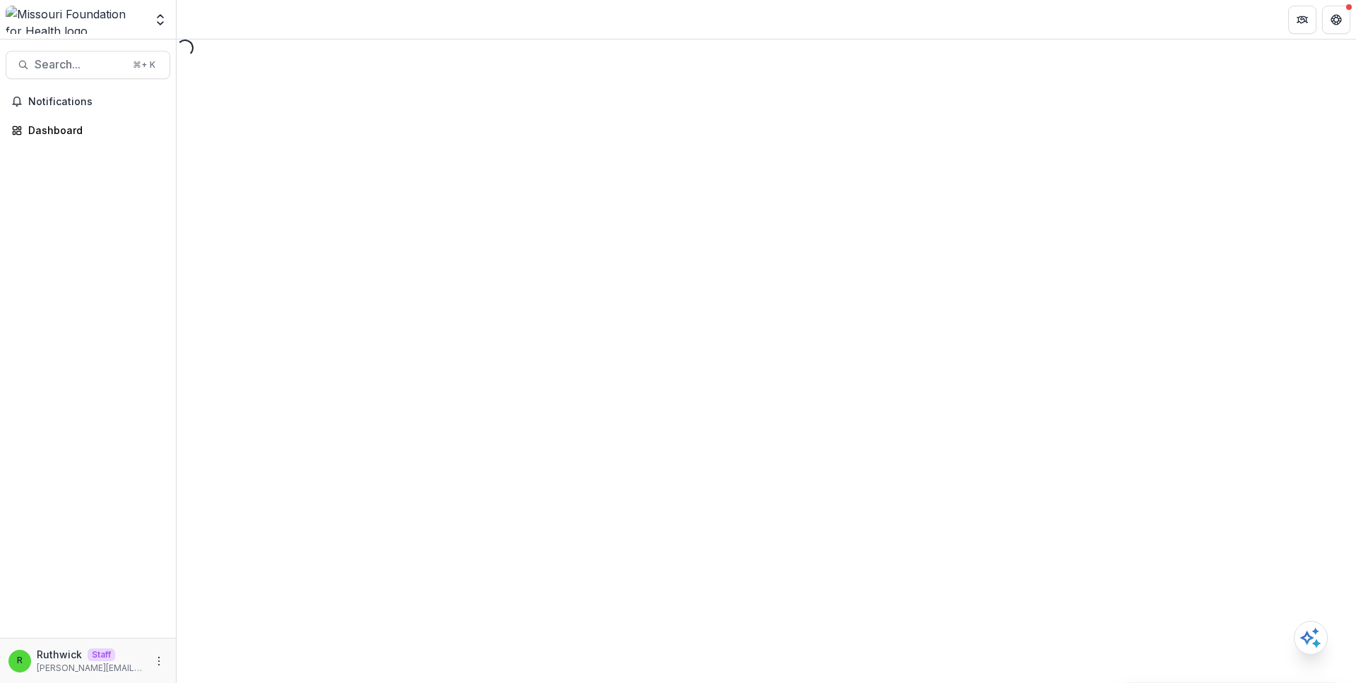
select select "********"
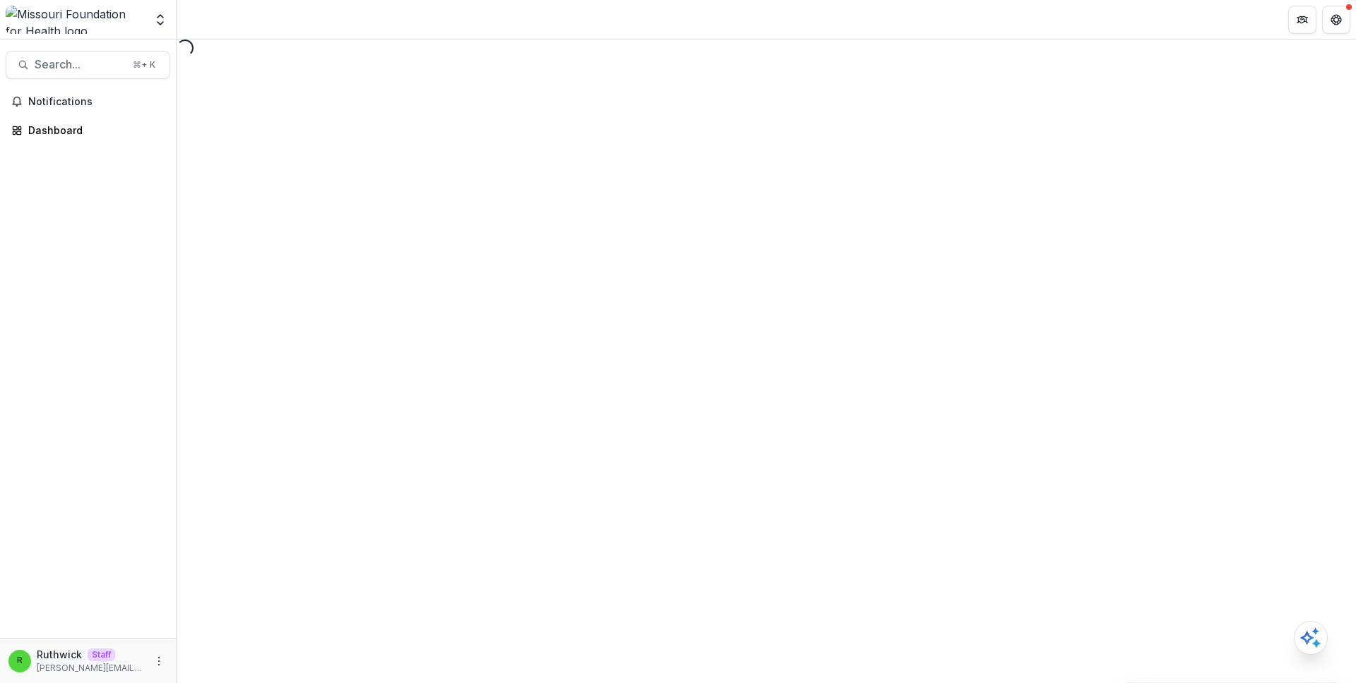
select select "********"
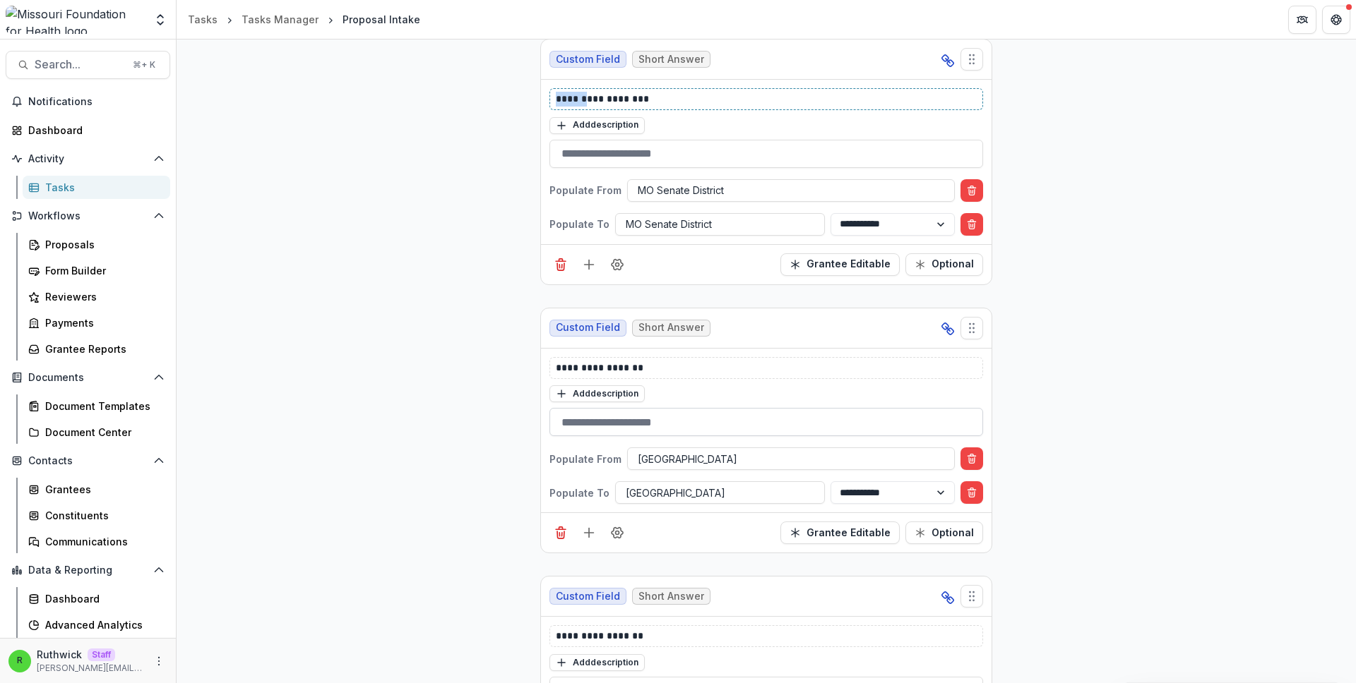
scroll to position [12613, 0]
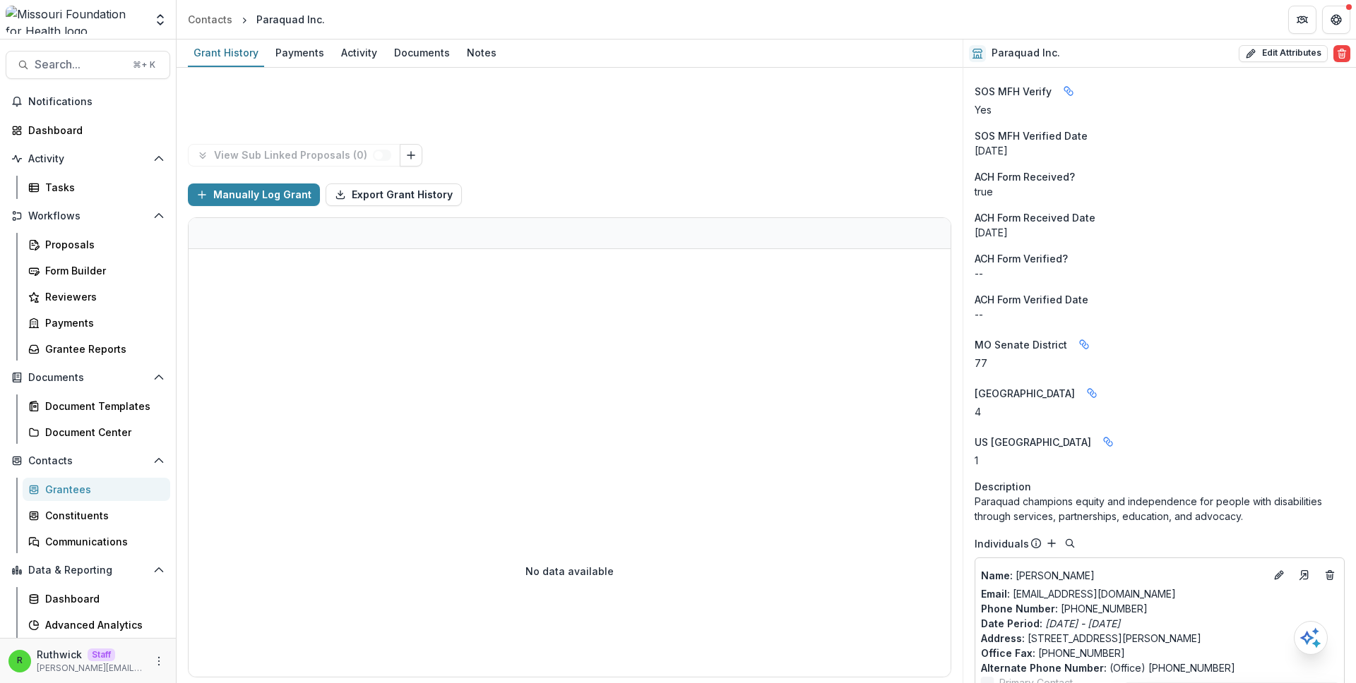
scroll to position [1820, 0]
click at [998, 342] on span "MO Senate District" at bounding box center [1020, 344] width 92 height 15
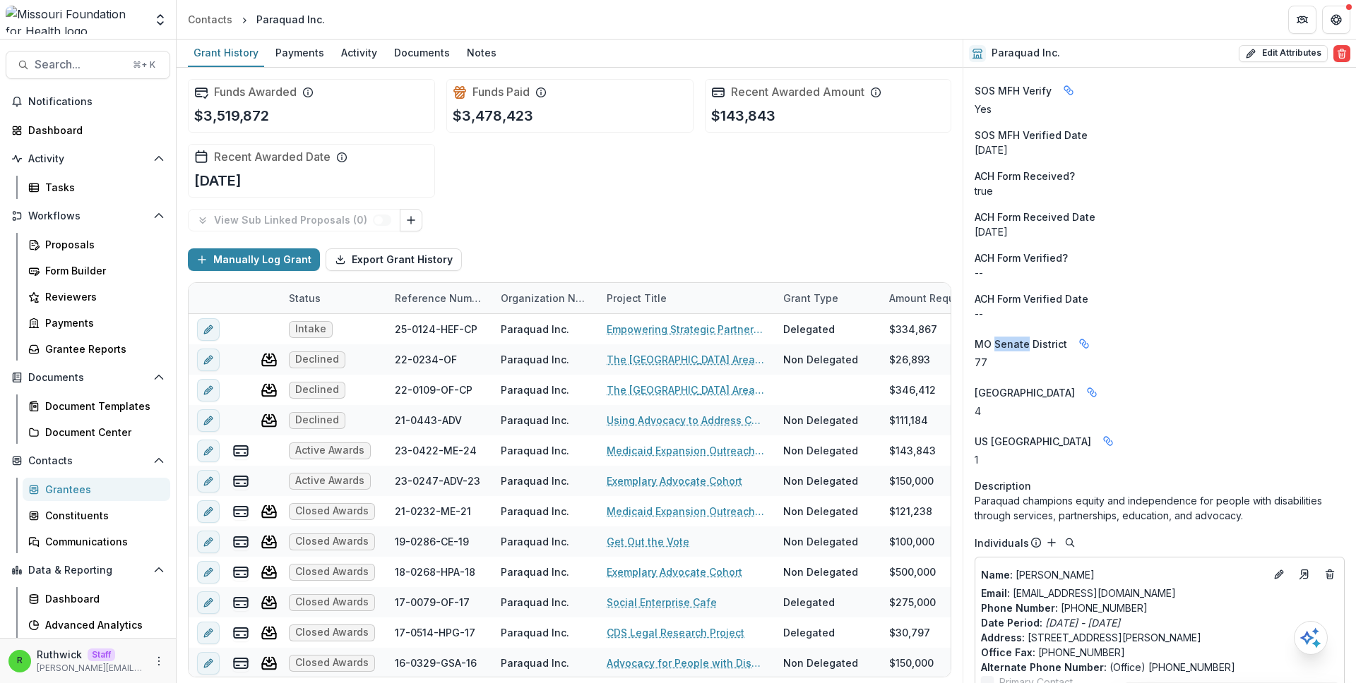
click at [998, 342] on span "MO Senate District" at bounding box center [1020, 344] width 92 height 15
